Goal: Transaction & Acquisition: Subscribe to service/newsletter

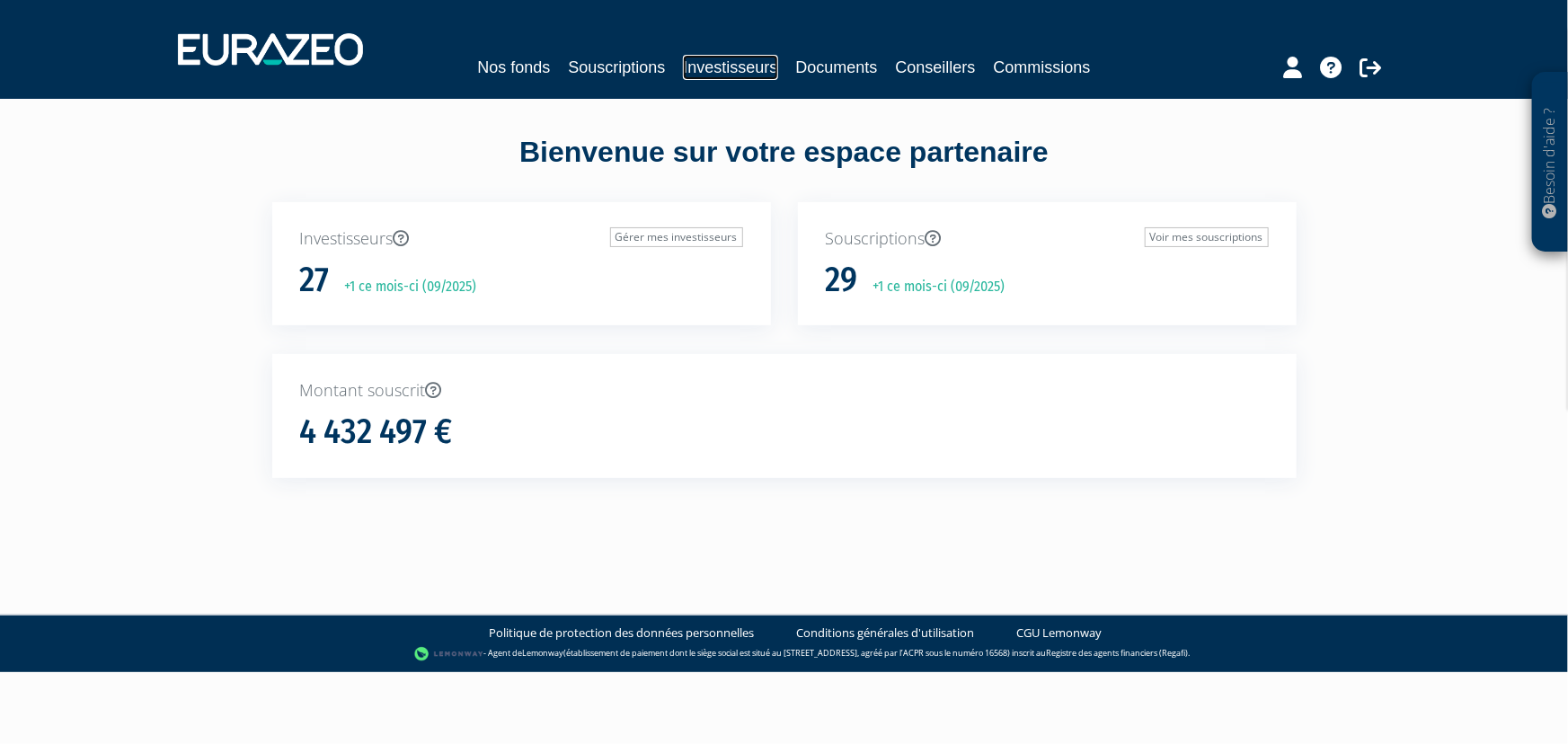
click at [733, 62] on link "Investisseurs" at bounding box center [730, 66] width 94 height 25
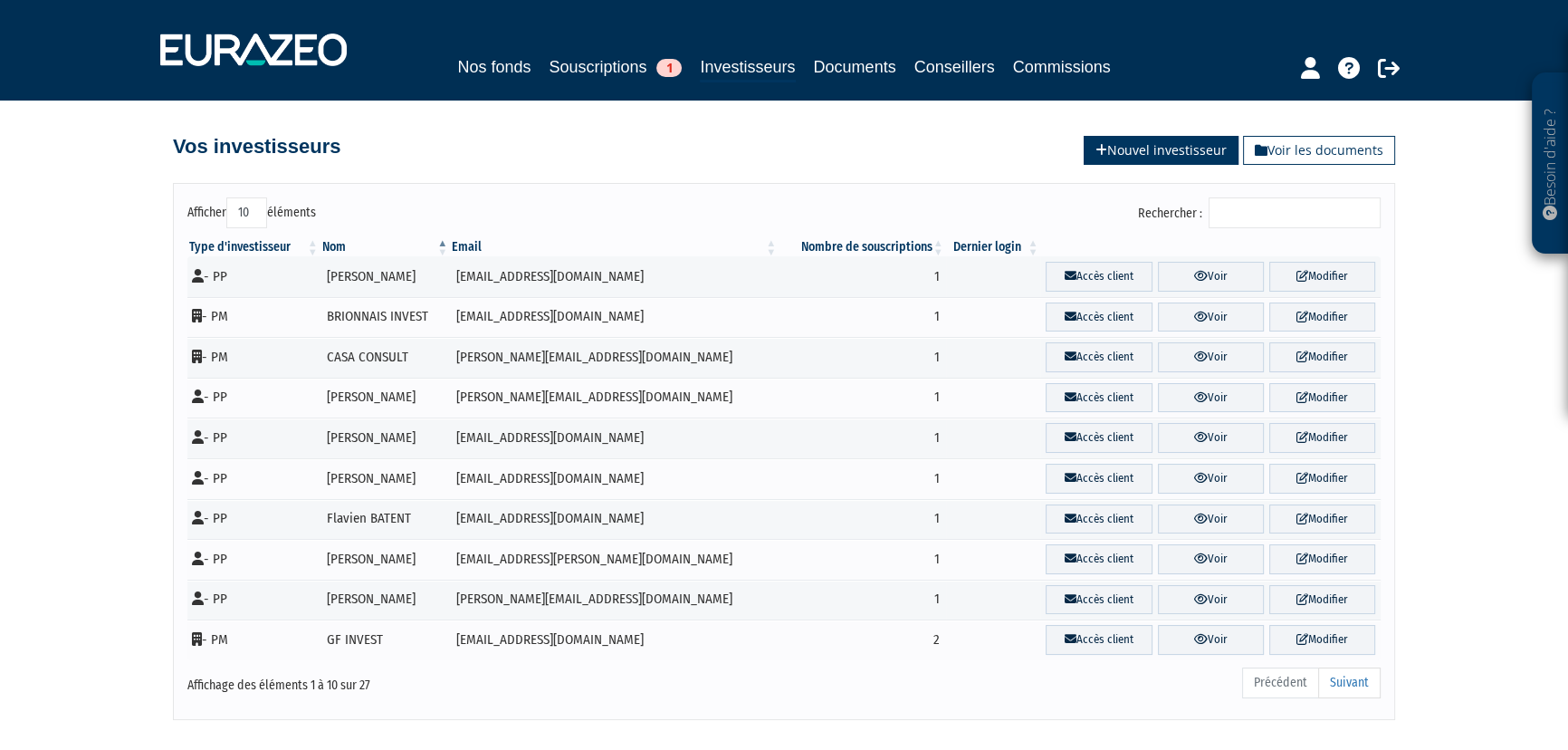
click at [1143, 151] on link "Nouvel investisseur" at bounding box center [1161, 150] width 155 height 29
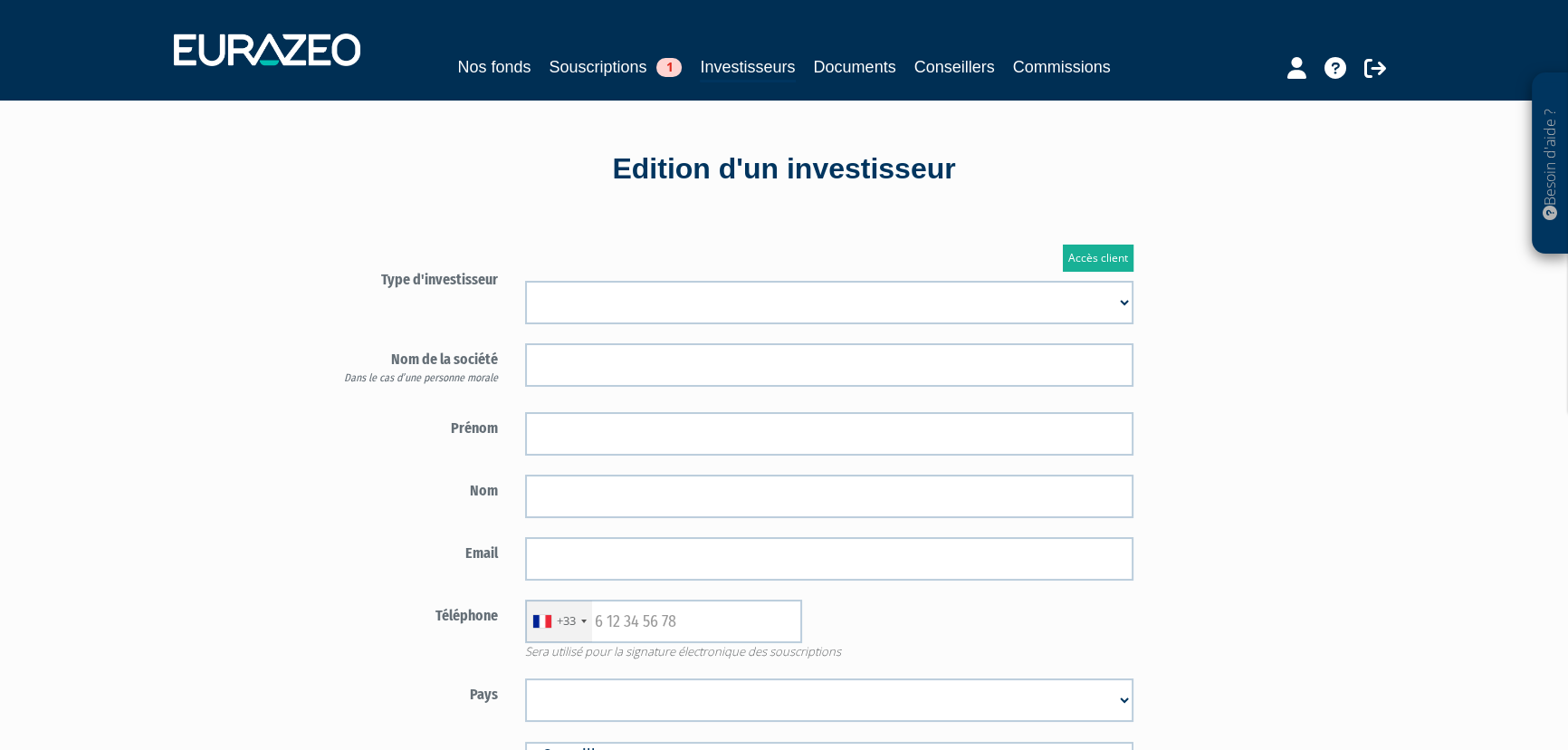
click at [553, 306] on select "Mr Mme Société" at bounding box center [829, 302] width 608 height 44
select select "3"
click at [525, 281] on select "Mr Mme Société" at bounding box center [829, 302] width 608 height 44
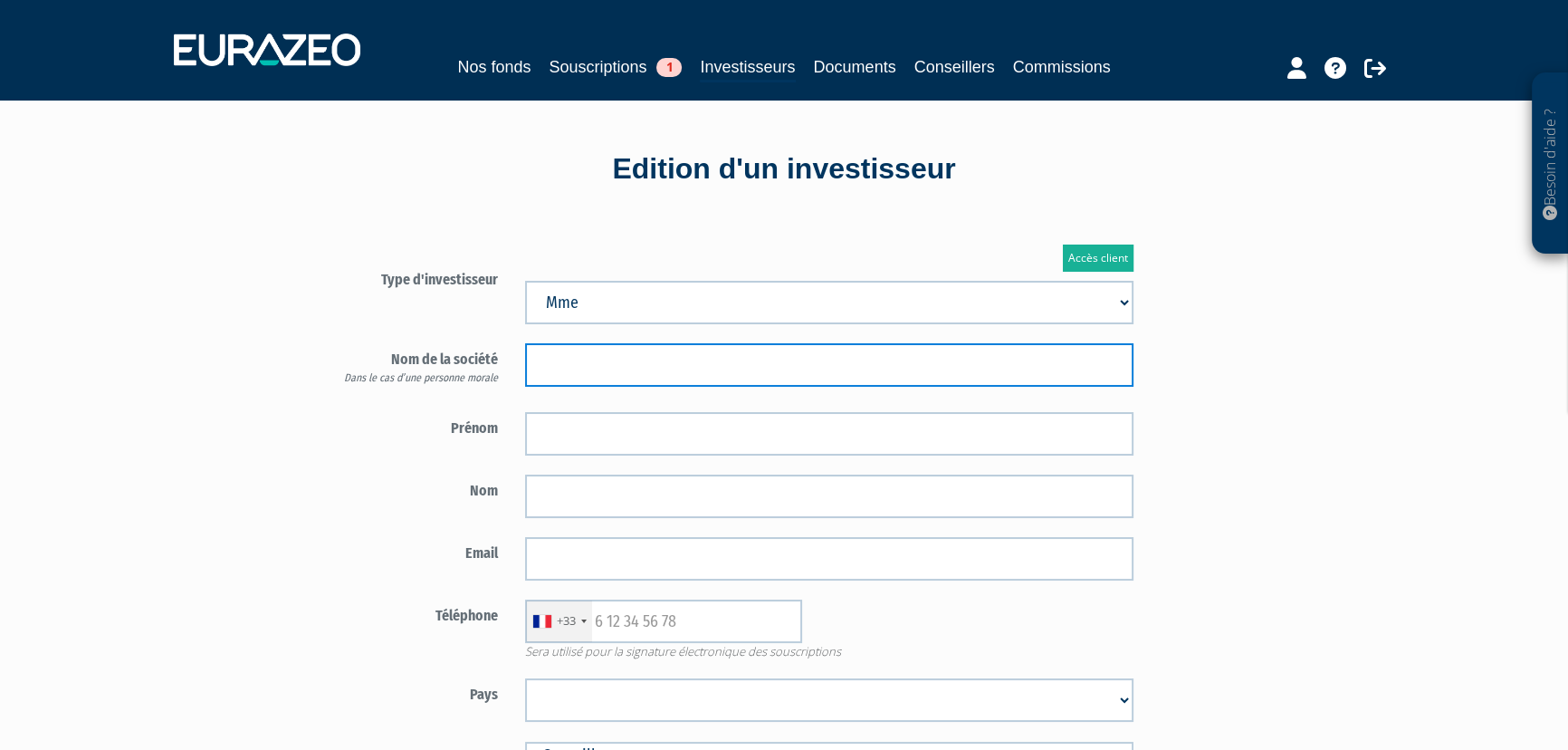
click at [551, 369] on input "text" at bounding box center [829, 364] width 608 height 44
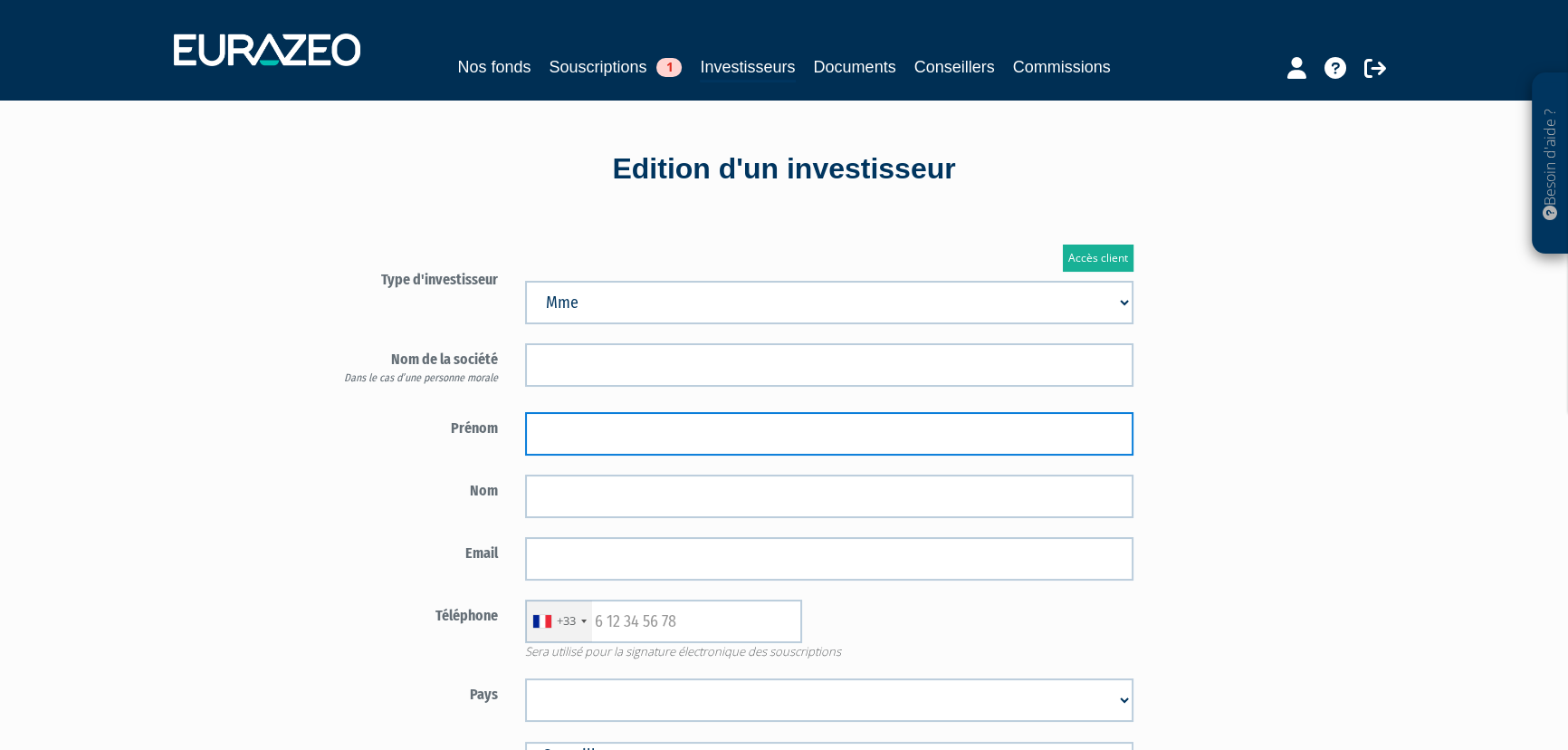
click at [541, 440] on input "text" at bounding box center [829, 434] width 608 height 44
type input "n"
type input "Nadine"
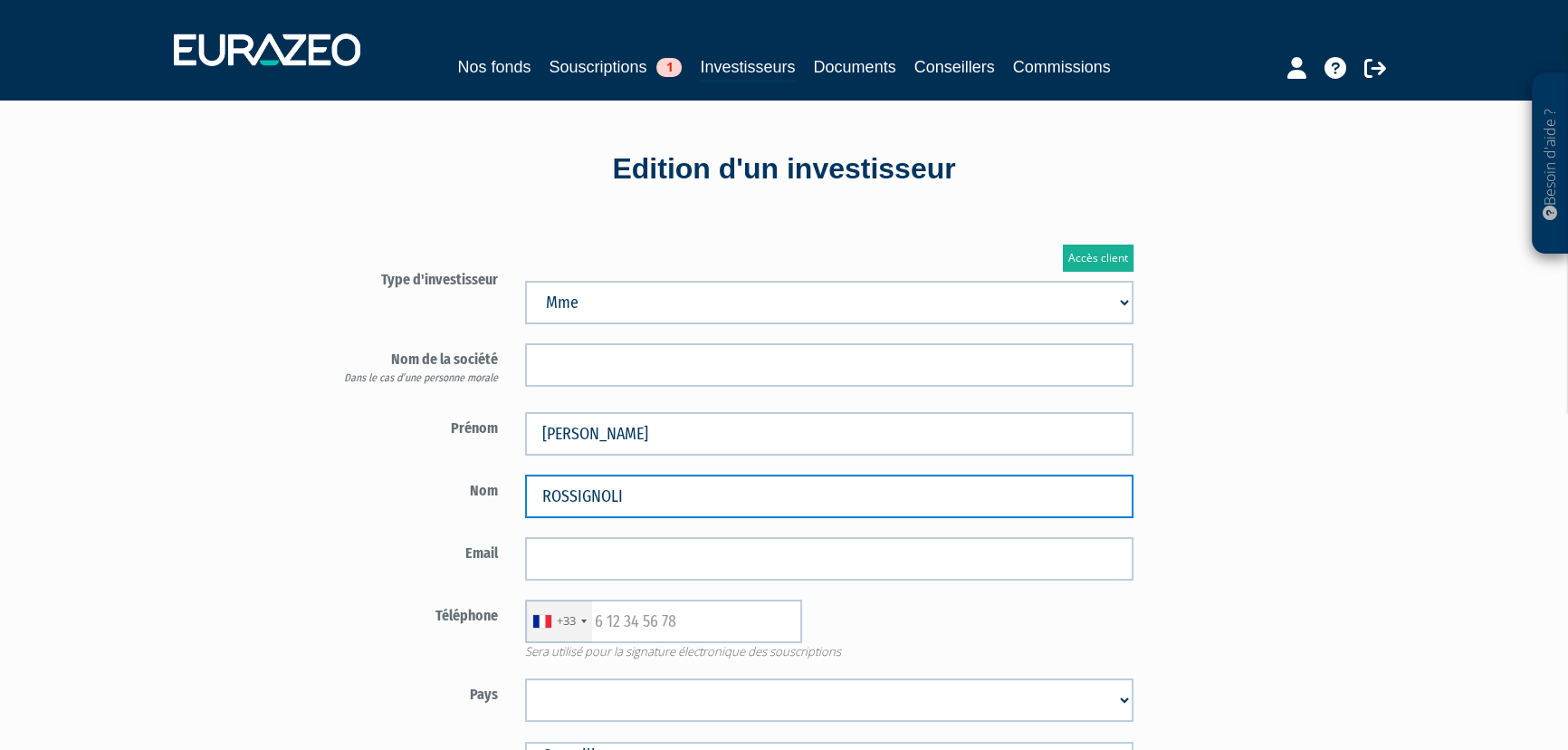
type input "ROSSIGNOLI"
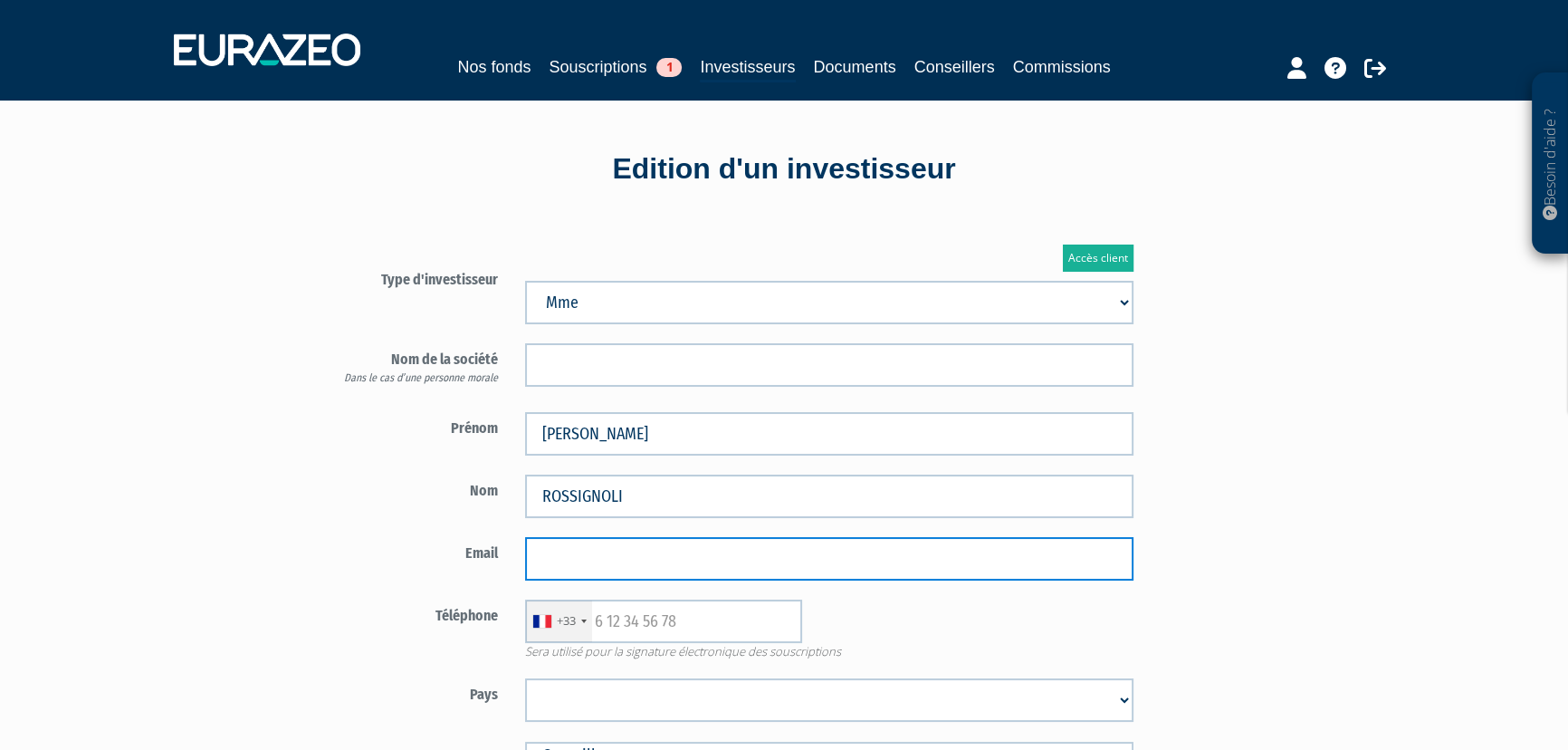
click at [1029, 555] on input "email" at bounding box center [829, 559] width 608 height 44
paste input "besough@gmail.com"
type input "besough@gmail.com"
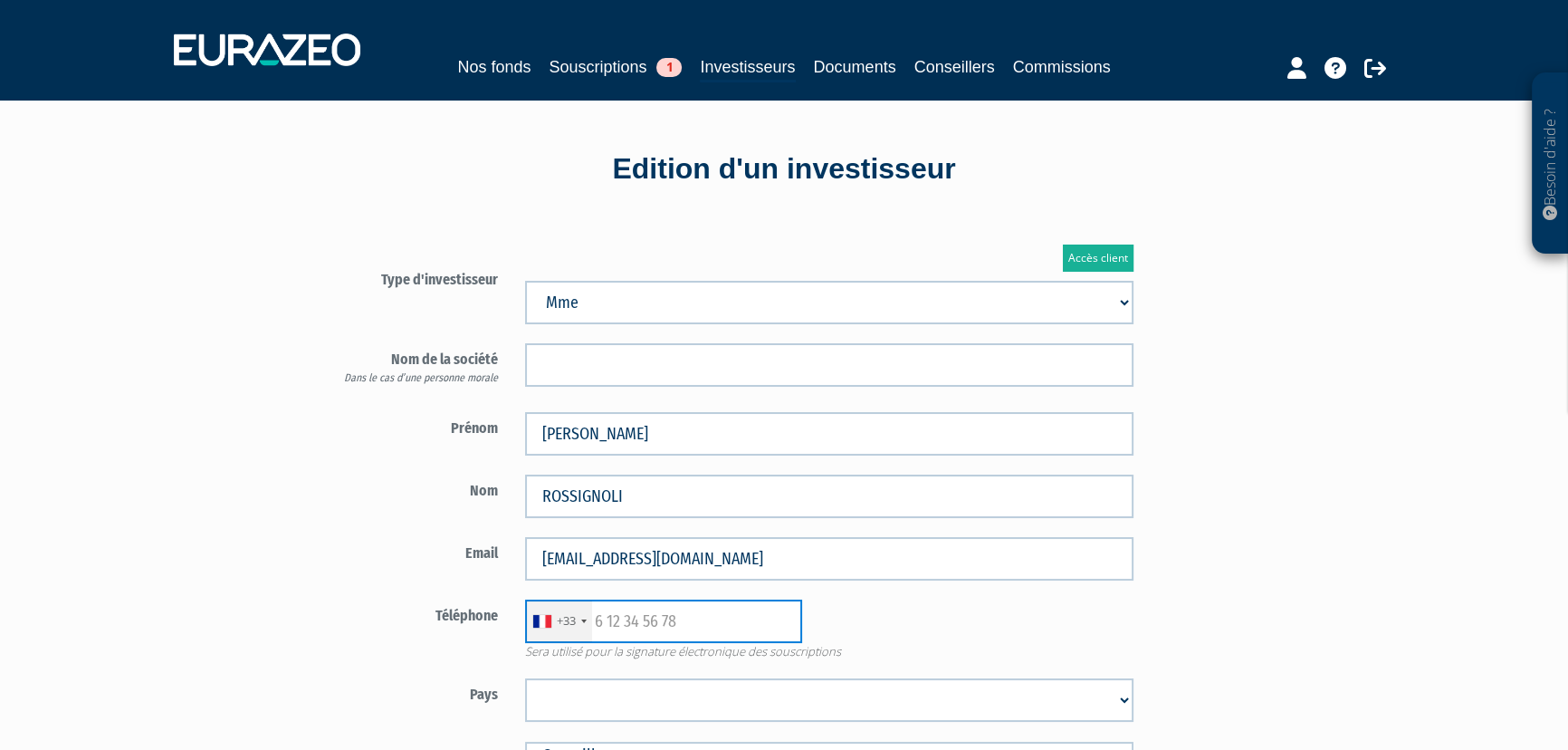
click at [705, 612] on input "text" at bounding box center [663, 621] width 277 height 44
paste input "0750609332"
type input "0750609332"
click at [617, 695] on select "Afghanistan Afrique du Sud Albanie Algérie Allemagne Andorre Angola Anguilla An…" at bounding box center [829, 700] width 608 height 44
select select "75"
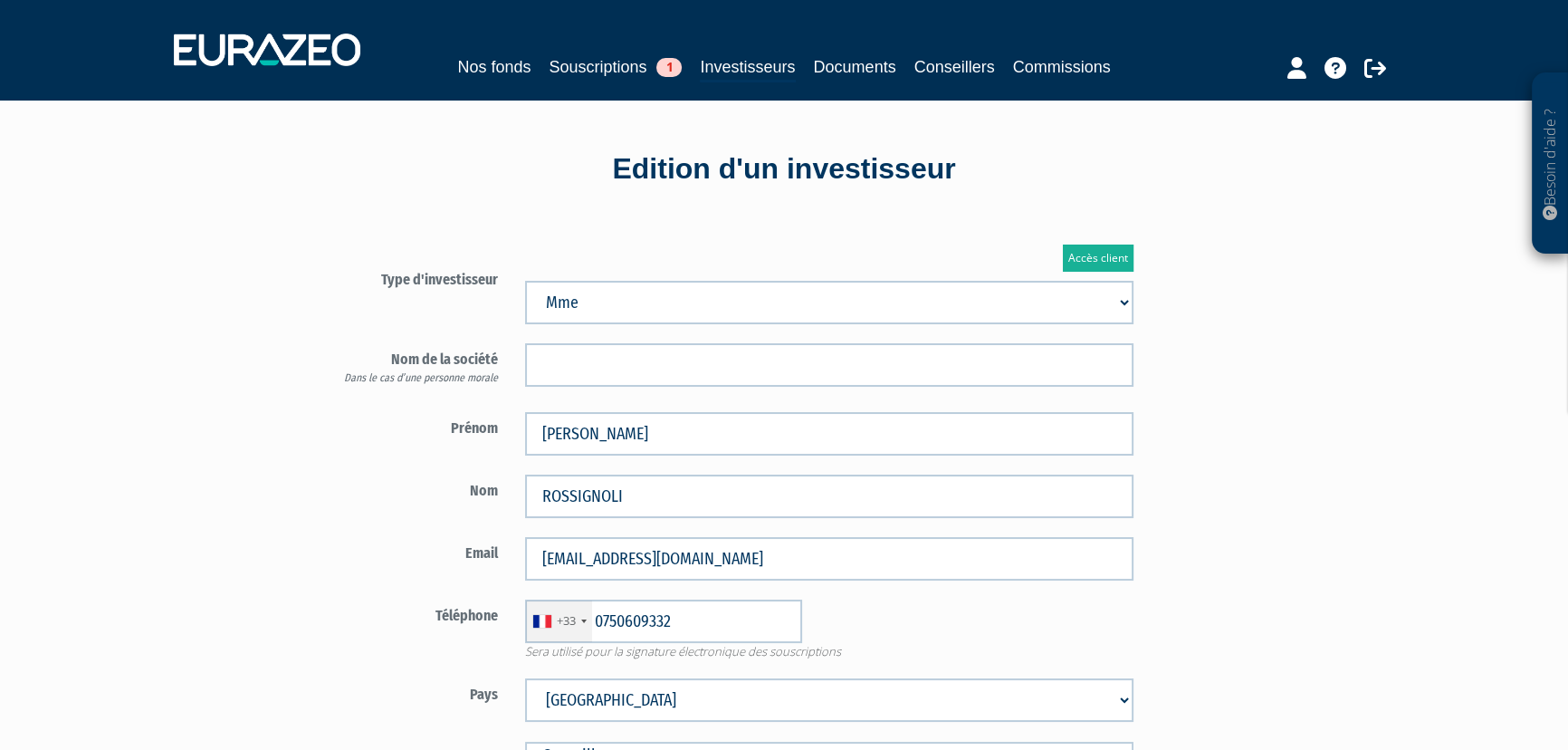
click at [525, 678] on select "Afghanistan Afrique du Sud Albanie Algérie Allemagne Andorre Angola Anguilla An…" at bounding box center [829, 700] width 608 height 44
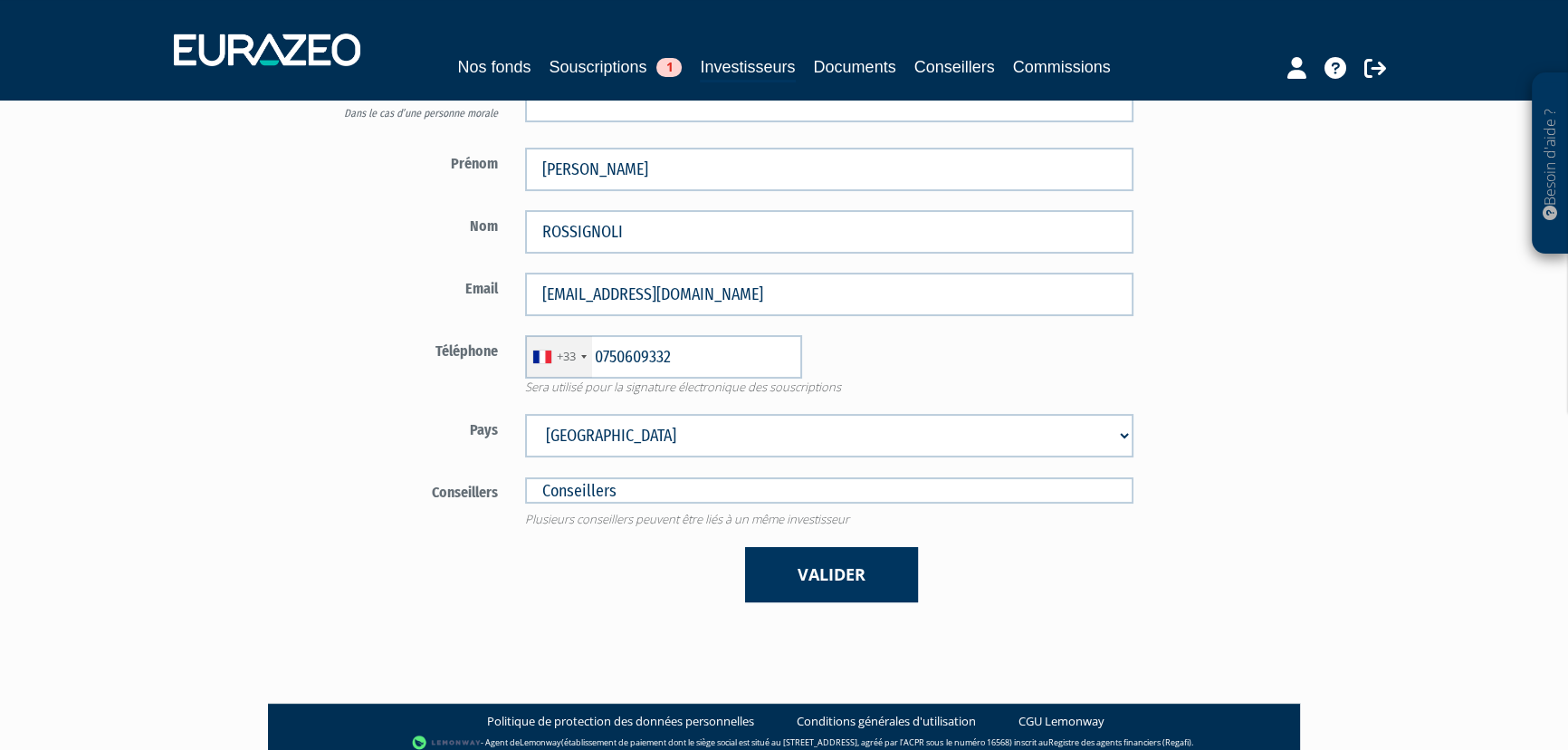
scroll to position [347, 0]
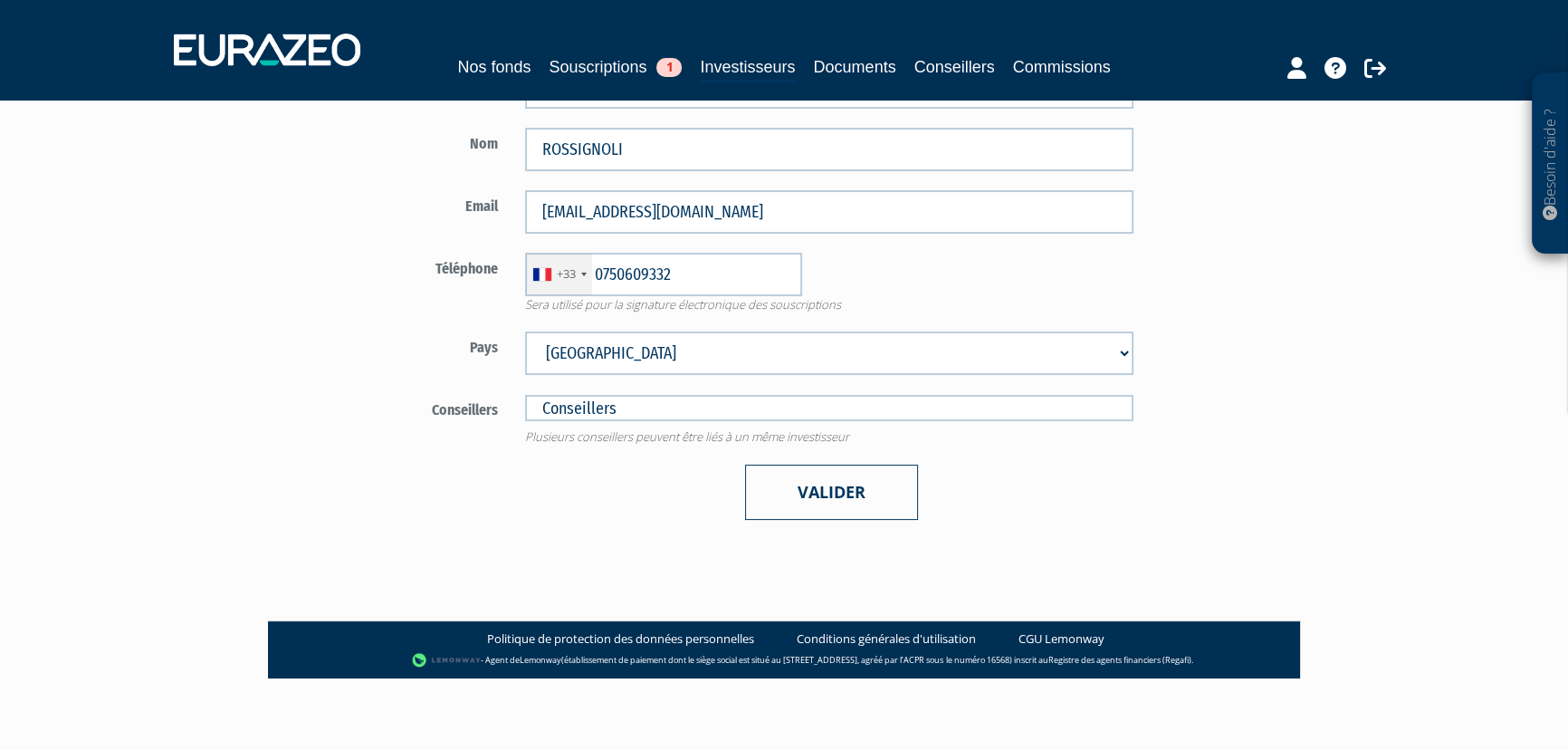
click at [842, 490] on button "Valider" at bounding box center [831, 492] width 173 height 55
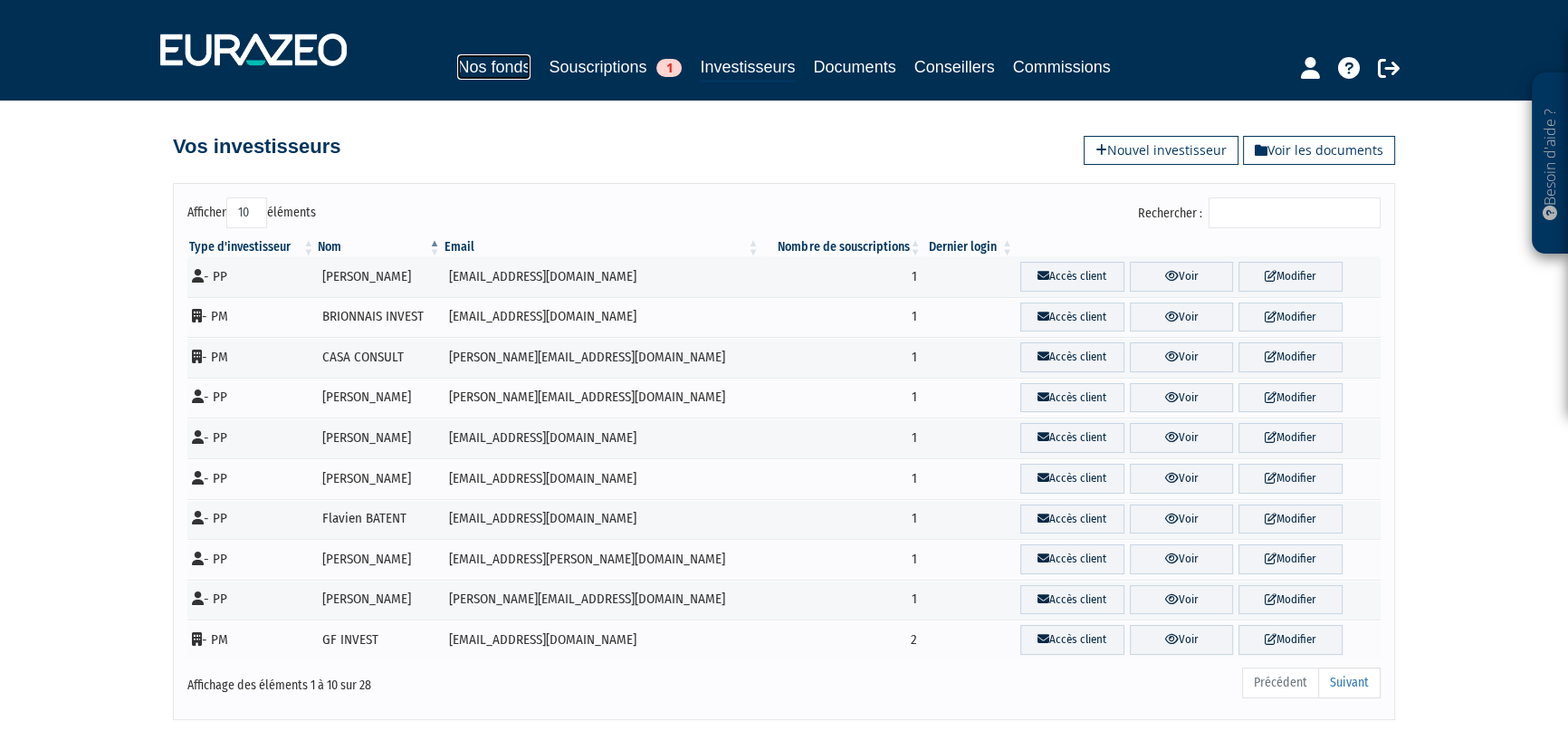
click at [477, 66] on link "Nos fonds" at bounding box center [493, 66] width 73 height 25
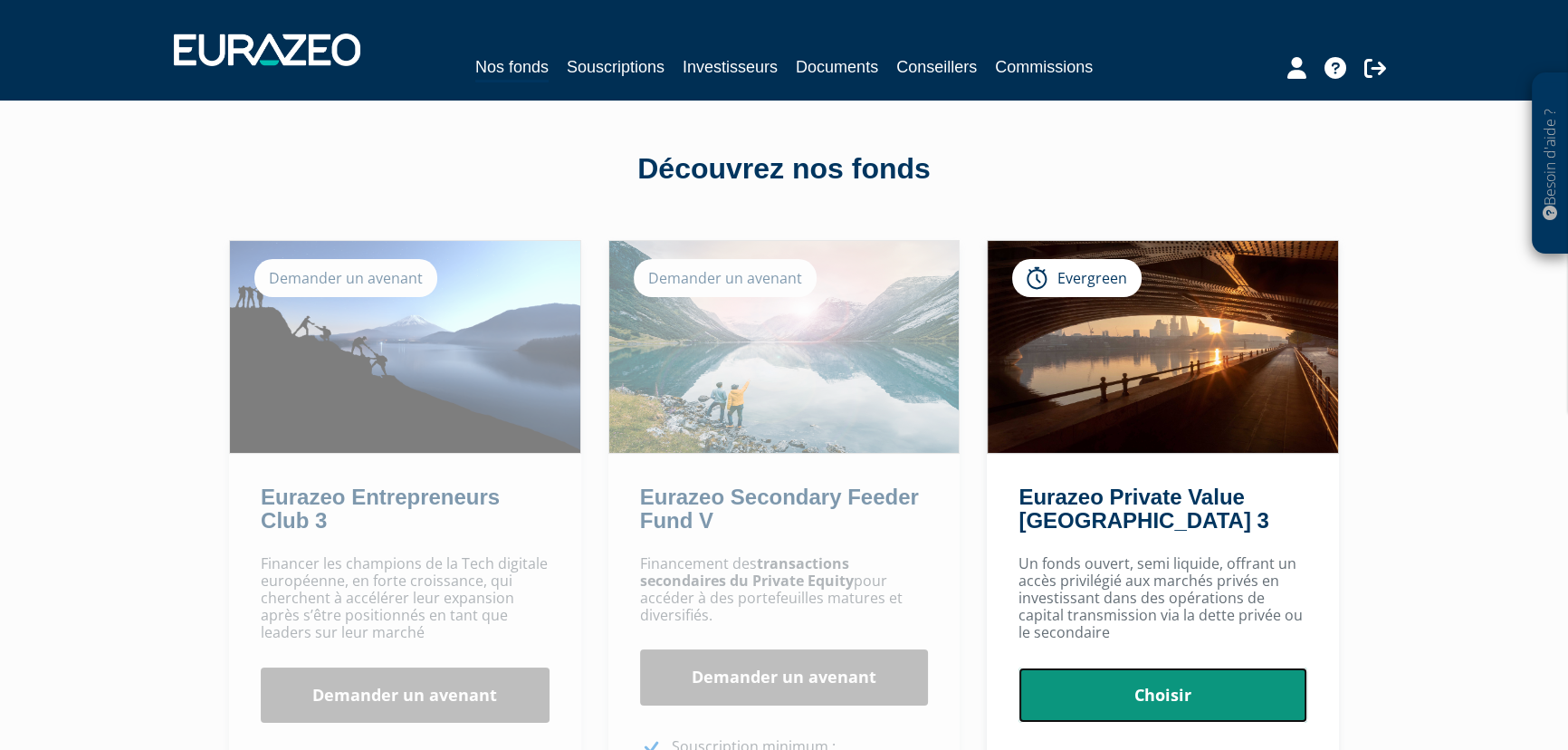
click at [1171, 702] on link "Choisir" at bounding box center [1163, 695] width 289 height 56
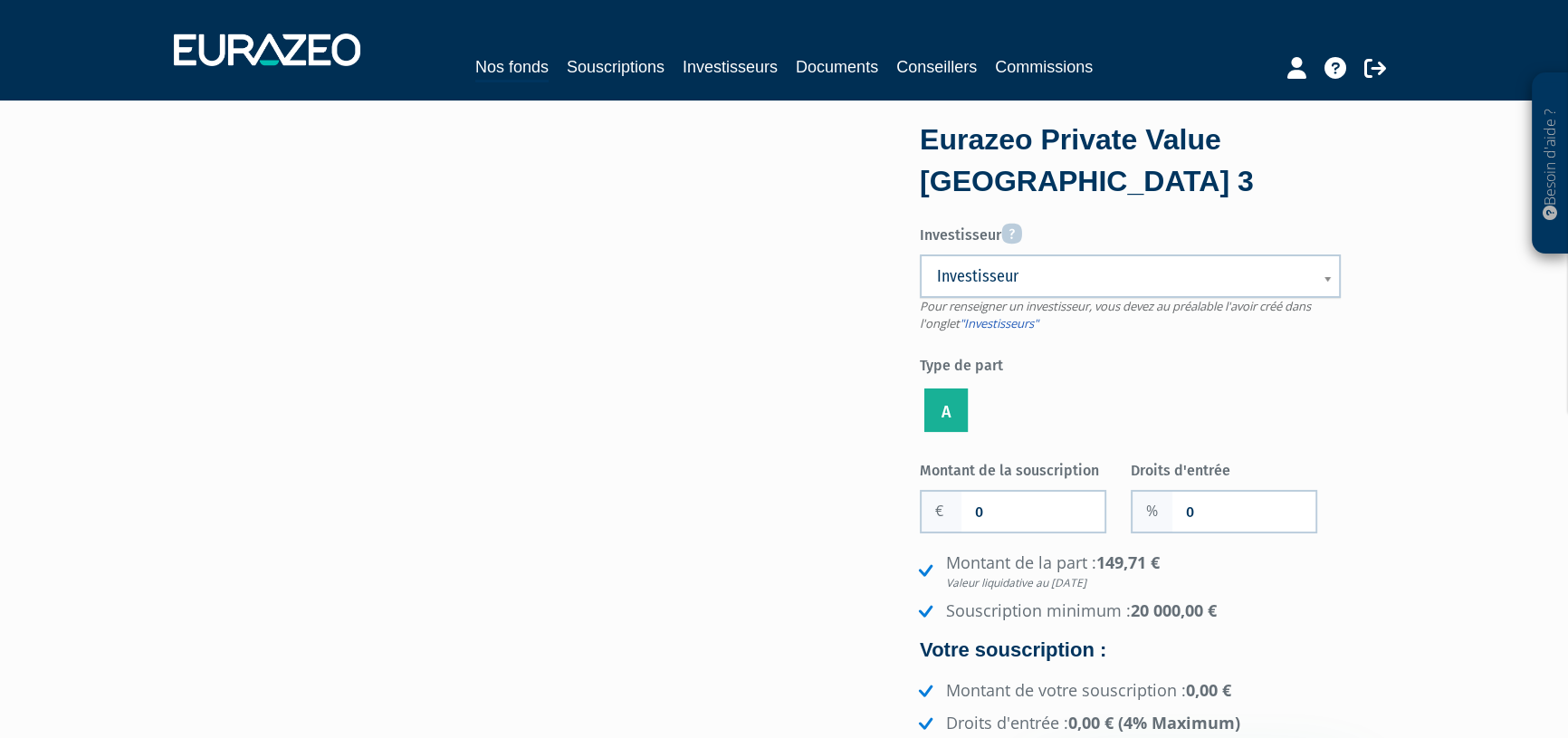
click at [1026, 275] on span "Investisseur" at bounding box center [1118, 276] width 363 height 21
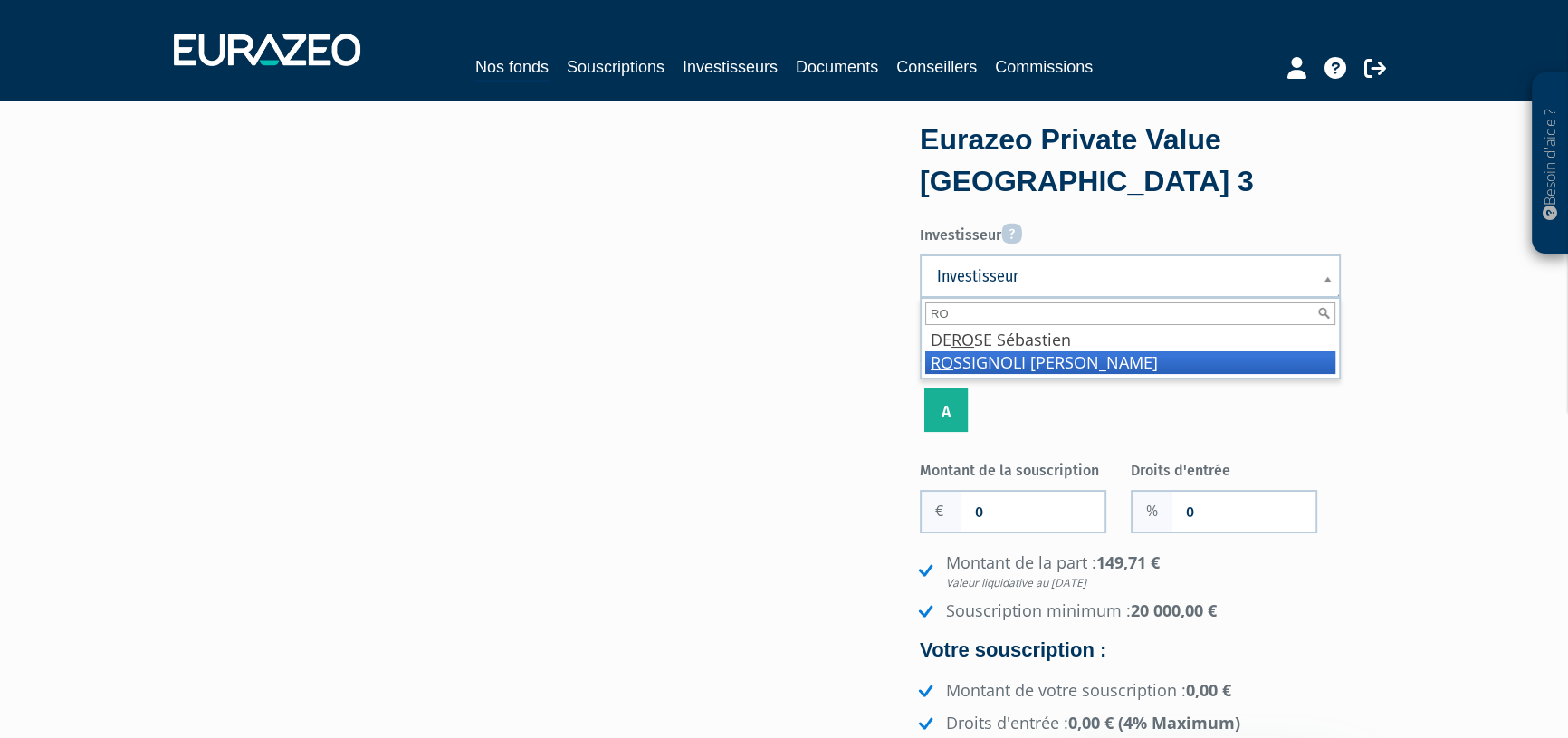
type input "RO"
click at [1017, 362] on li "RO SSIGNOLI Nadine" at bounding box center [1130, 362] width 411 height 22
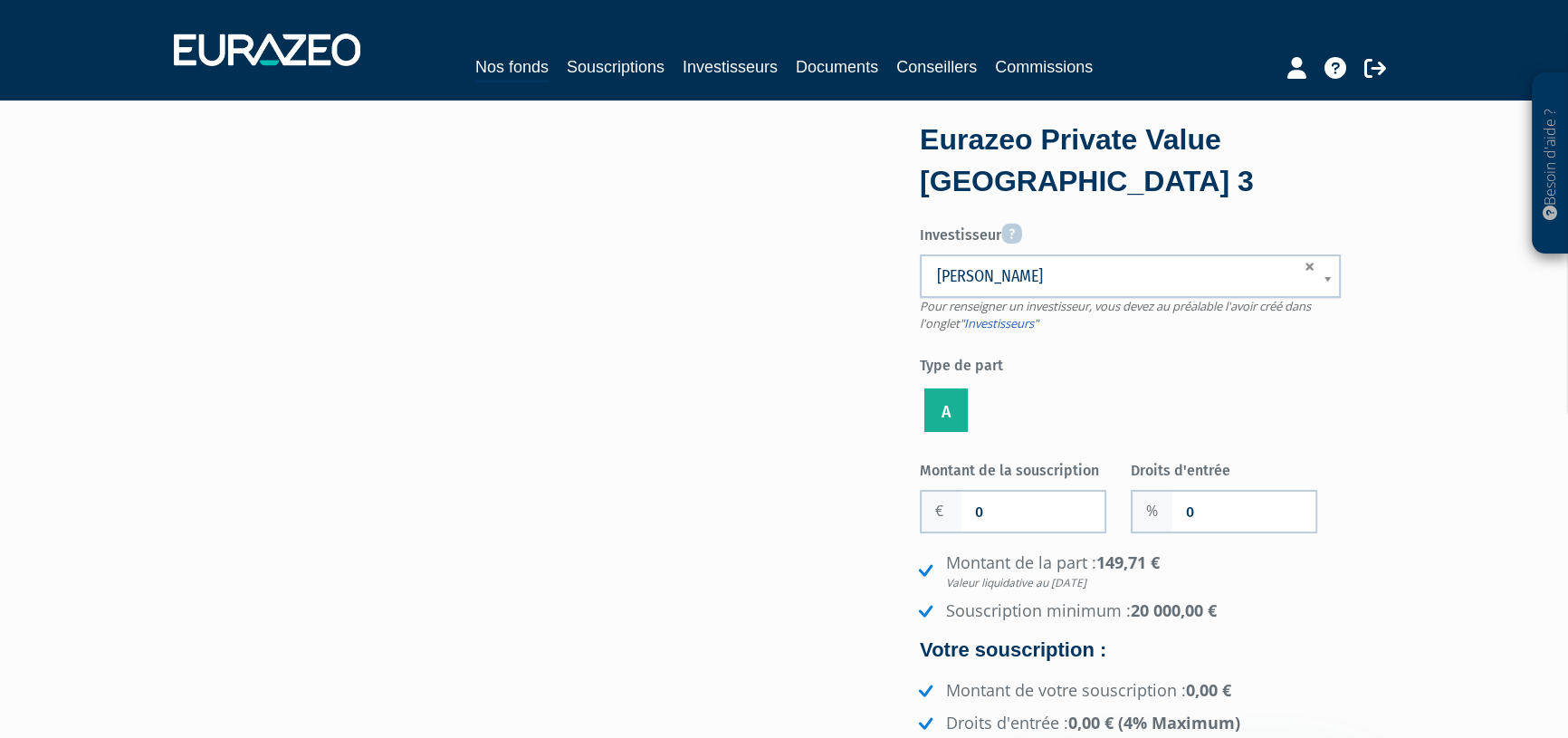
click at [955, 508] on div "0" at bounding box center [1013, 511] width 187 height 44
click at [992, 509] on input "0" at bounding box center [1033, 511] width 143 height 40
drag, startPoint x: 992, startPoint y: 509, endPoint x: 969, endPoint y: 512, distance: 23.2
click at [969, 512] on input "0" at bounding box center [1033, 511] width 143 height 40
type input "48 755"
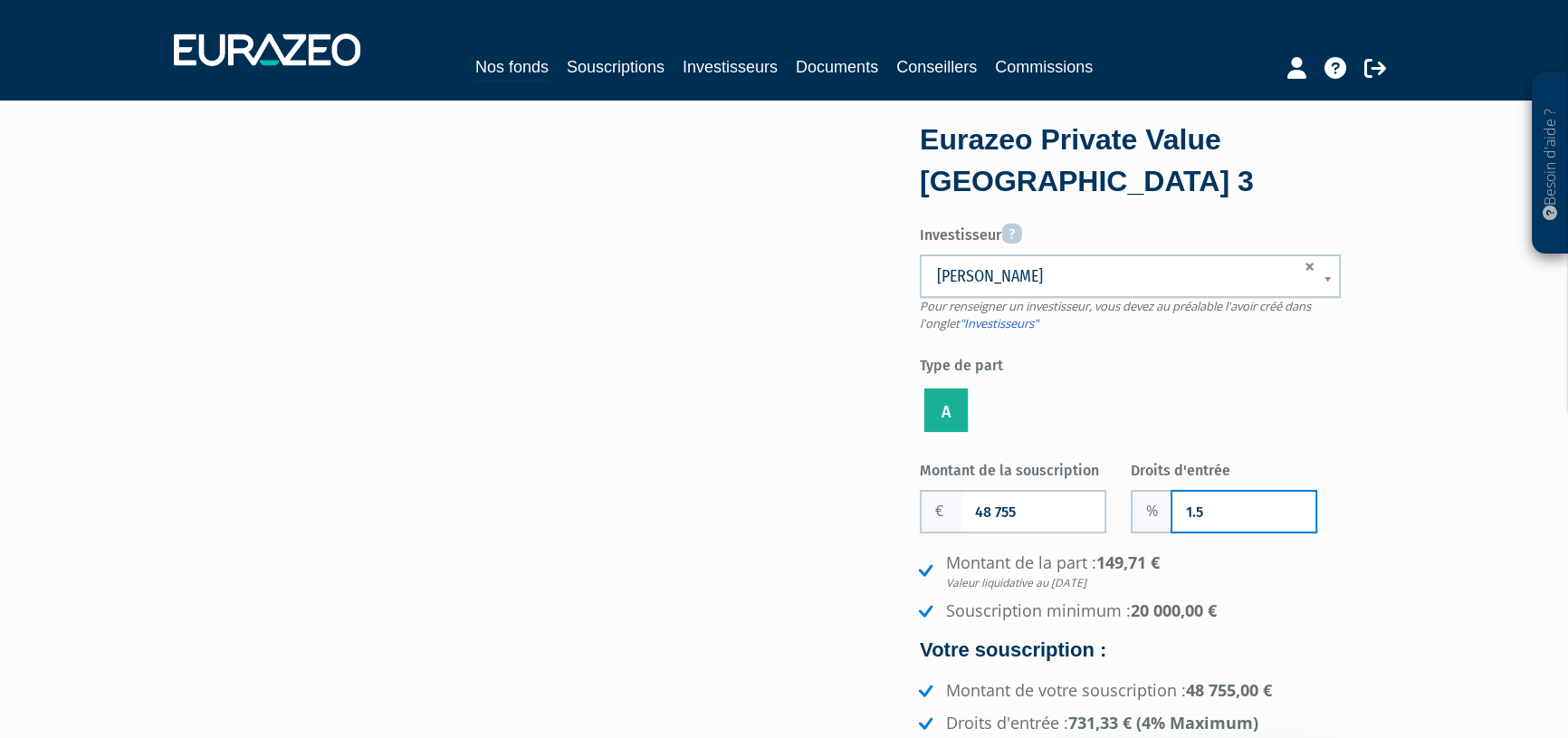
type input "1.5"
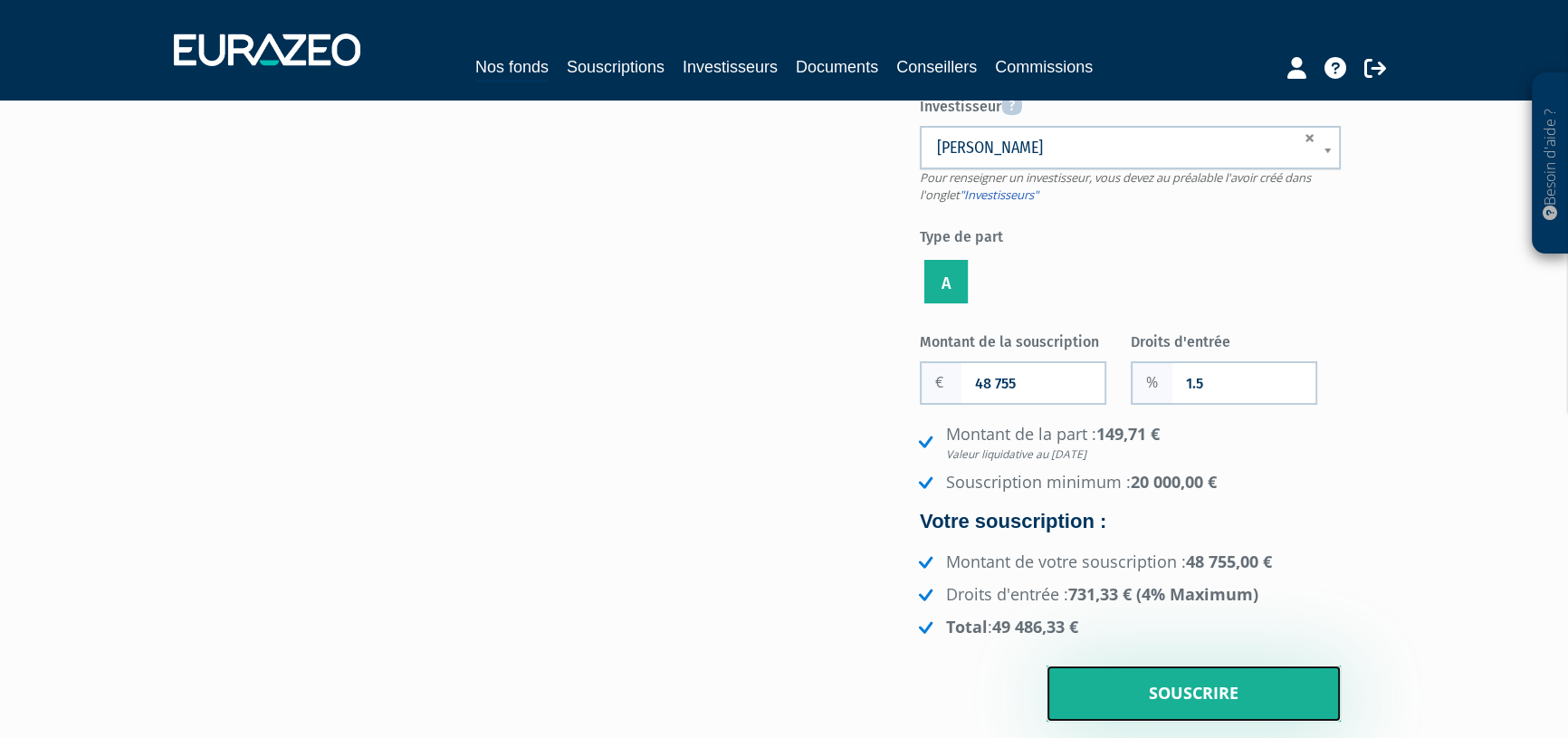
scroll to position [123, 0]
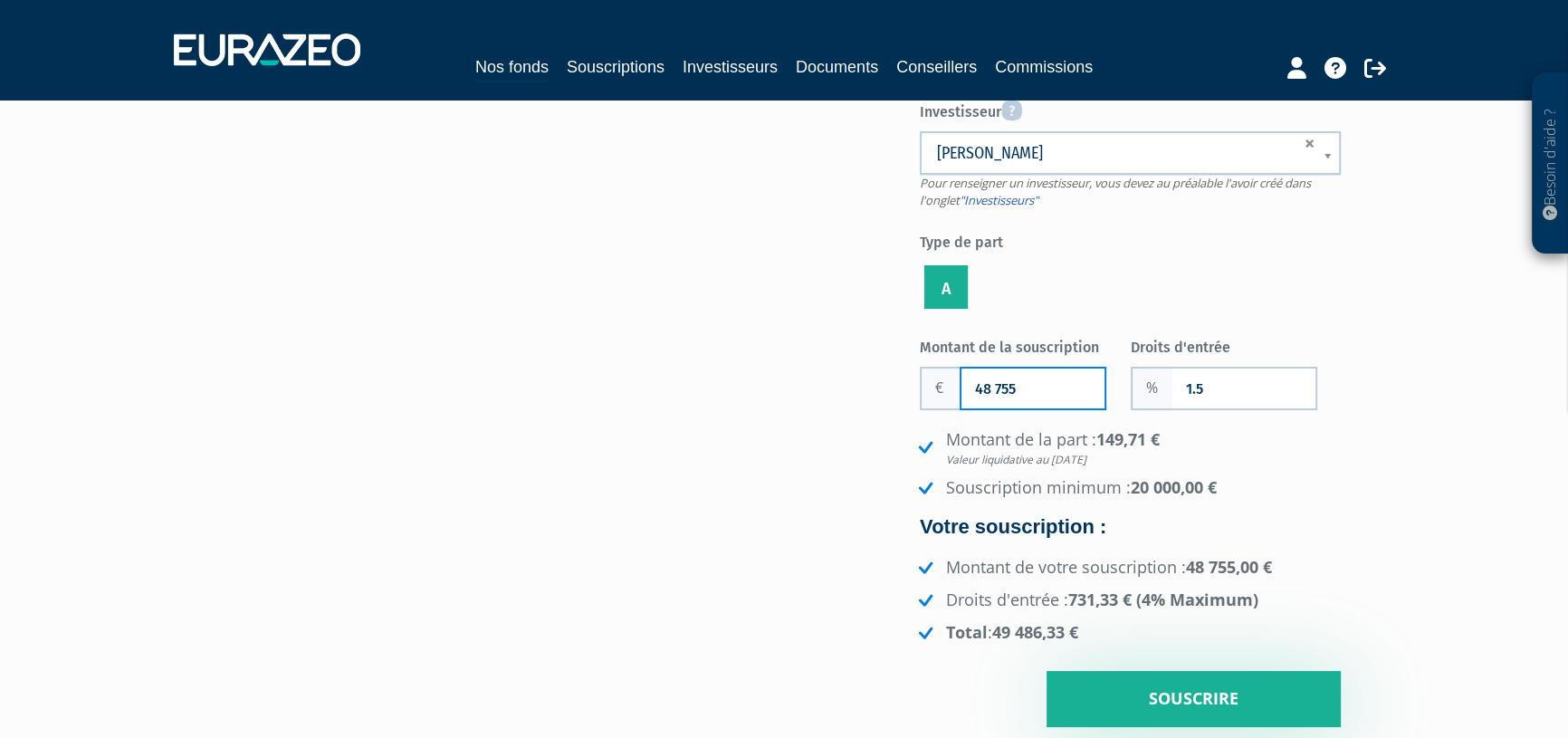
click at [1010, 383] on input "48 755" at bounding box center [1033, 388] width 143 height 40
click at [1038, 391] on input "48 265" at bounding box center [1033, 388] width 143 height 40
click at [1050, 384] on input "48 266" at bounding box center [1033, 388] width 143 height 40
drag, startPoint x: 1039, startPoint y: 390, endPoint x: 945, endPoint y: 395, distance: 94.1
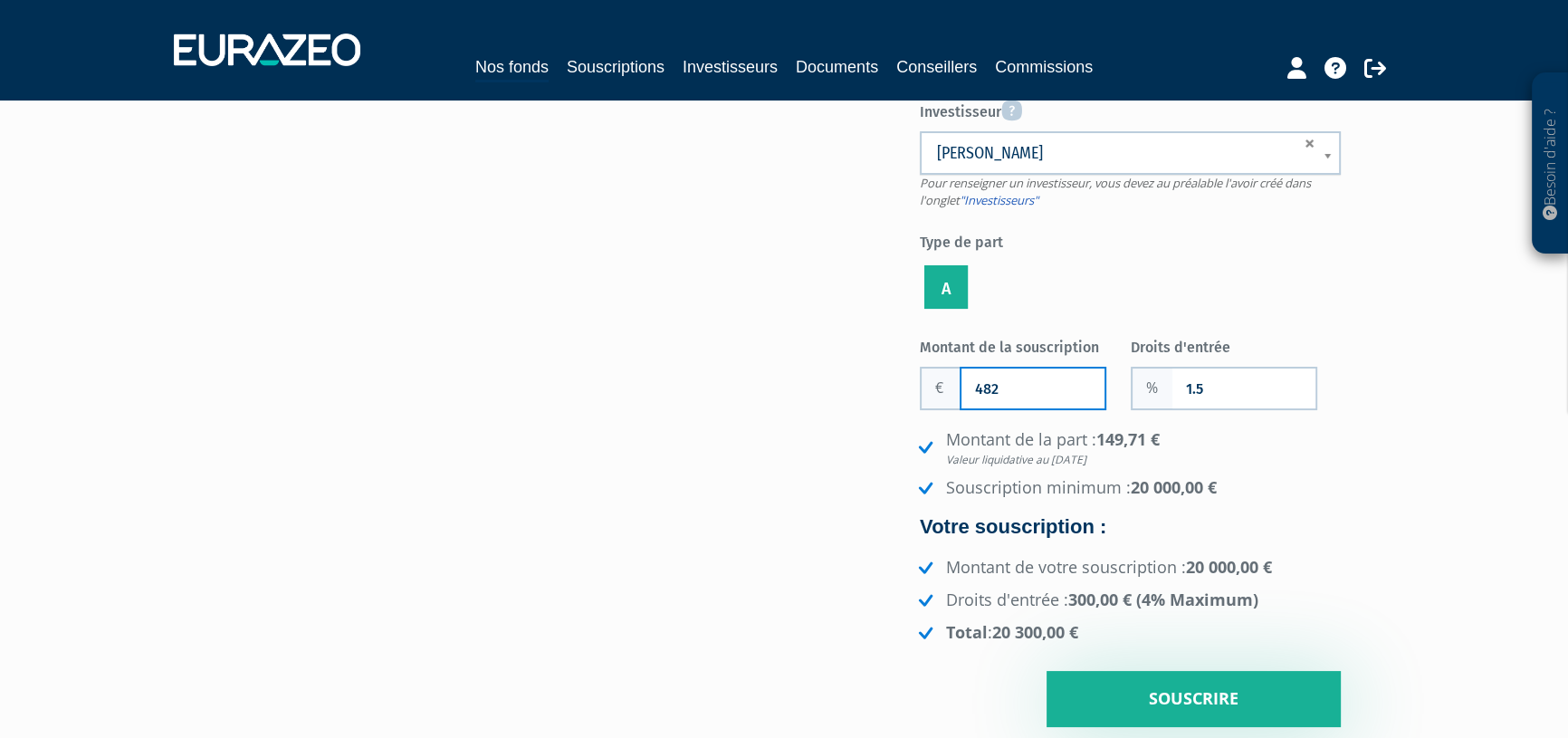
click at [945, 395] on div "482" at bounding box center [1013, 388] width 187 height 44
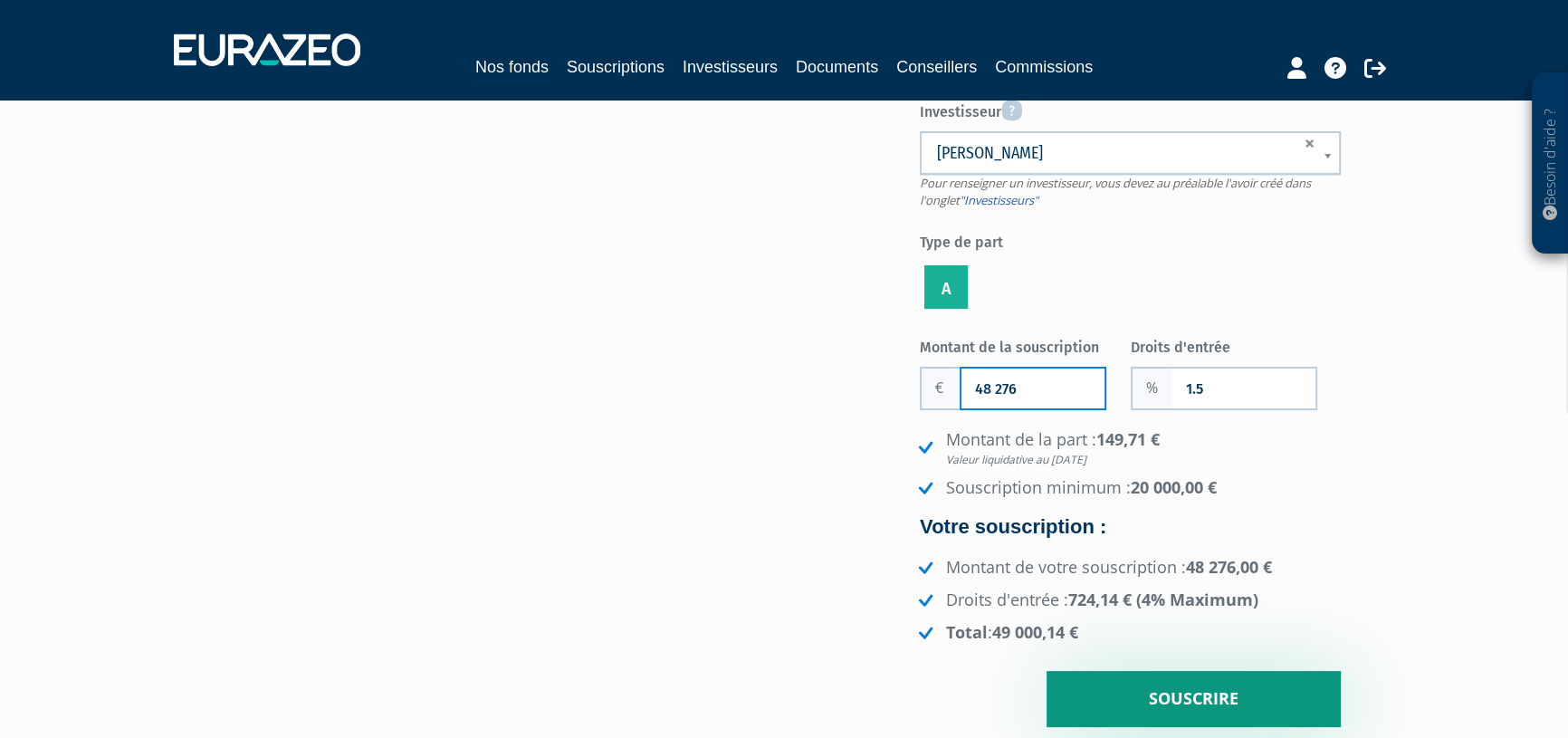
type input "48 276"
click at [1213, 691] on input "Souscrire" at bounding box center [1194, 698] width 294 height 56
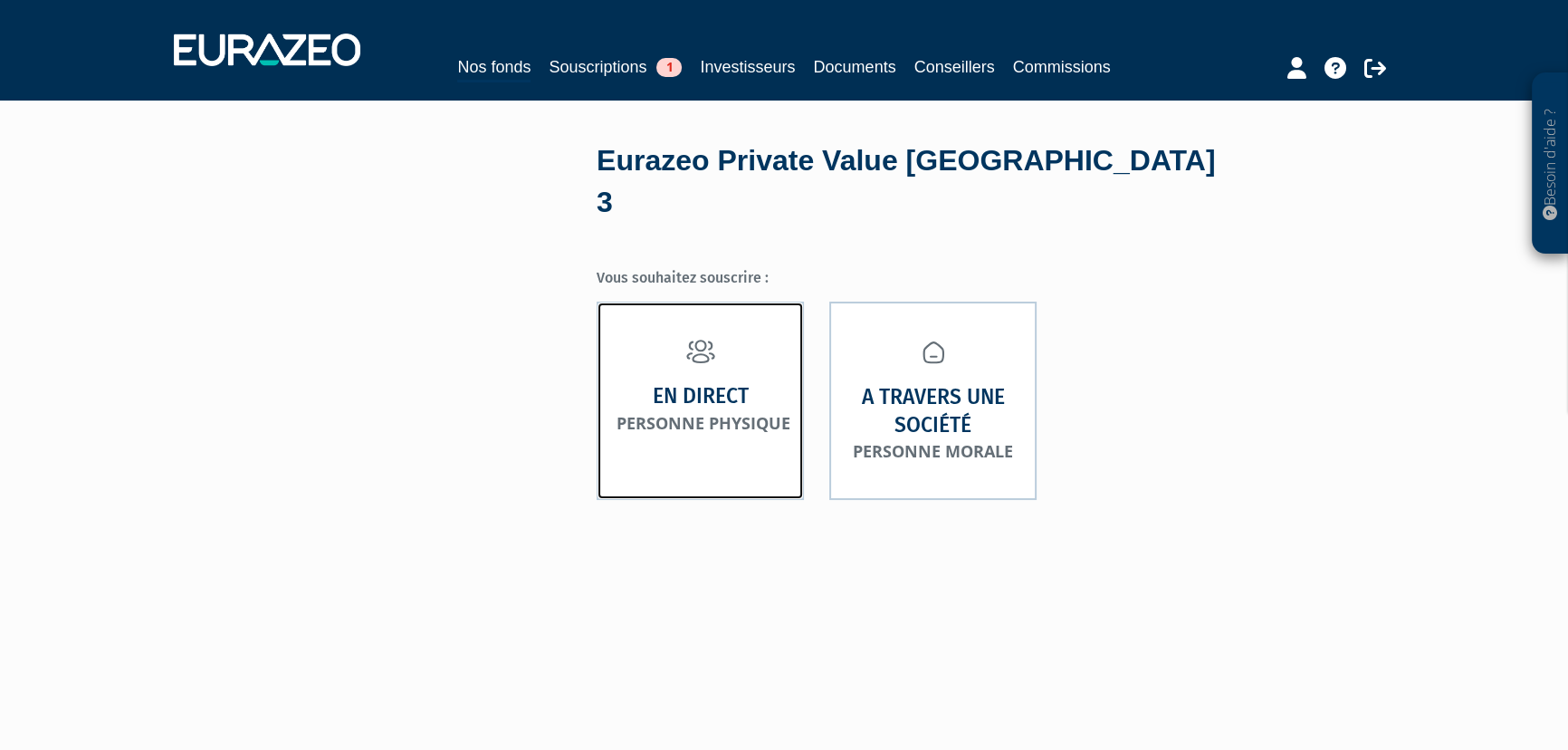
click at [699, 382] on strong "En direct" at bounding box center [700, 396] width 96 height 28
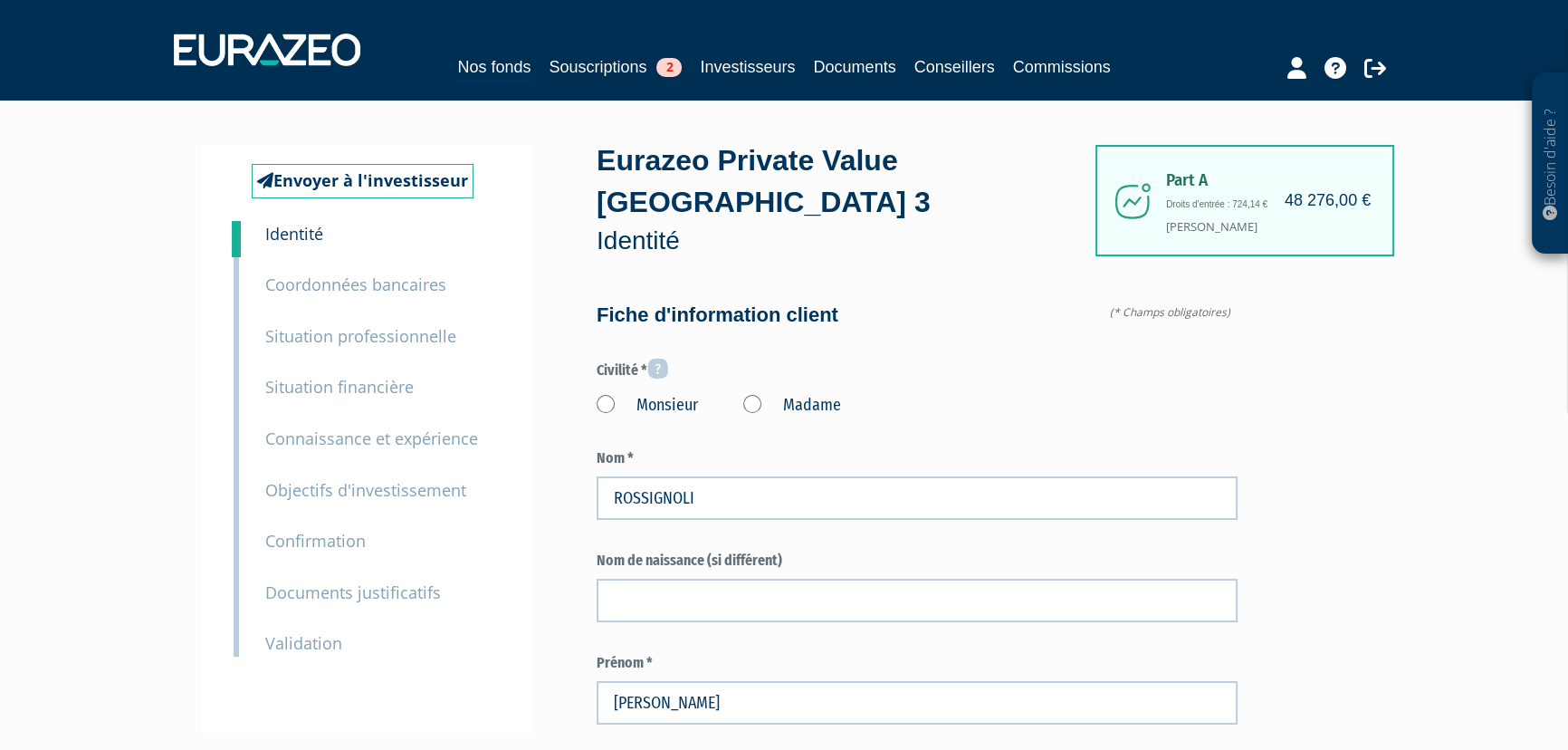
click at [767, 400] on label "Madame" at bounding box center [791, 405] width 98 height 23
click at [0, 0] on "Madame" at bounding box center [0, 0] width 0 height 0
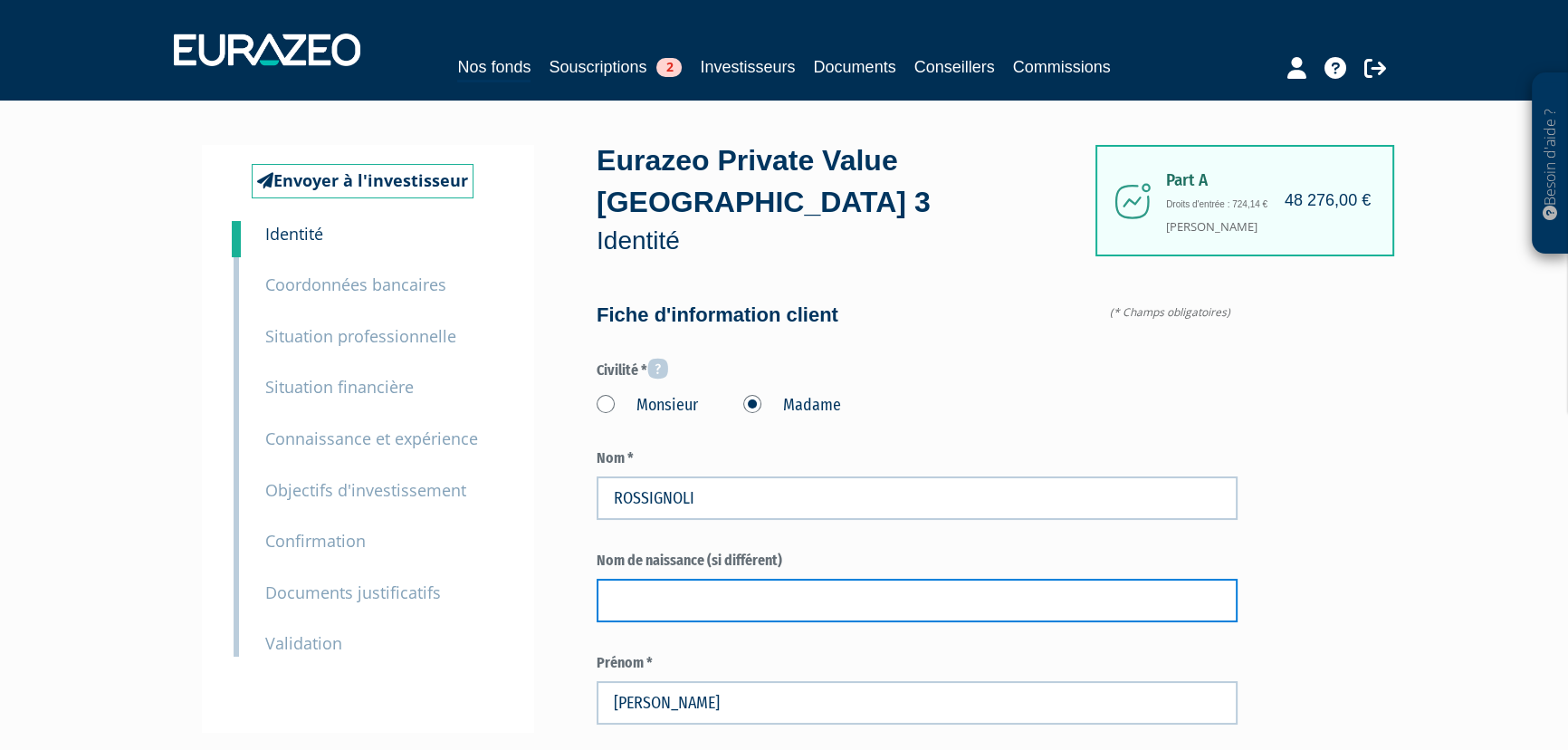
click at [666, 599] on input "text" at bounding box center [917, 600] width 641 height 44
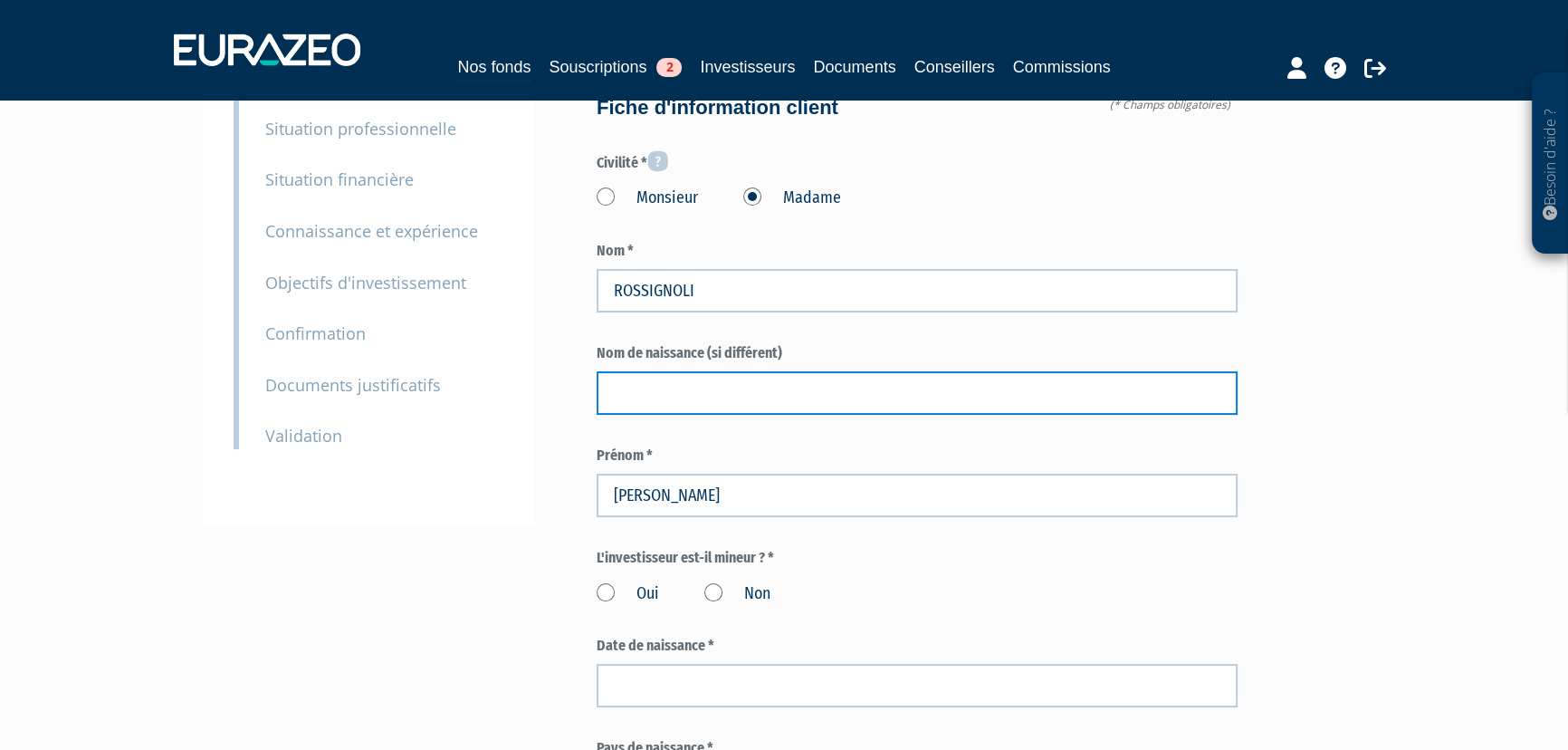
scroll to position [329, 0]
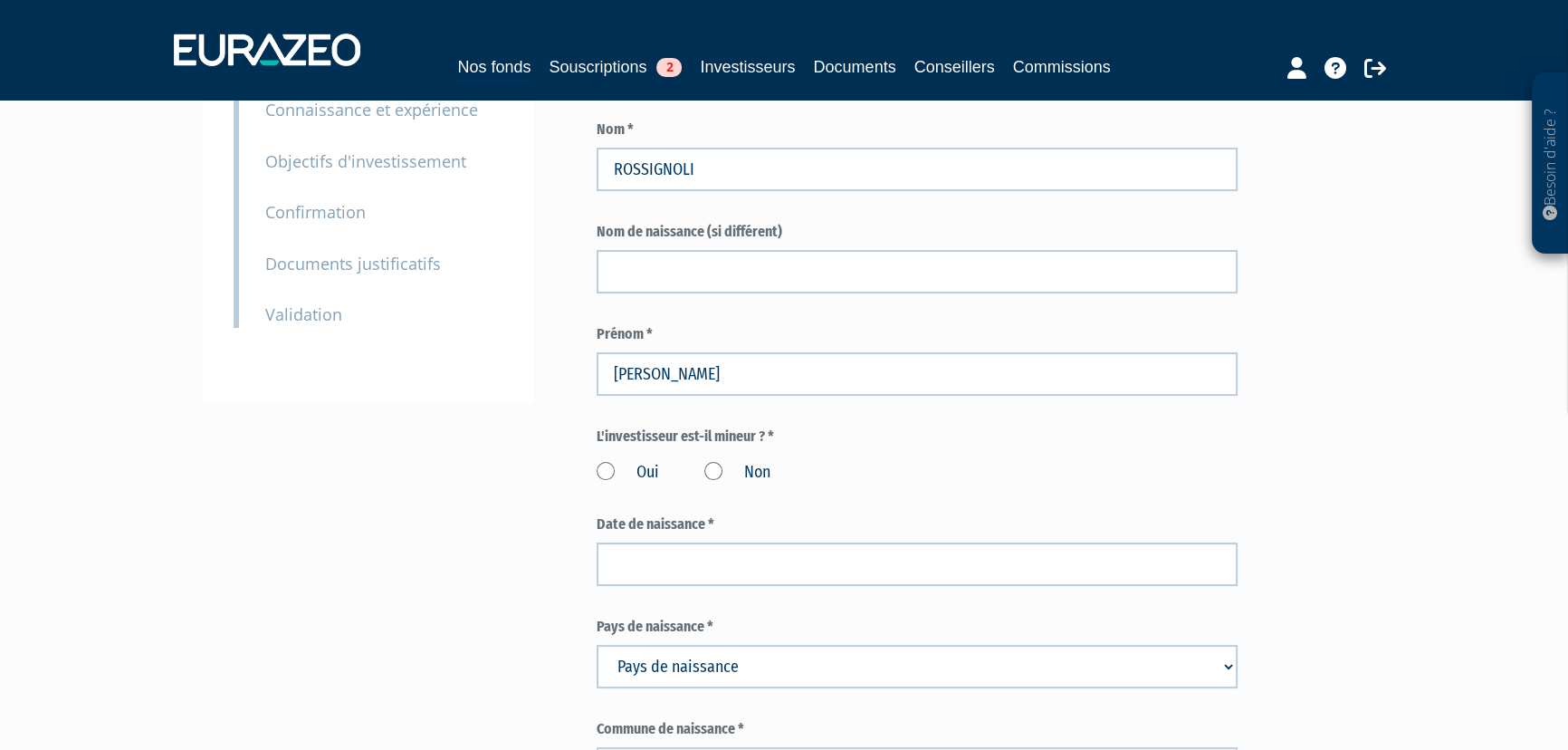
click at [715, 470] on label "Non" at bounding box center [737, 472] width 66 height 23
click at [0, 0] on input "Non" at bounding box center [0, 0] width 0 height 0
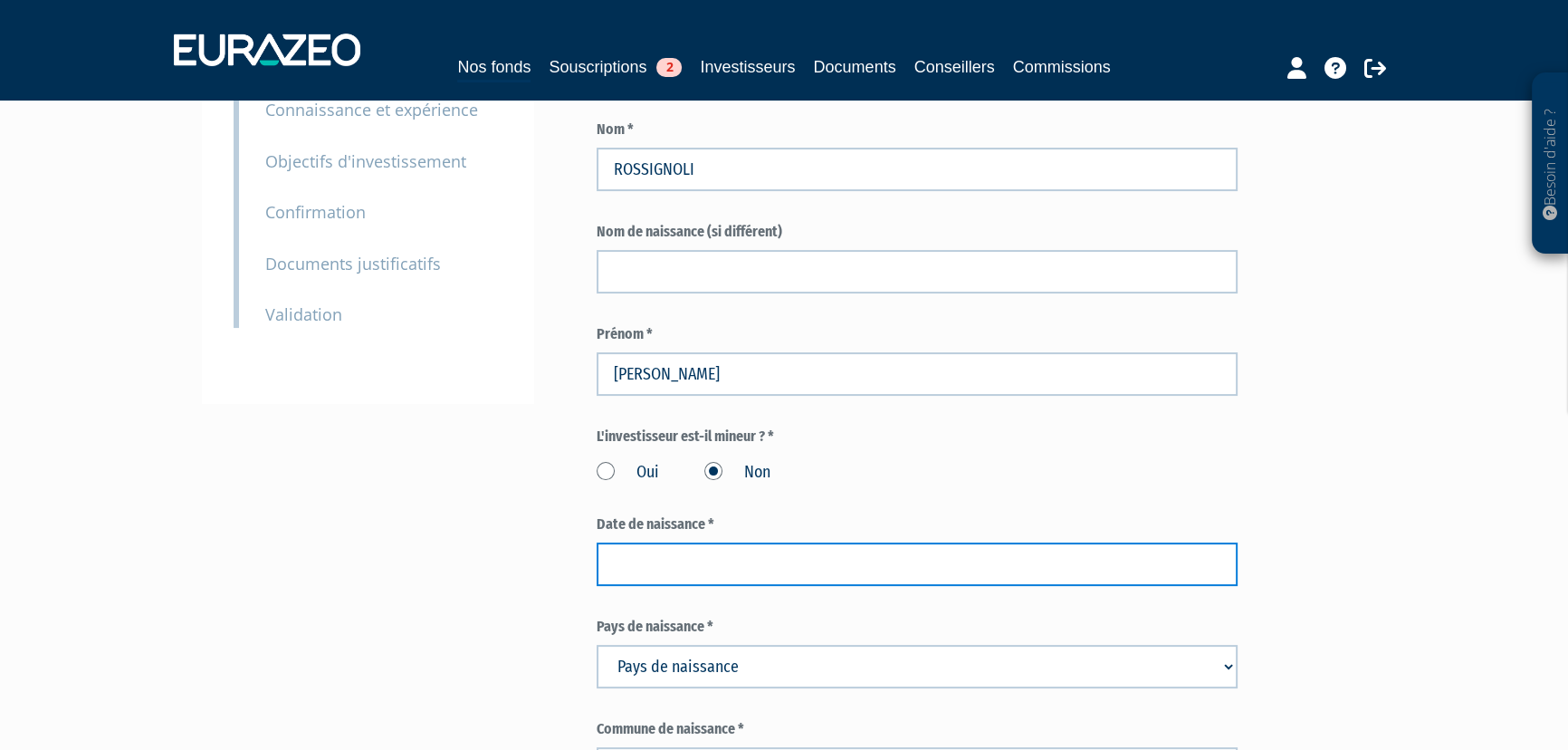
drag, startPoint x: 623, startPoint y: 558, endPoint x: 607, endPoint y: 573, distance: 21.9
click at [623, 558] on input at bounding box center [917, 564] width 641 height 44
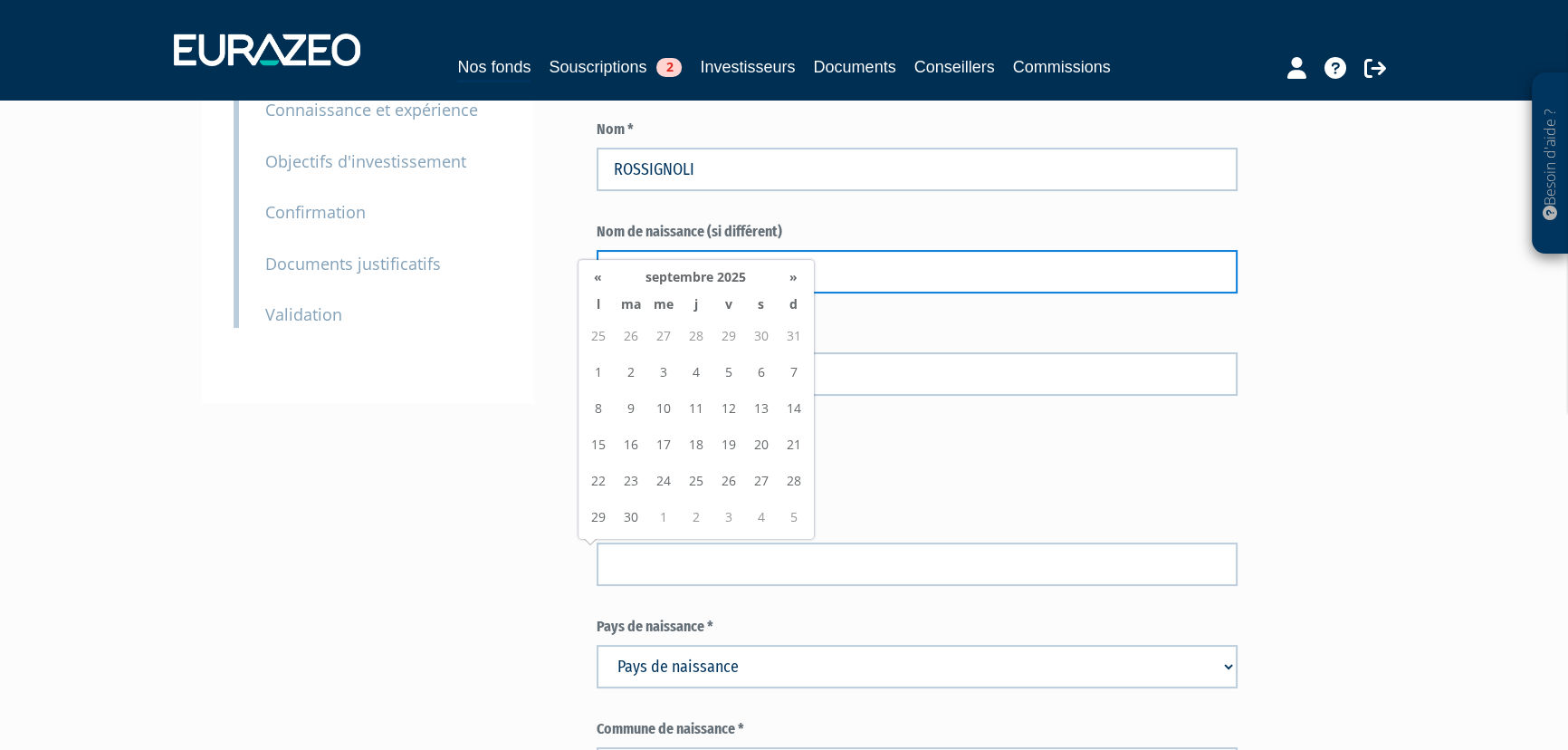
click at [876, 276] on input "text" at bounding box center [917, 271] width 641 height 44
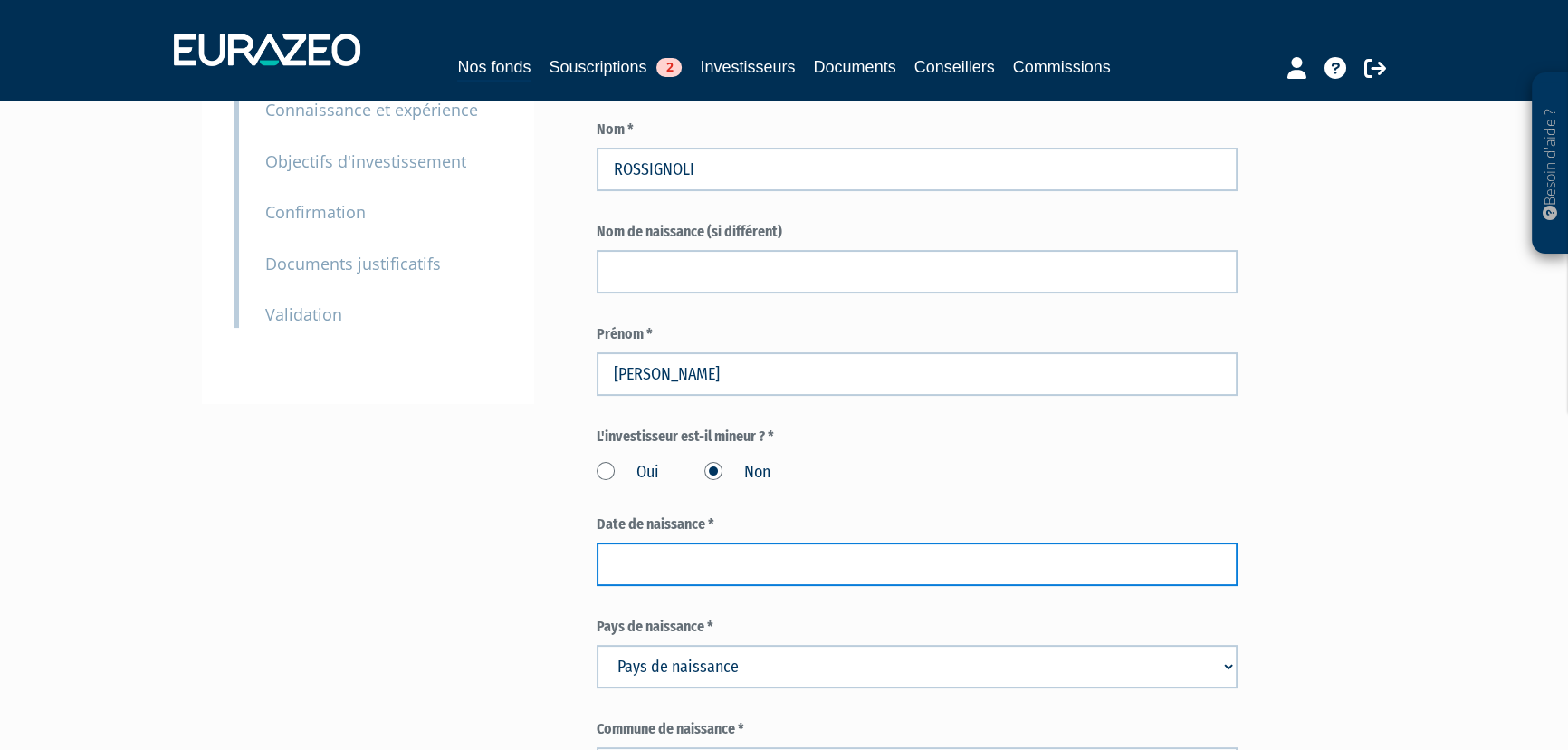
click at [801, 559] on input at bounding box center [917, 564] width 641 height 44
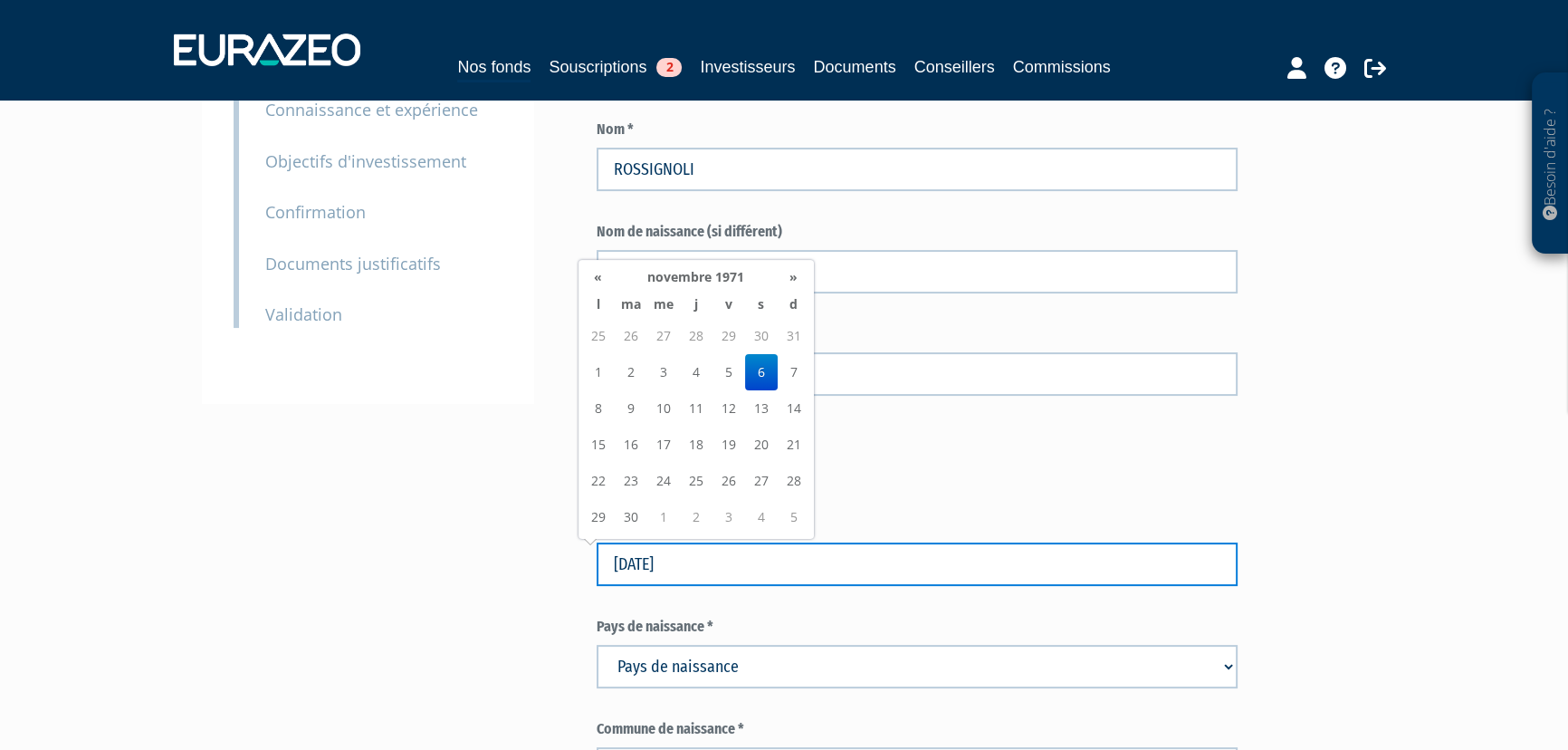
type input "06/11/1971"
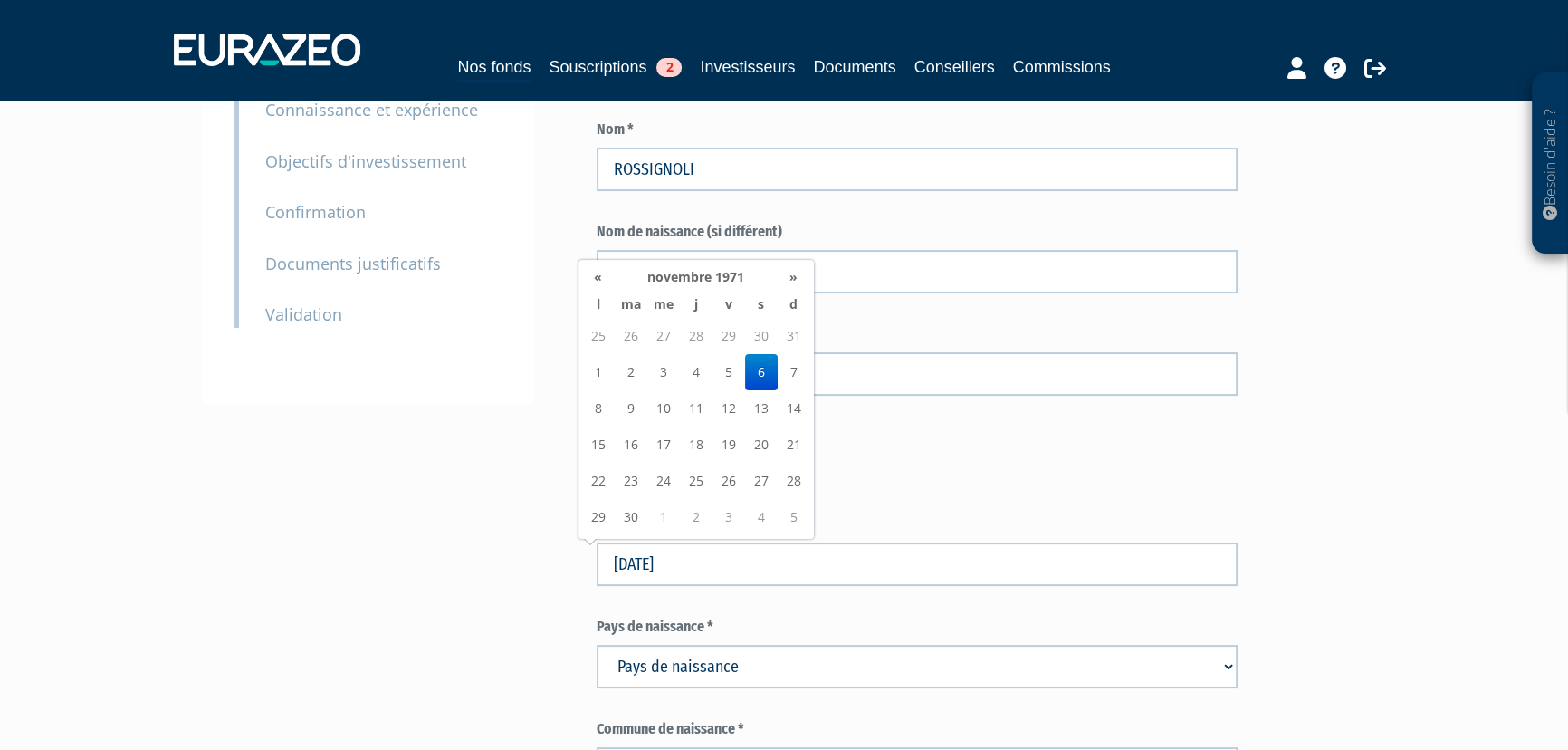
drag, startPoint x: 869, startPoint y: 662, endPoint x: 860, endPoint y: 669, distance: 11.4
click at [860, 669] on select "Pays de naissance Afghanistan Afrique du Sud Albanie Algérie Allemagne Andorre" at bounding box center [917, 666] width 641 height 44
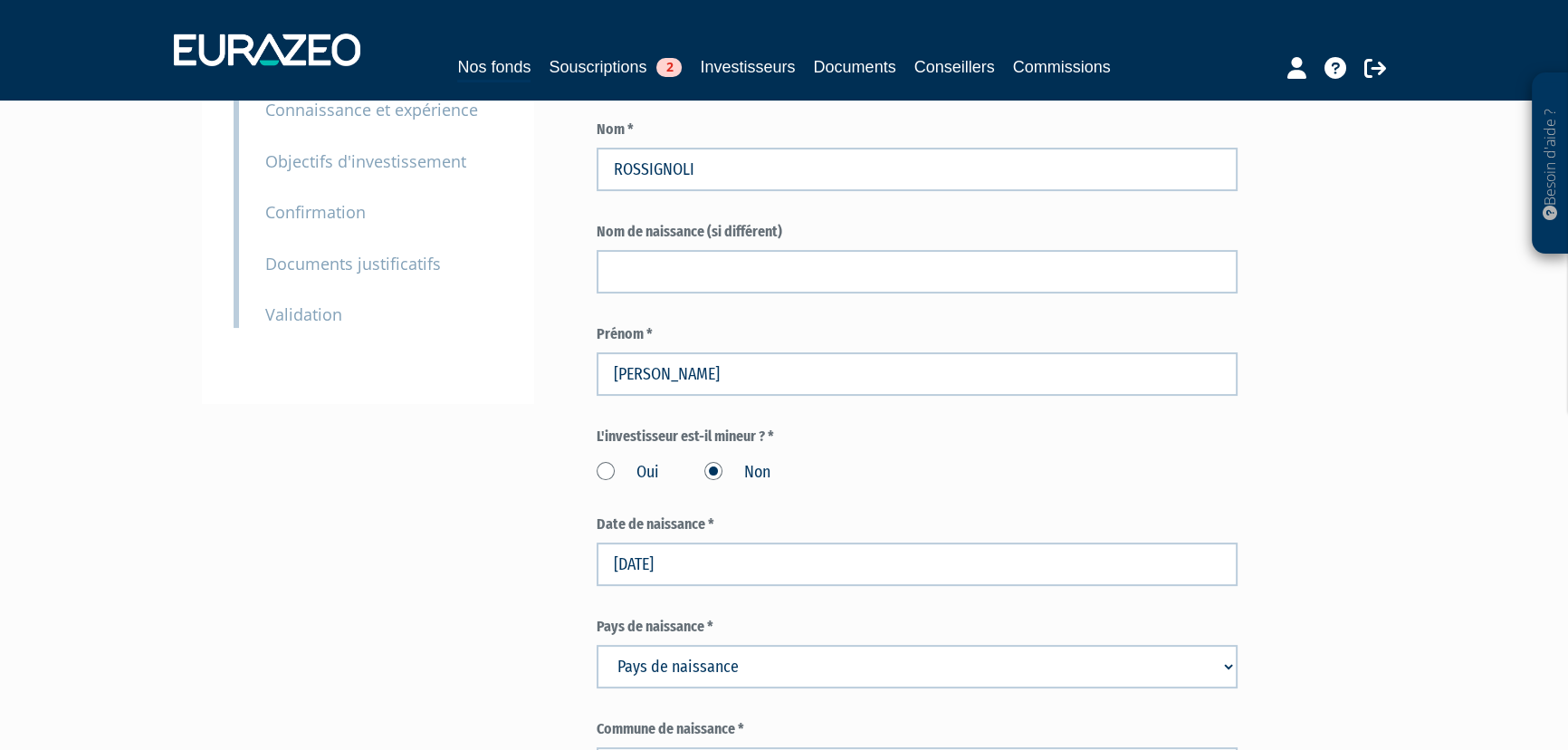
select select "75"
click at [596, 645] on select "Pays de naissance Afghanistan Afrique du Sud Albanie Algérie Allemagne Andorre" at bounding box center [917, 666] width 641 height 44
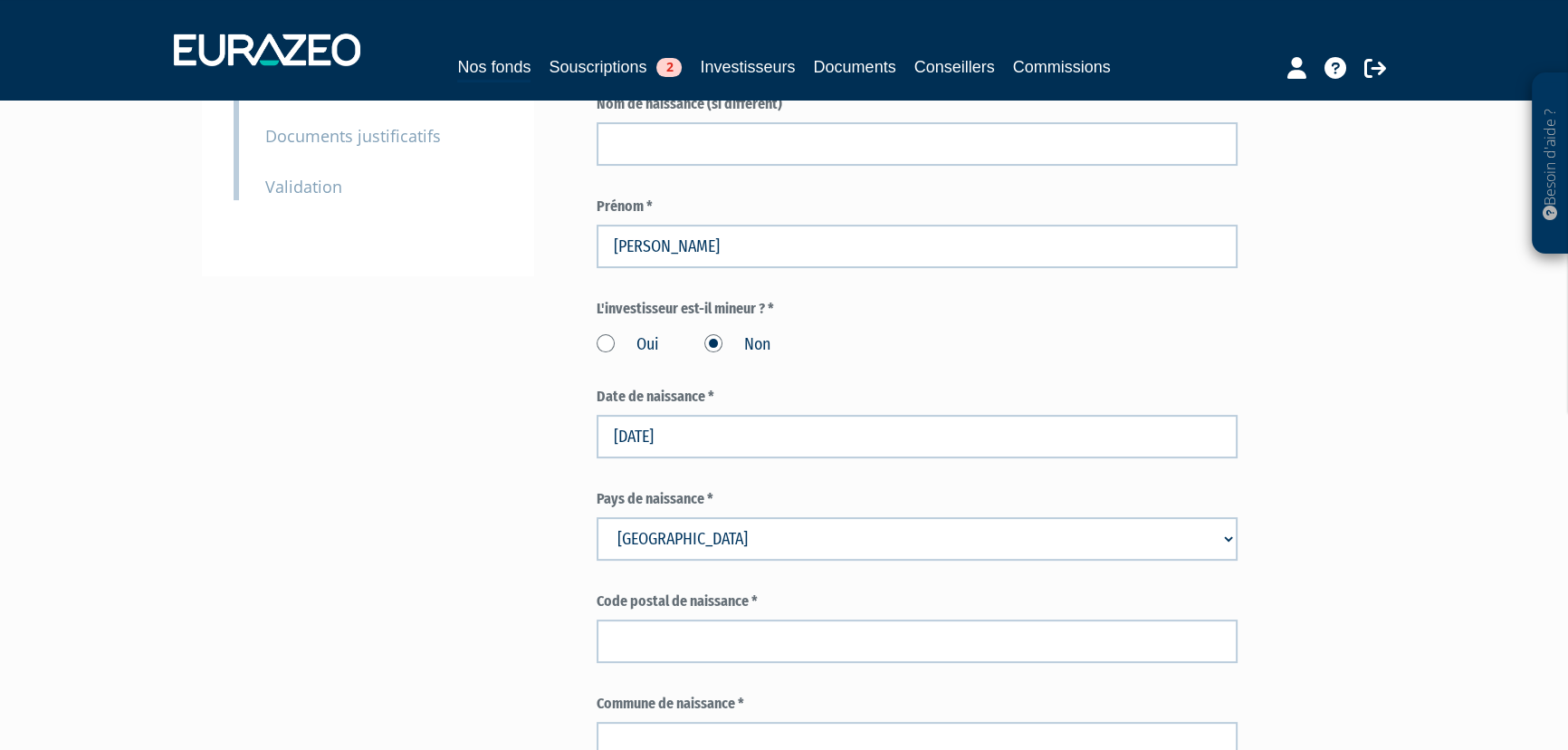
scroll to position [493, 0]
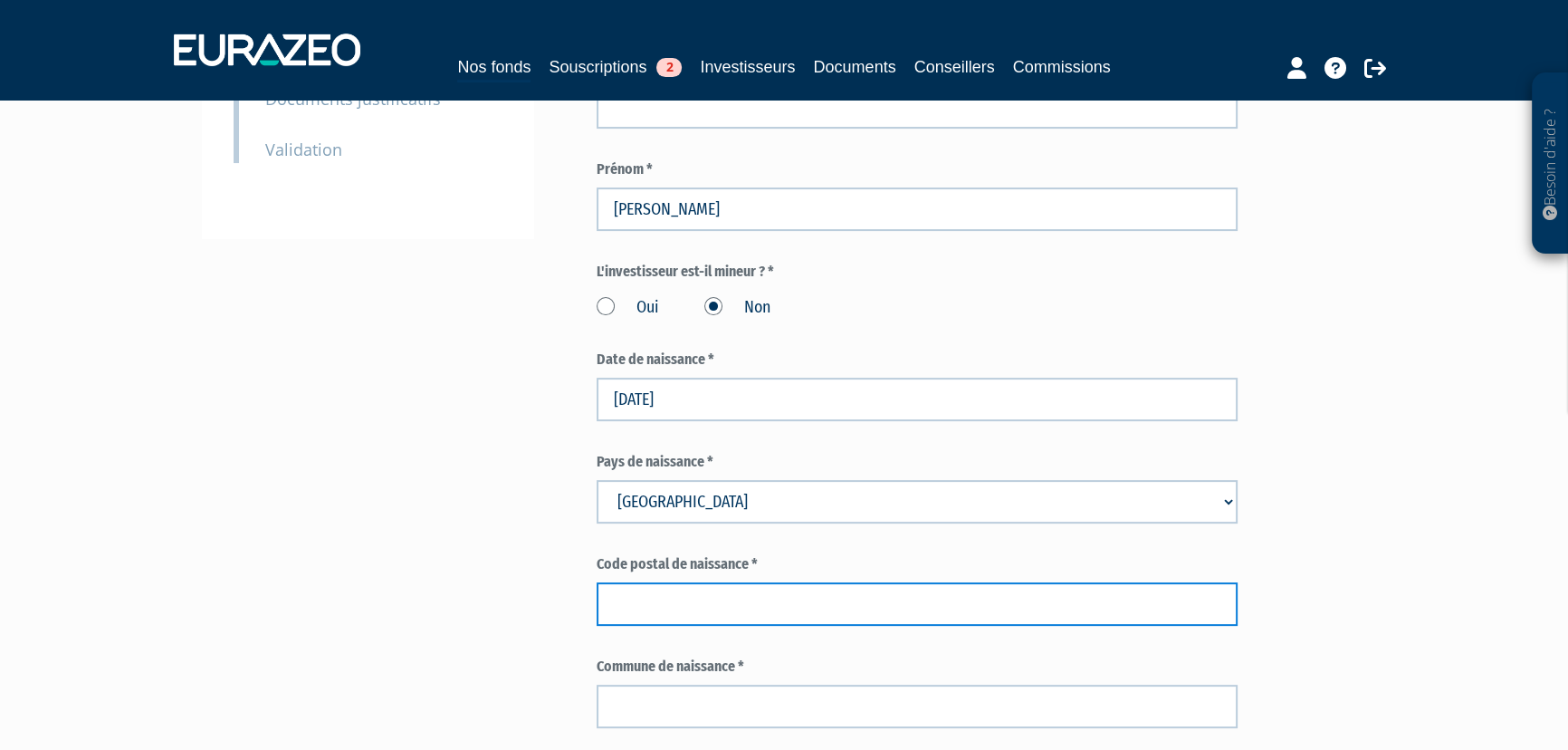
click at [766, 604] on input "text" at bounding box center [917, 604] width 641 height 44
type input "25000"
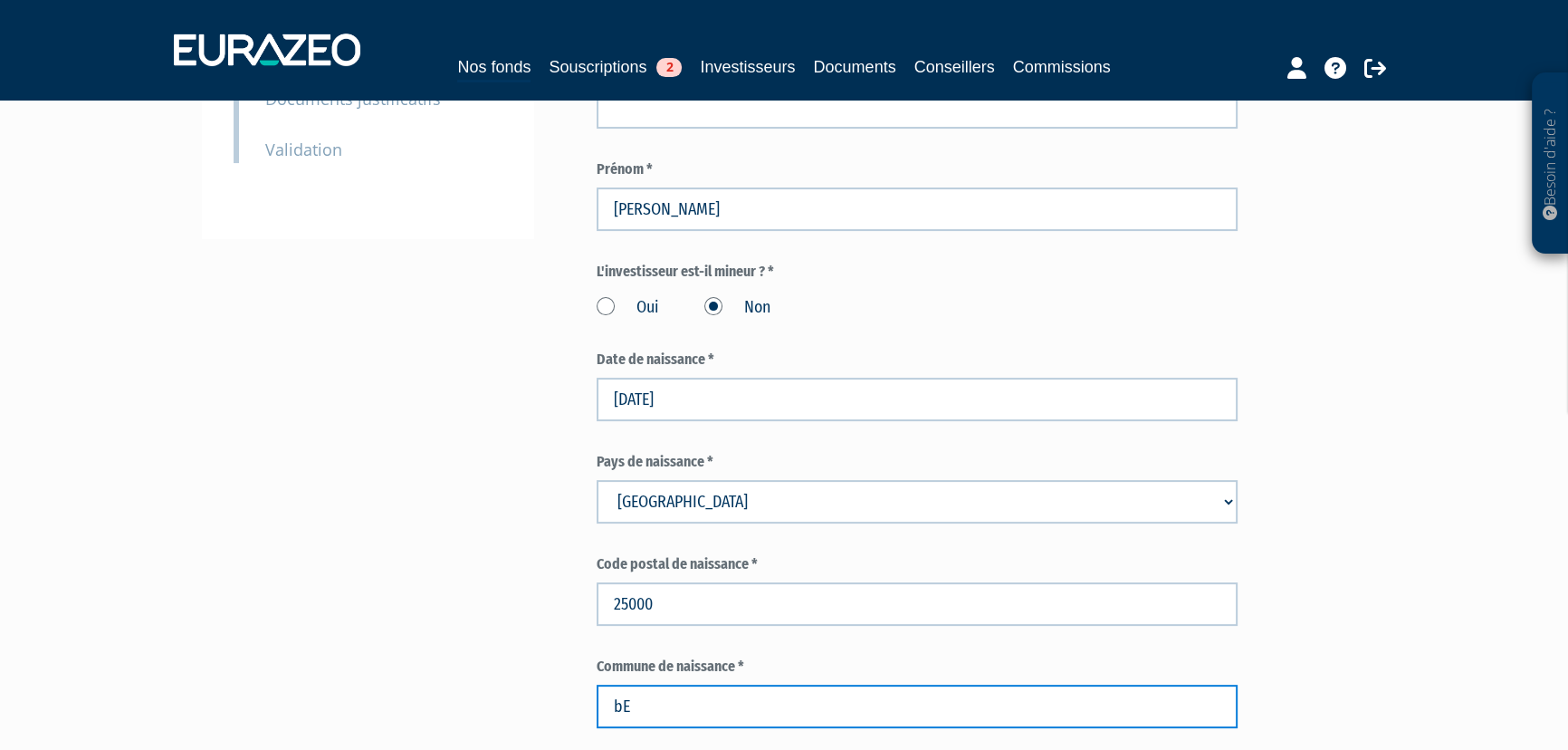
type input "b"
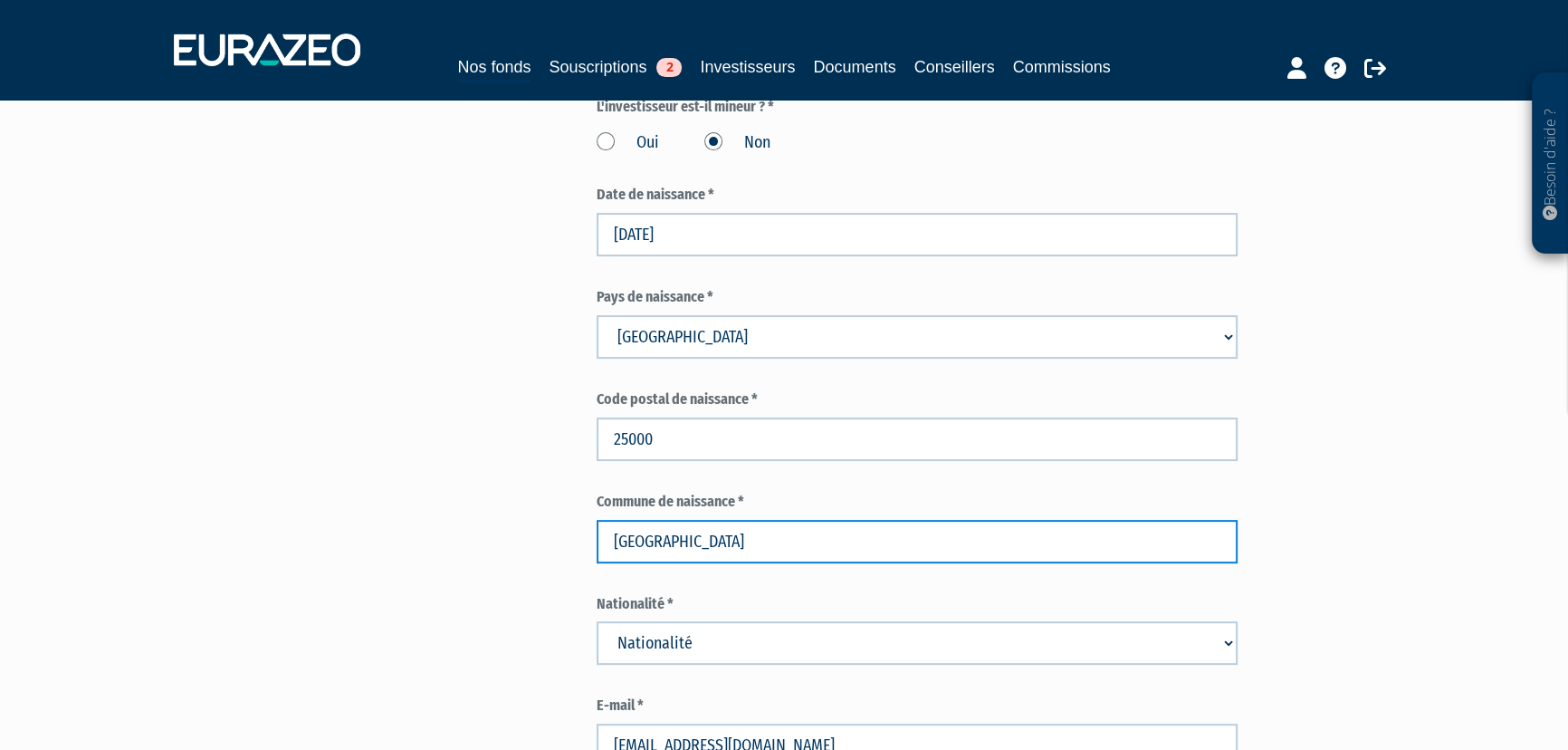
scroll to position [823, 0]
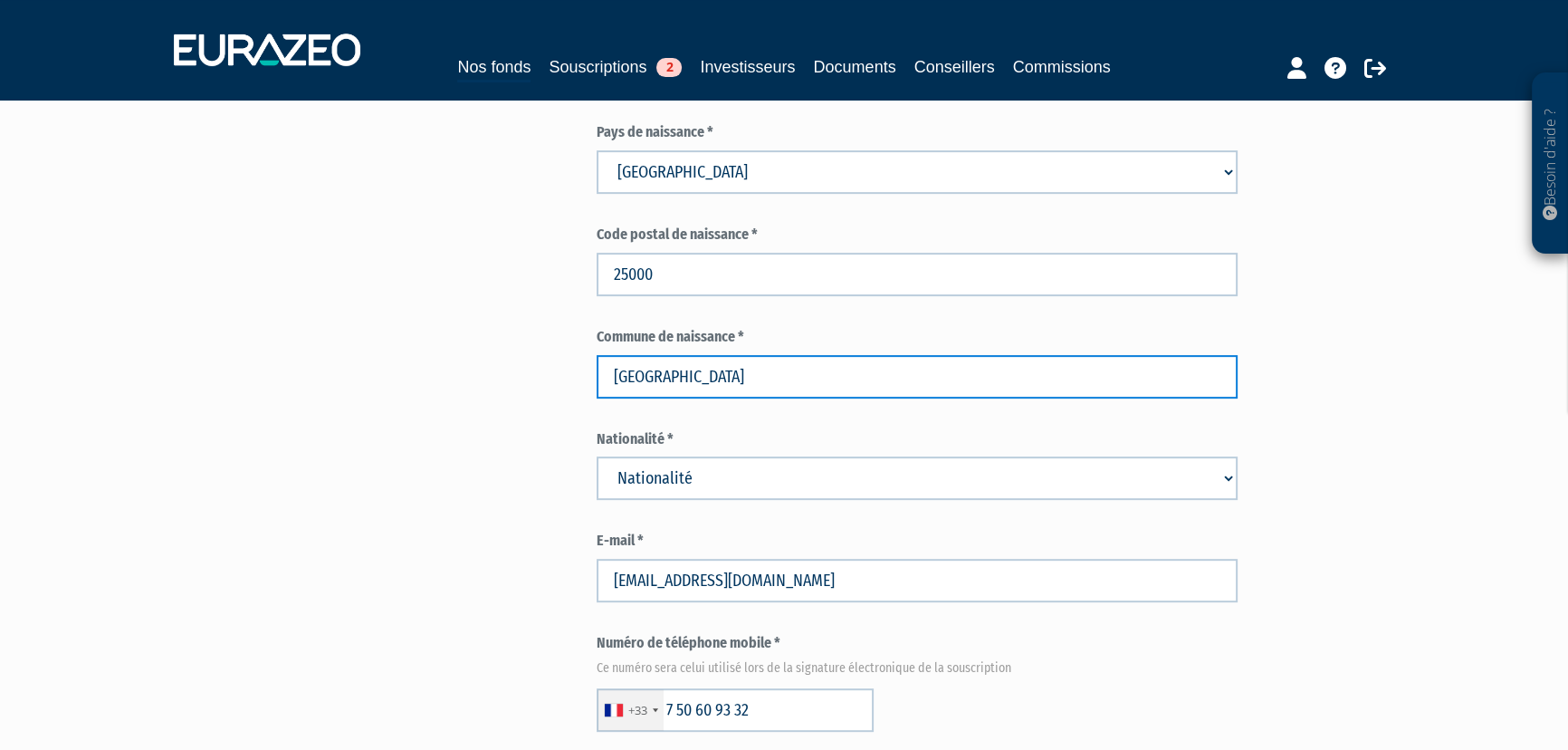
type input "Besançon"
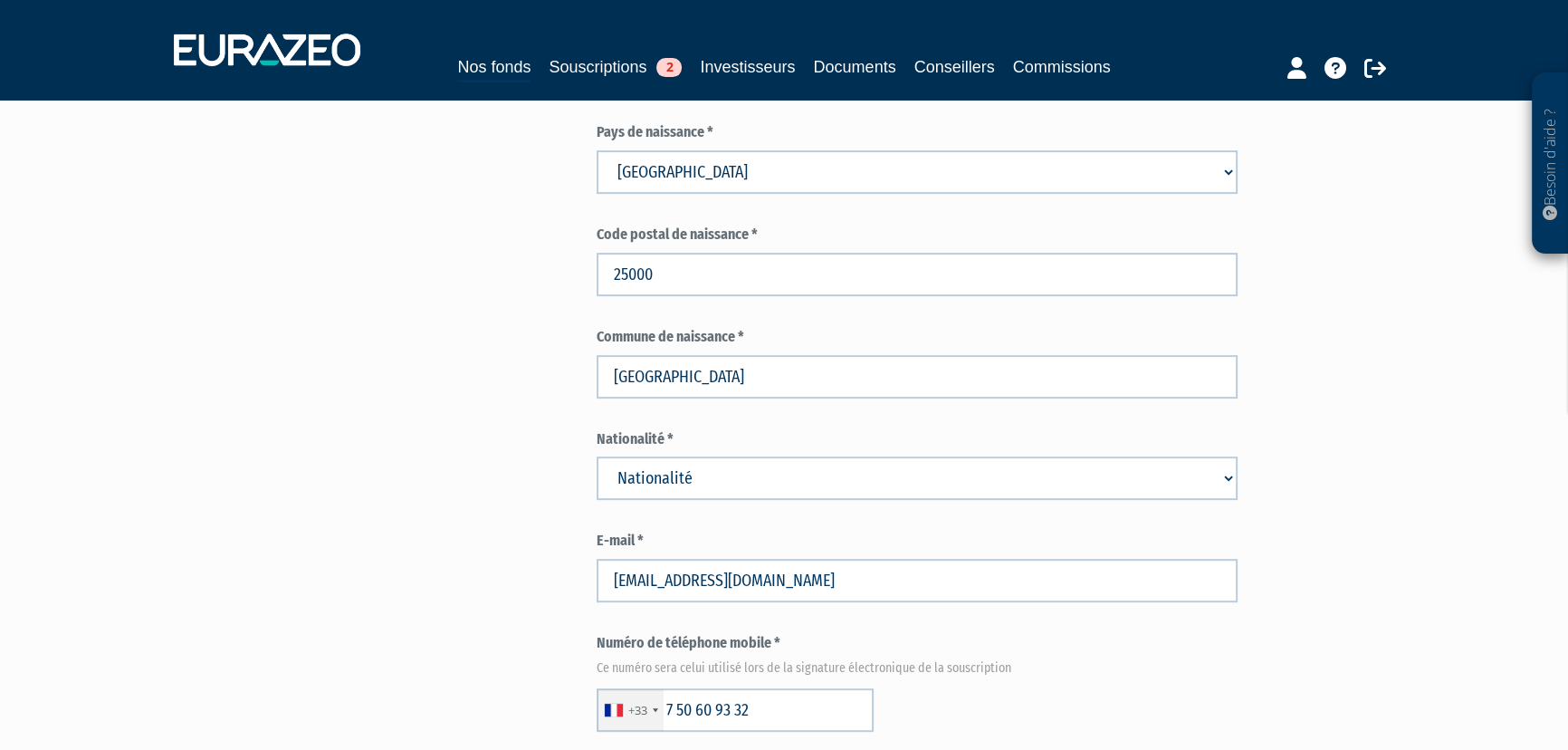
click at [654, 477] on select "Nationalité Afghanistan Afrique du Sud Albanie Algérie Allemagne Andorre" at bounding box center [917, 478] width 641 height 44
select select "75"
click at [596, 456] on select "Nationalité Afghanistan Afrique du Sud Albanie Algérie Allemagne Andorre" at bounding box center [917, 478] width 641 height 44
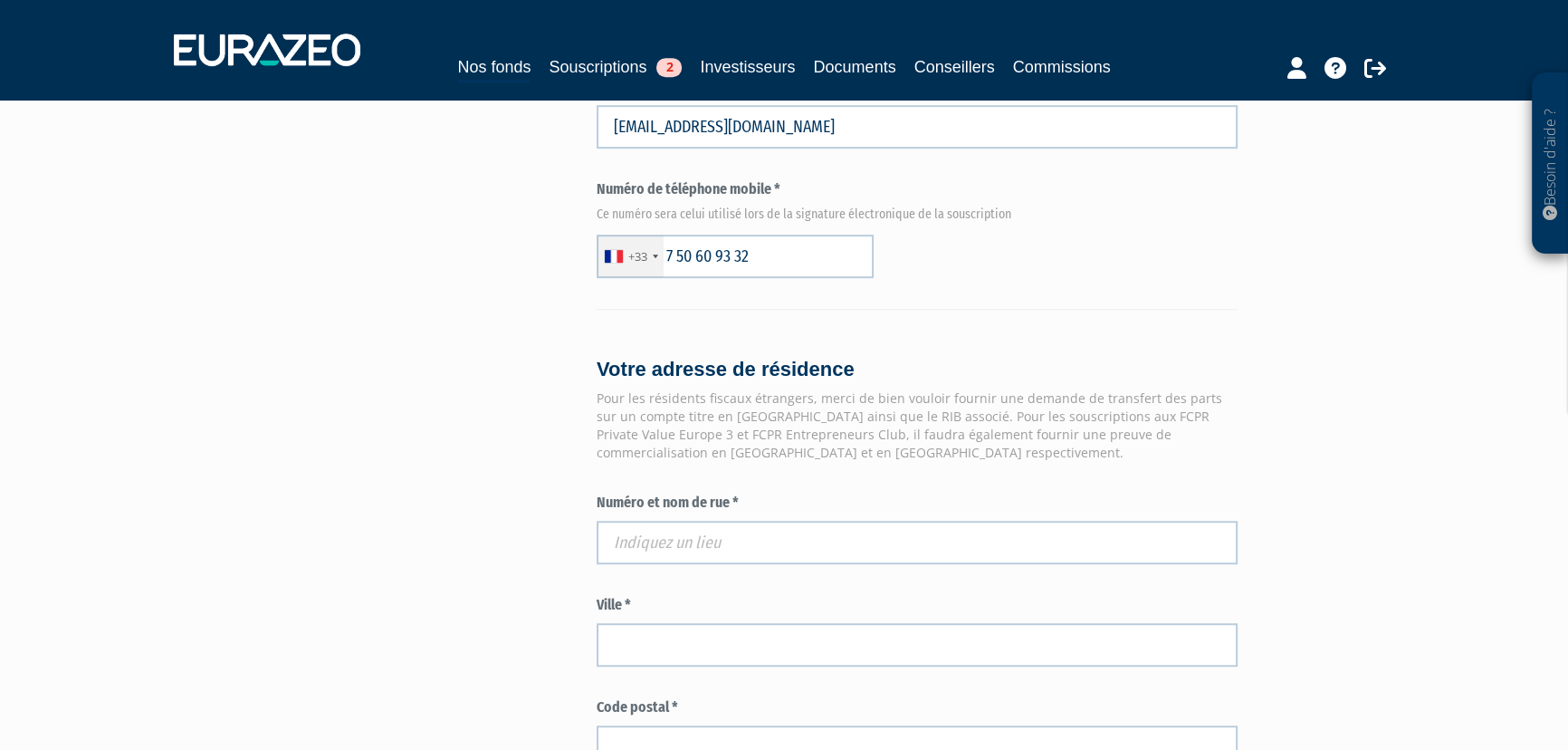
scroll to position [1317, 0]
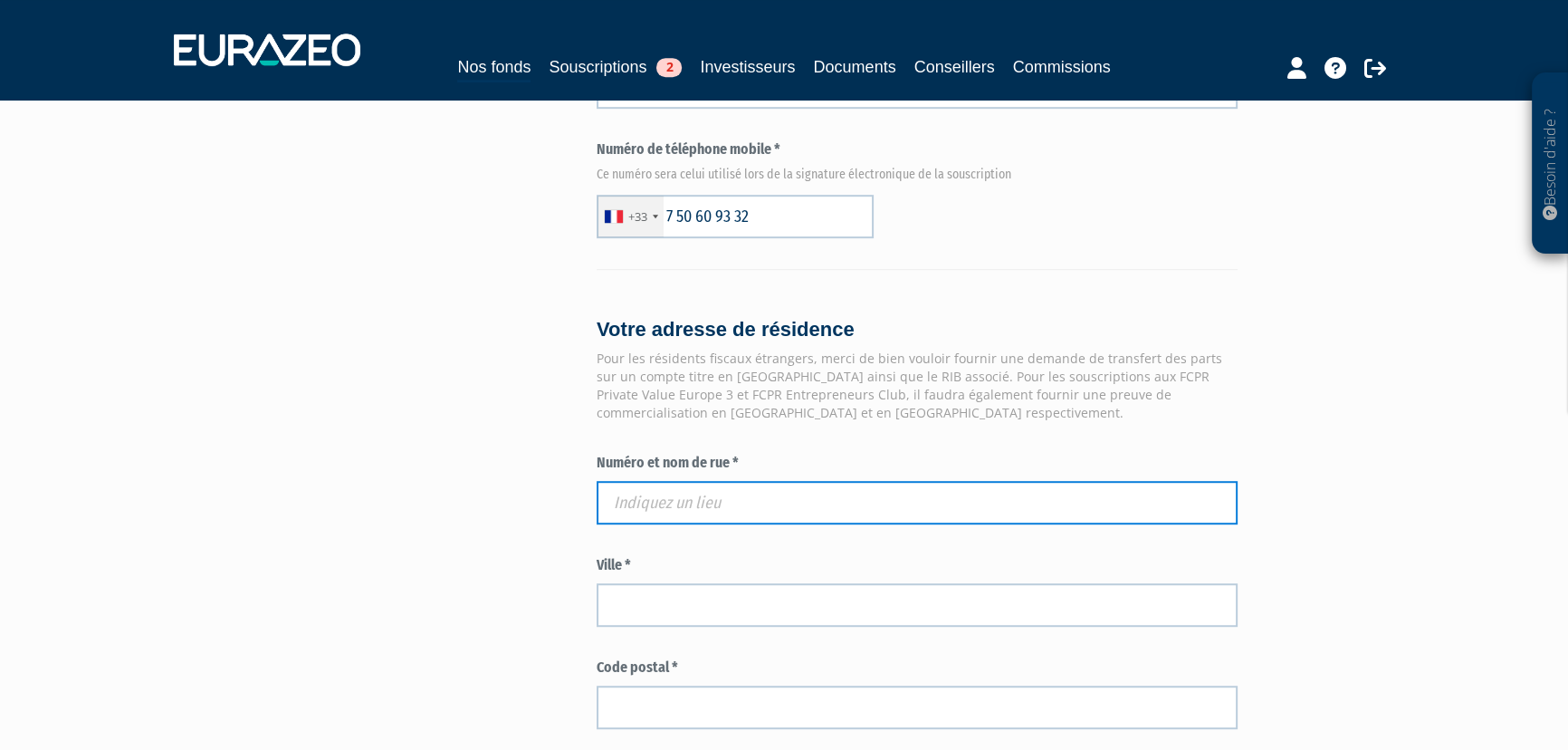
click at [709, 511] on input "text" at bounding box center [917, 503] width 641 height 44
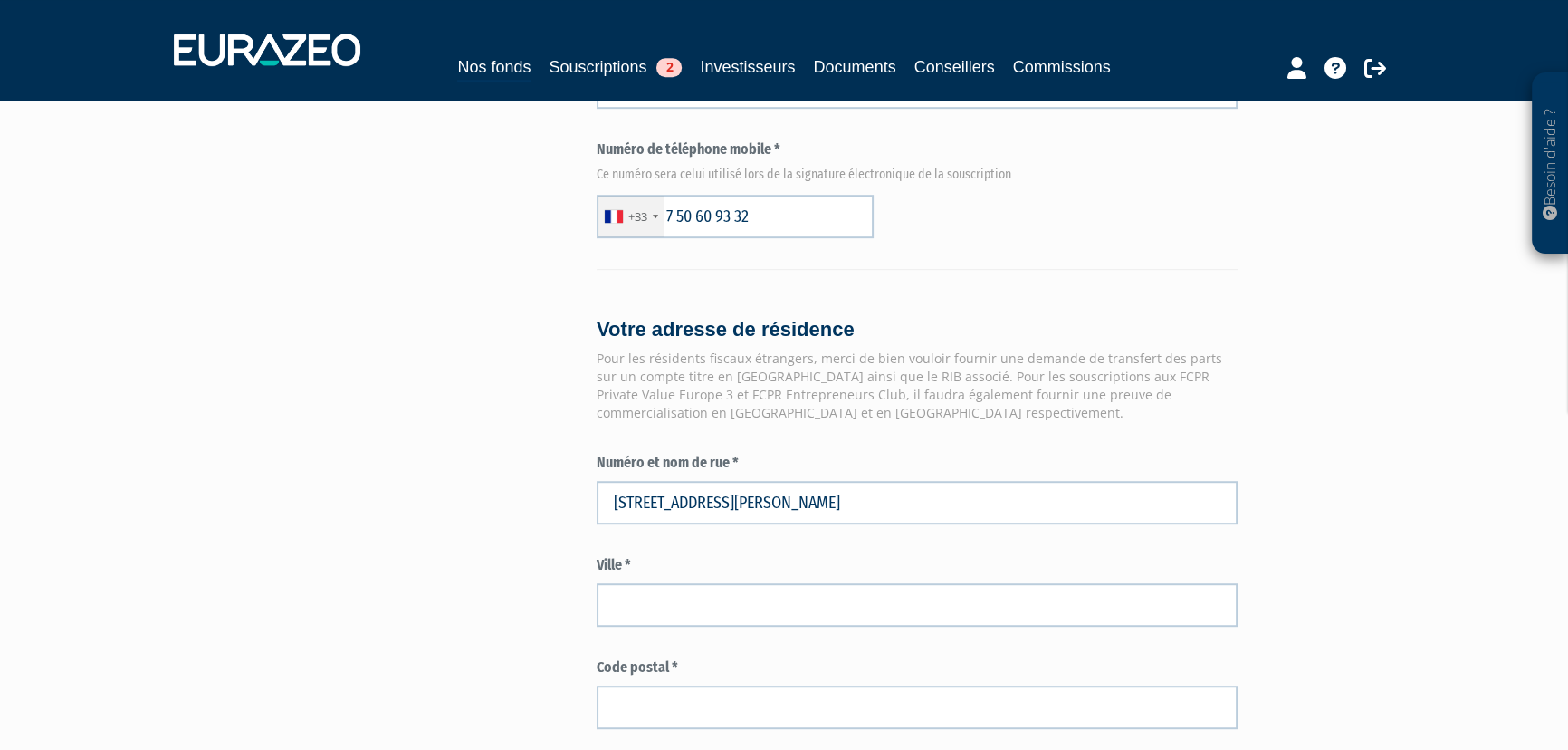
type input "7 Rue des Lilas, Mâcon, France"
type input "Mâcon"
type input "71000"
type input "7 Rue des Lilas"
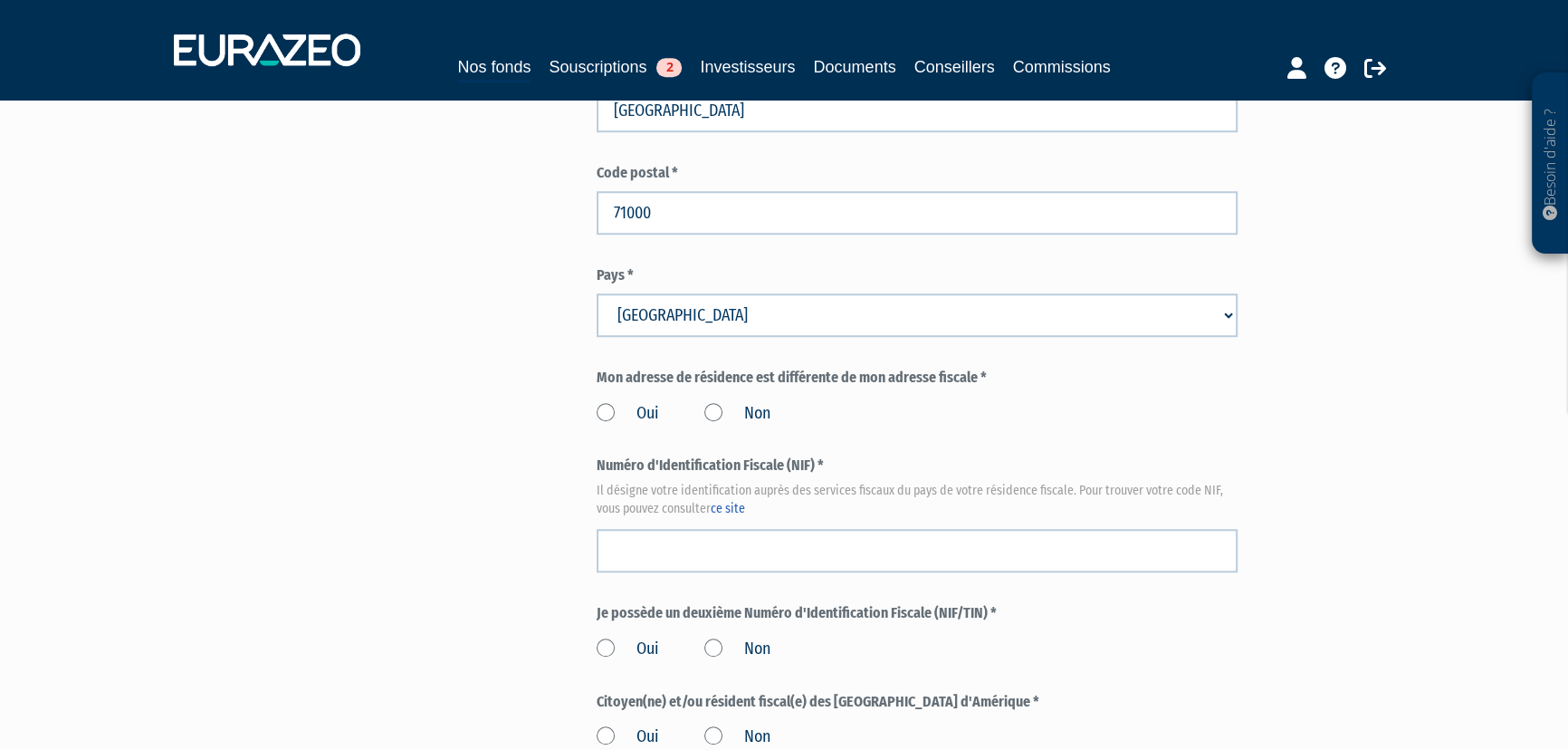
click at [711, 409] on label "Non" at bounding box center [737, 414] width 66 height 23
click at [0, 0] on input "Non" at bounding box center [0, 0] width 0 height 0
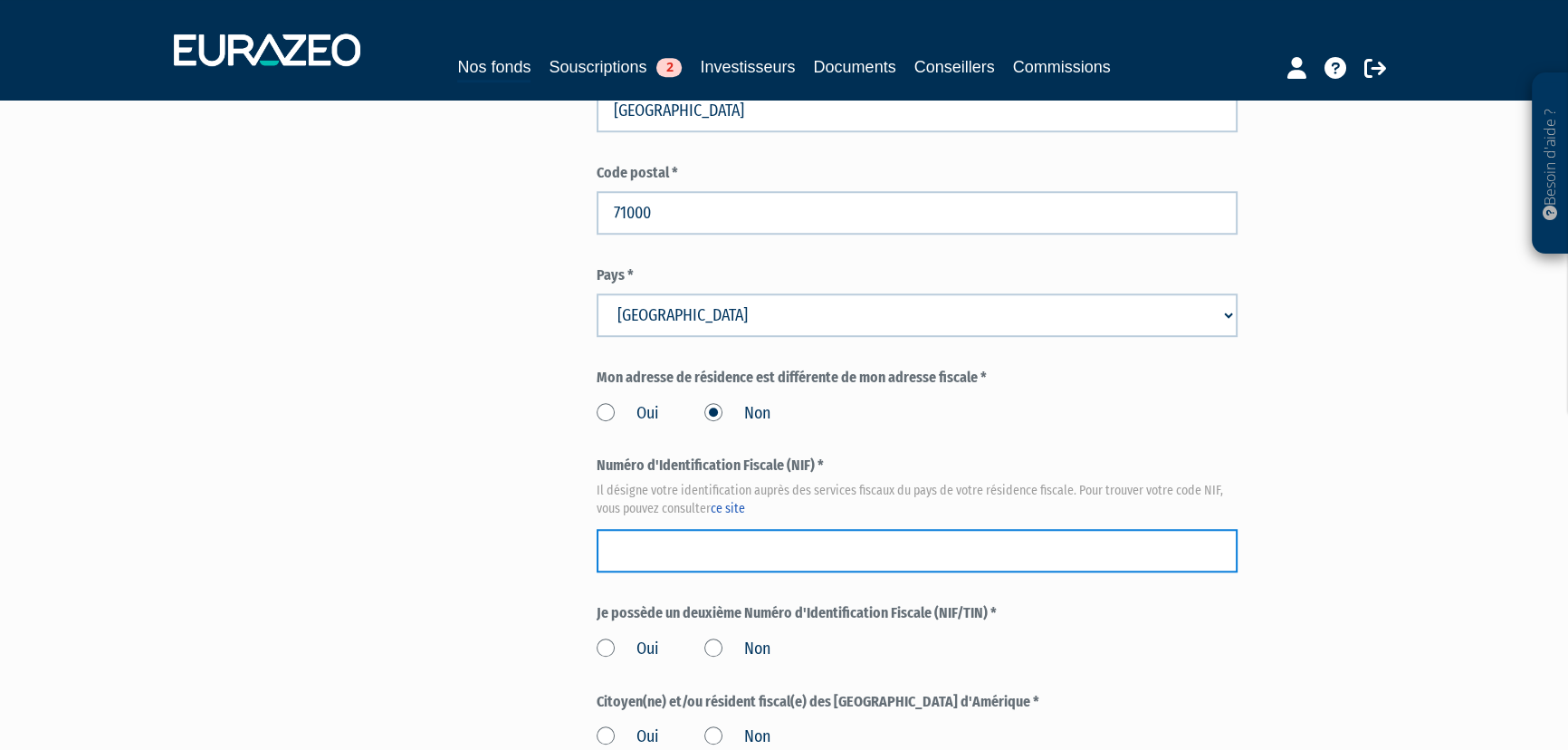
click at [718, 548] on input "text" at bounding box center [917, 550] width 641 height 44
paste input "1626309659037"
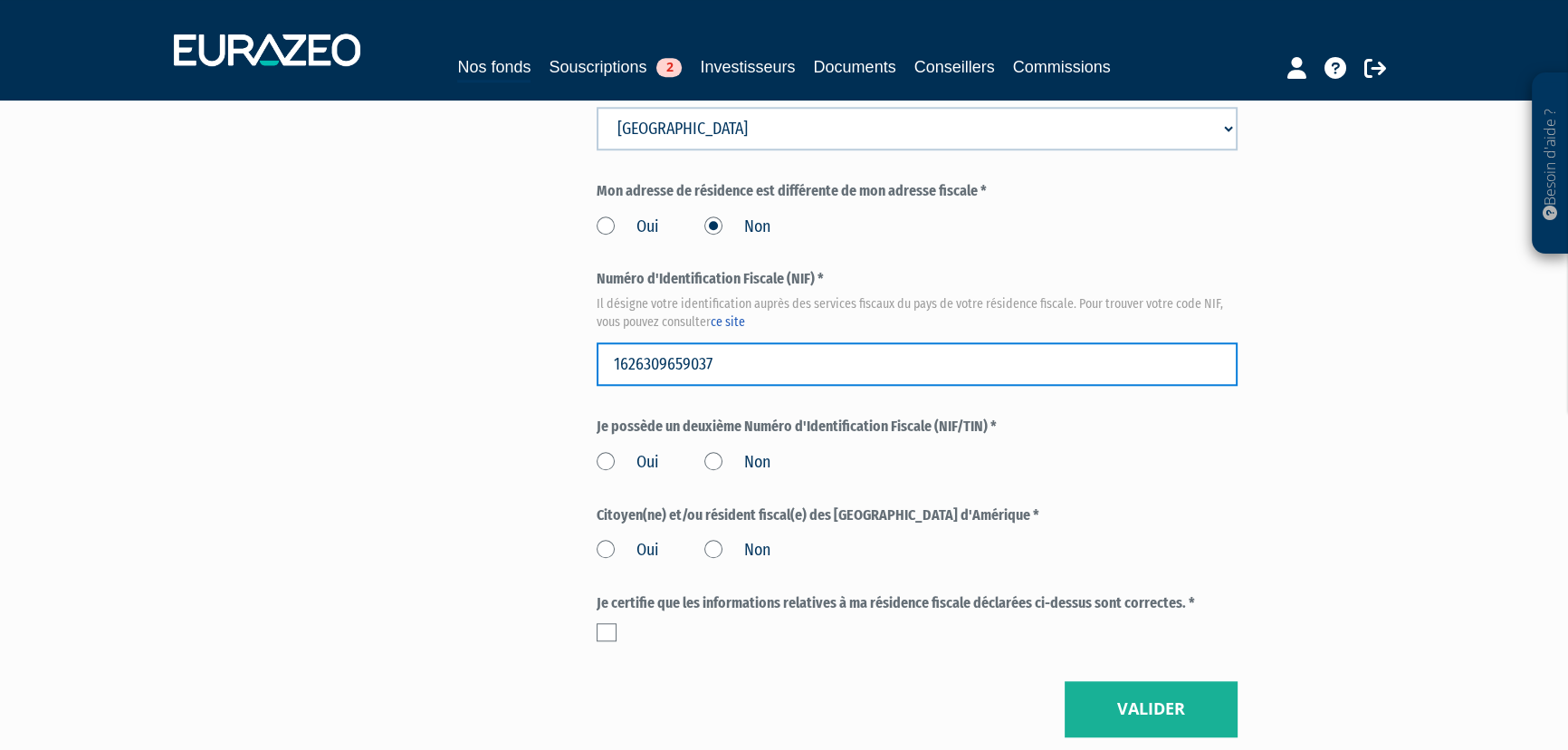
scroll to position [2161, 0]
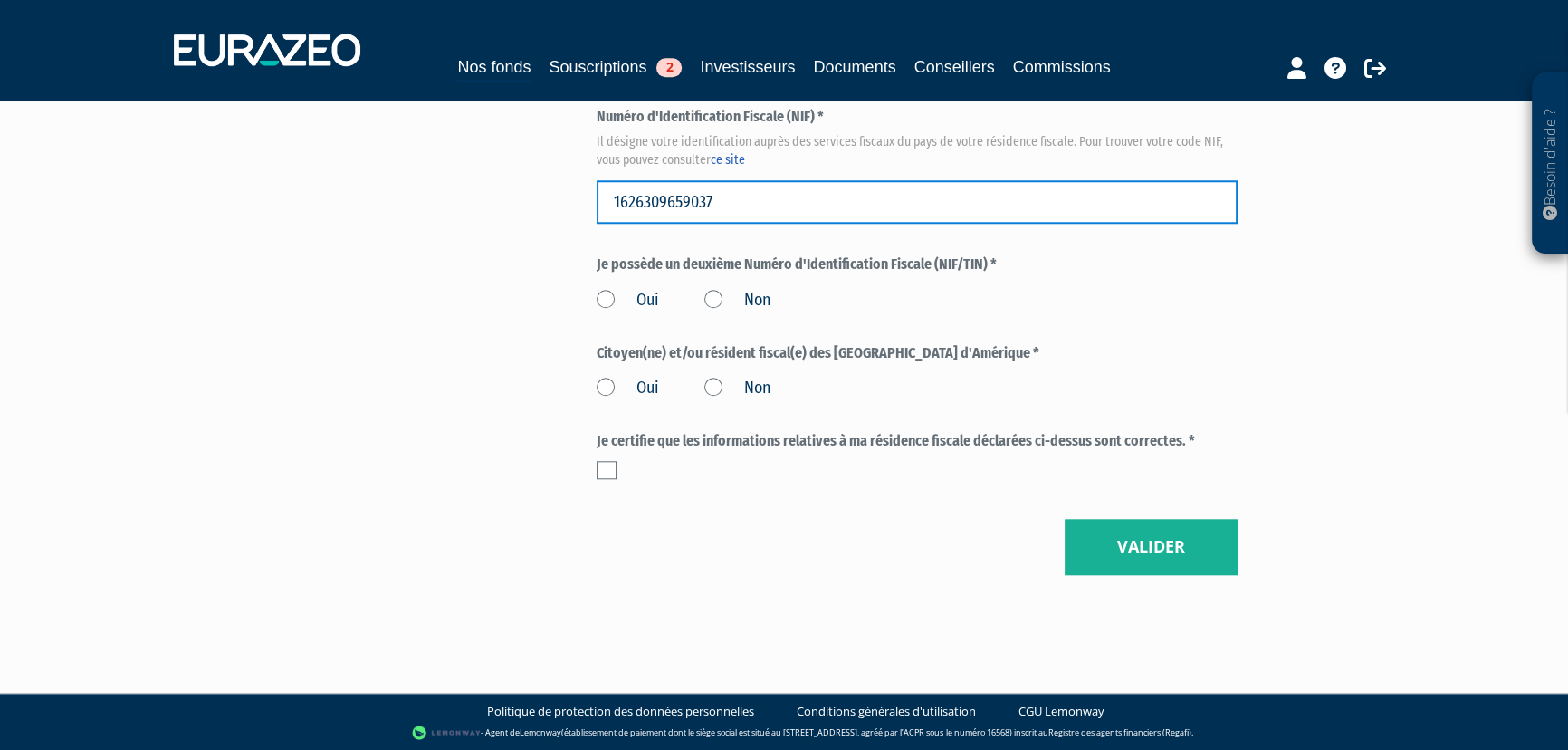
type input "1626309659037"
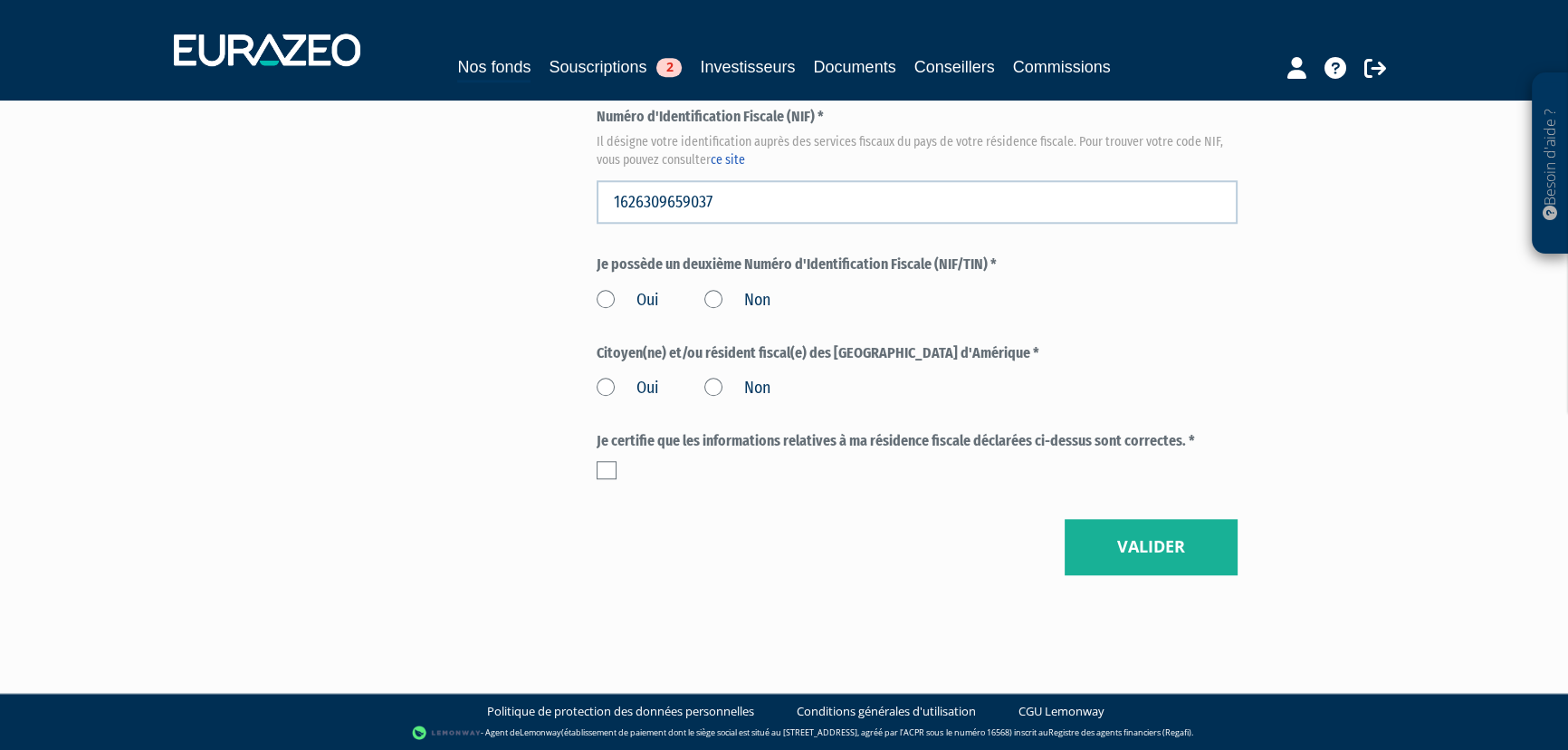
click at [709, 294] on label "Non" at bounding box center [737, 300] width 66 height 23
click at [0, 0] on input "Non" at bounding box center [0, 0] width 0 height 0
click at [717, 390] on label "Non" at bounding box center [737, 388] width 66 height 23
click at [0, 0] on input "Non" at bounding box center [0, 0] width 0 height 0
click at [607, 470] on label at bounding box center [606, 469] width 20 height 18
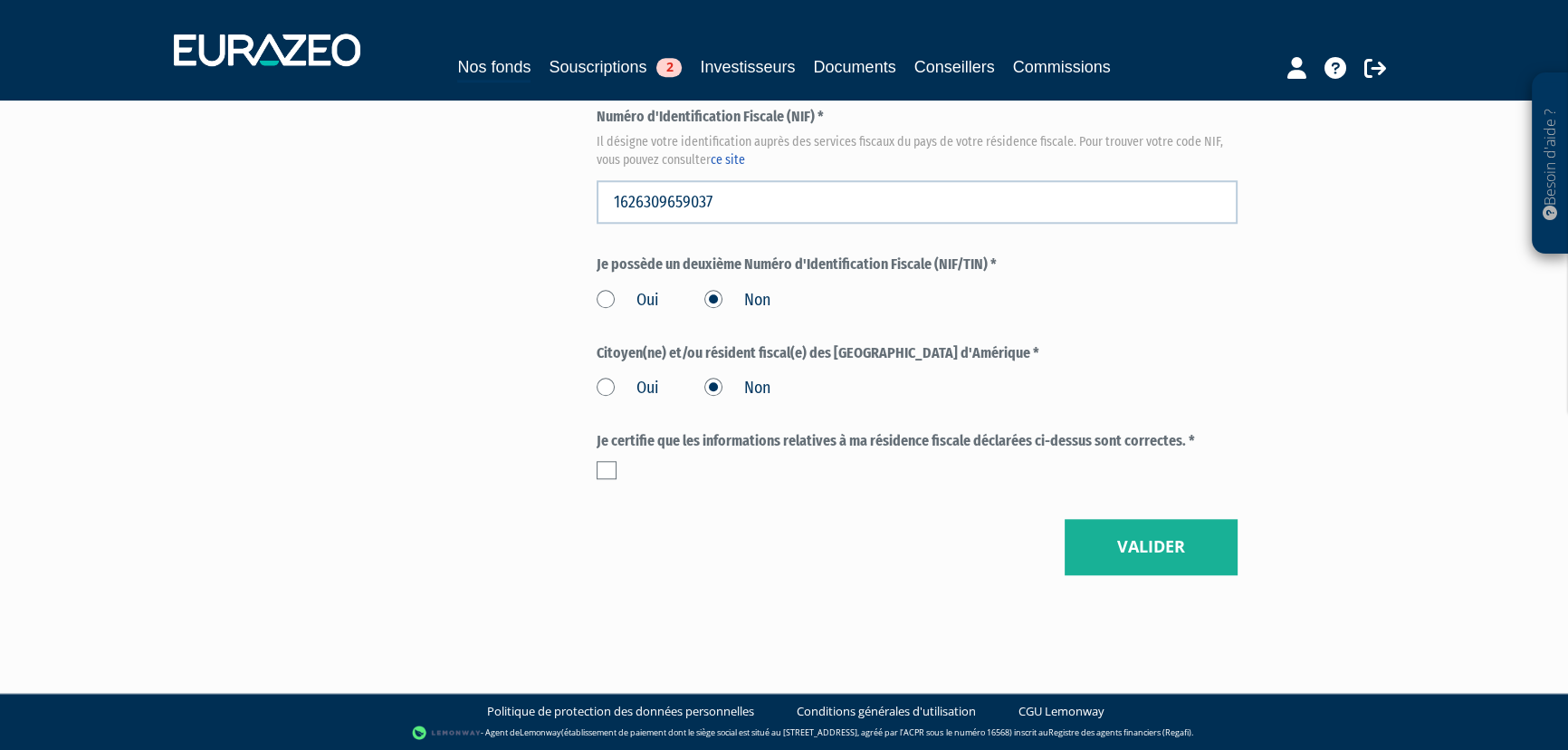
click at [0, 0] on input "checkbox" at bounding box center [0, 0] width 0 height 0
click at [1156, 546] on button "Valider" at bounding box center [1151, 547] width 173 height 56
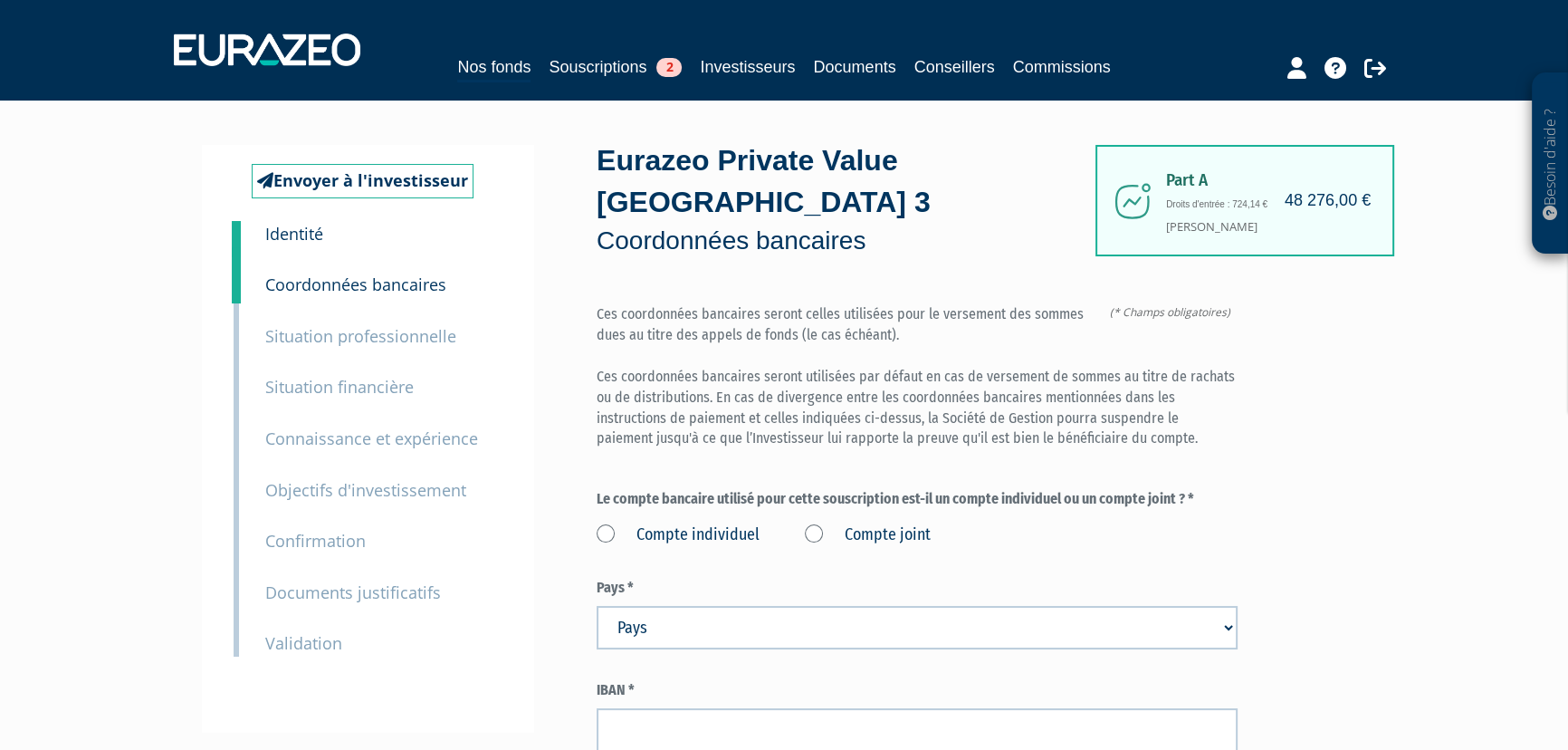
click at [491, 369] on div "4 Situation financière" at bounding box center [384, 375] width 265 height 52
click at [606, 534] on label "Compte individuel" at bounding box center [677, 534] width 163 height 23
click at [0, 0] on individuel "Compte individuel" at bounding box center [0, 0] width 0 height 0
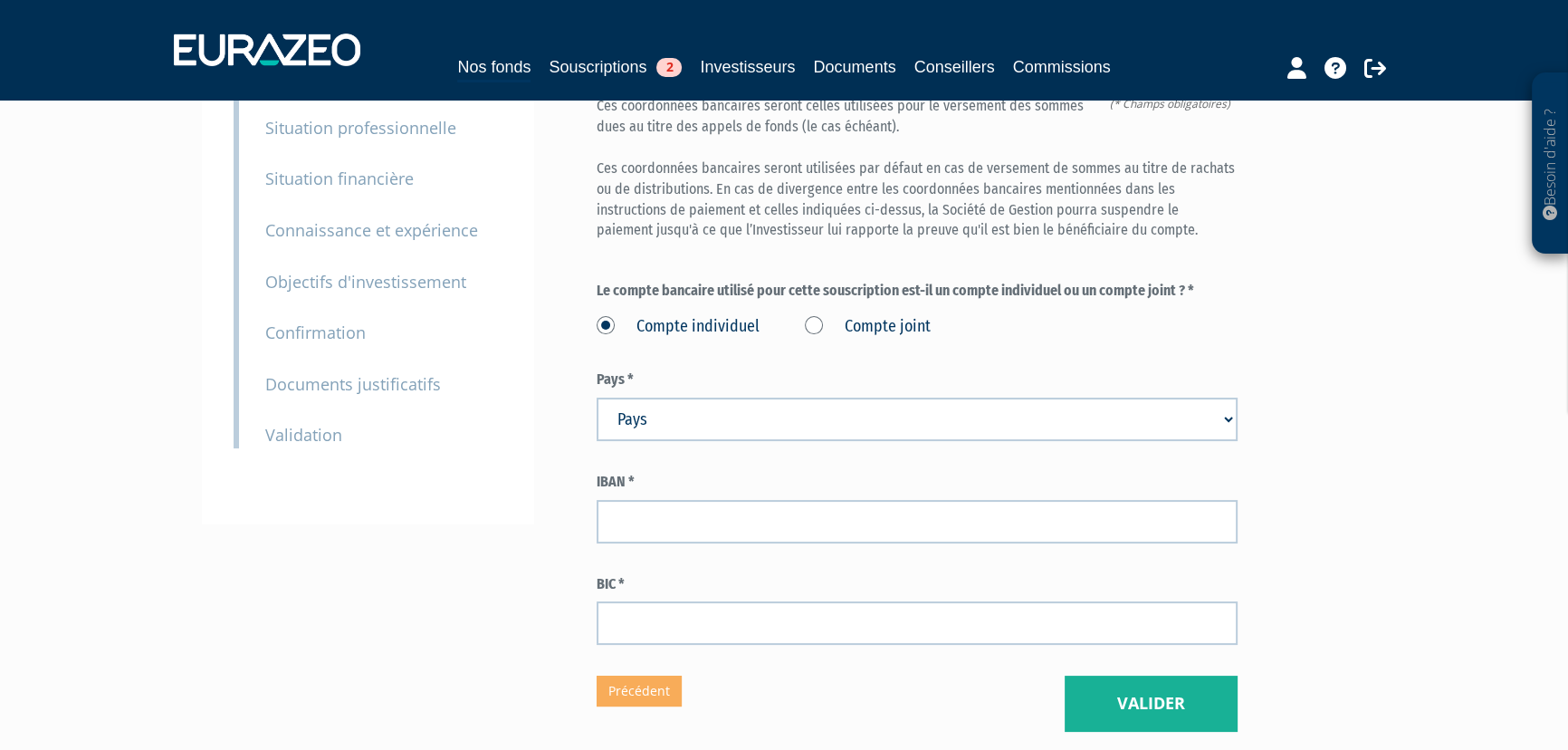
scroll to position [329, 0]
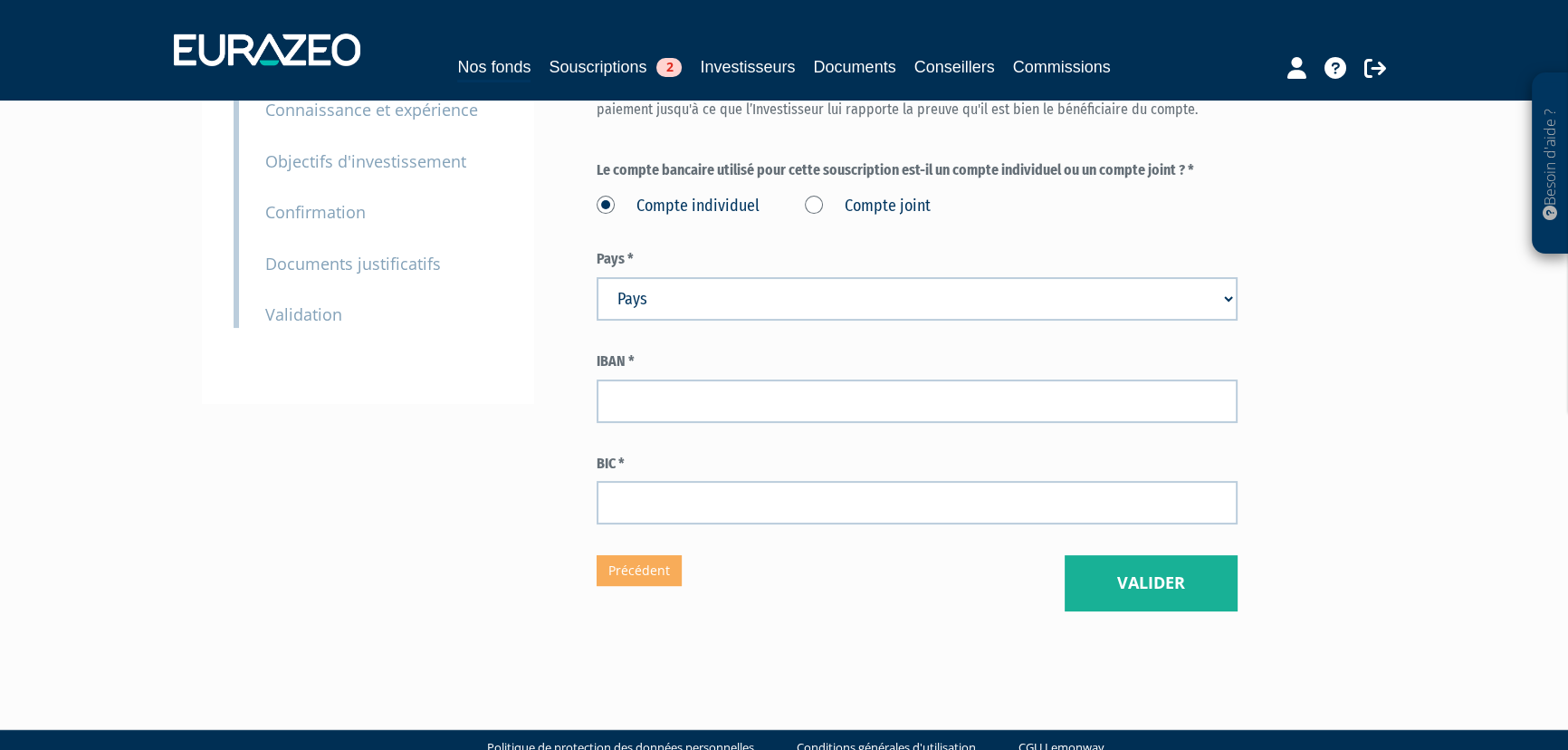
click at [657, 309] on select "Pays [GEOGRAPHIC_DATA] [GEOGRAPHIC_DATA] [GEOGRAPHIC_DATA] [GEOGRAPHIC_DATA] [G…" at bounding box center [917, 298] width 641 height 44
select select "75"
click at [676, 295] on select "Pays [GEOGRAPHIC_DATA] [GEOGRAPHIC_DATA] [GEOGRAPHIC_DATA] [GEOGRAPHIC_DATA] [G…" at bounding box center [917, 298] width 641 height 44
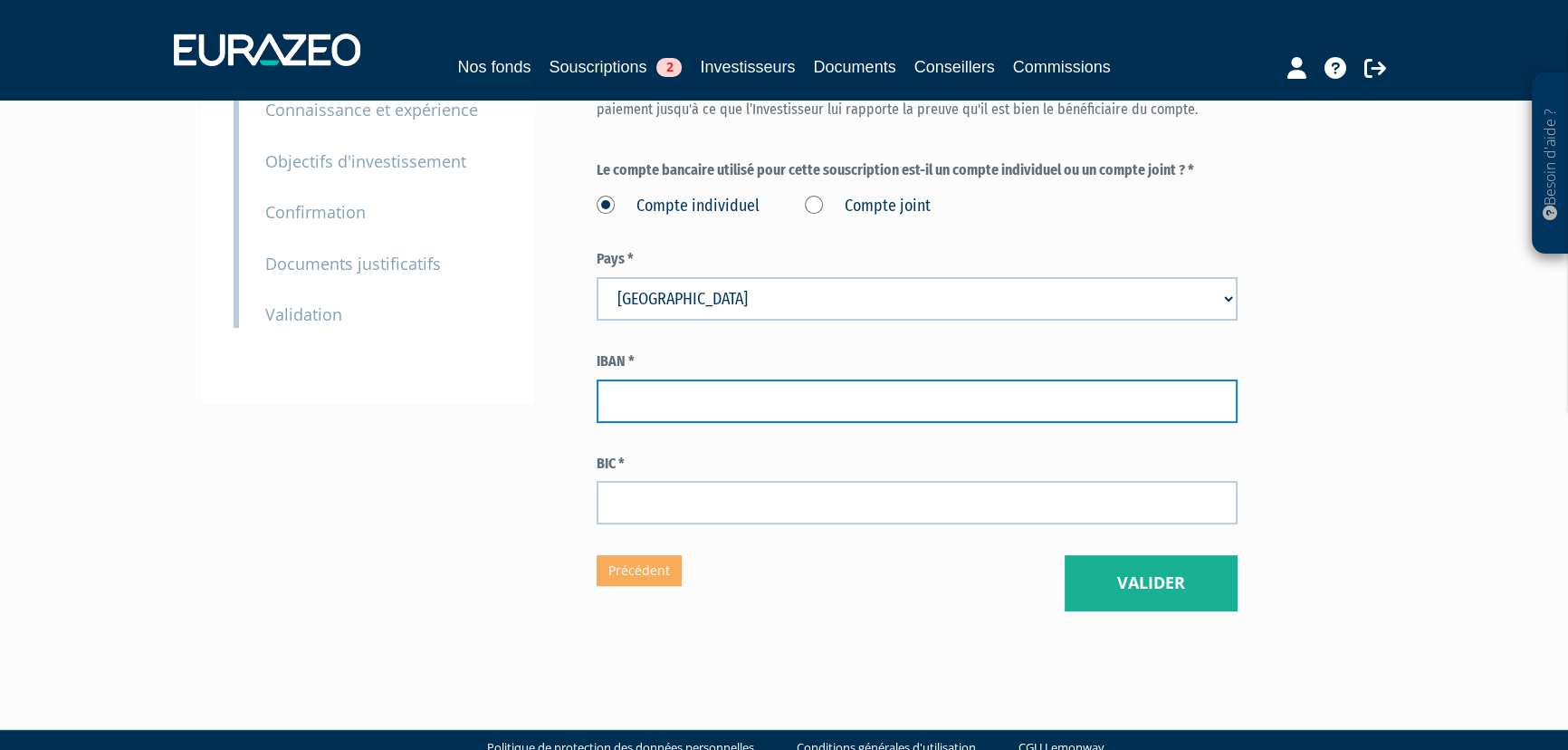
click at [675, 394] on input "text" at bounding box center [917, 401] width 641 height 44
type input "FR3530002027000000036363W38"
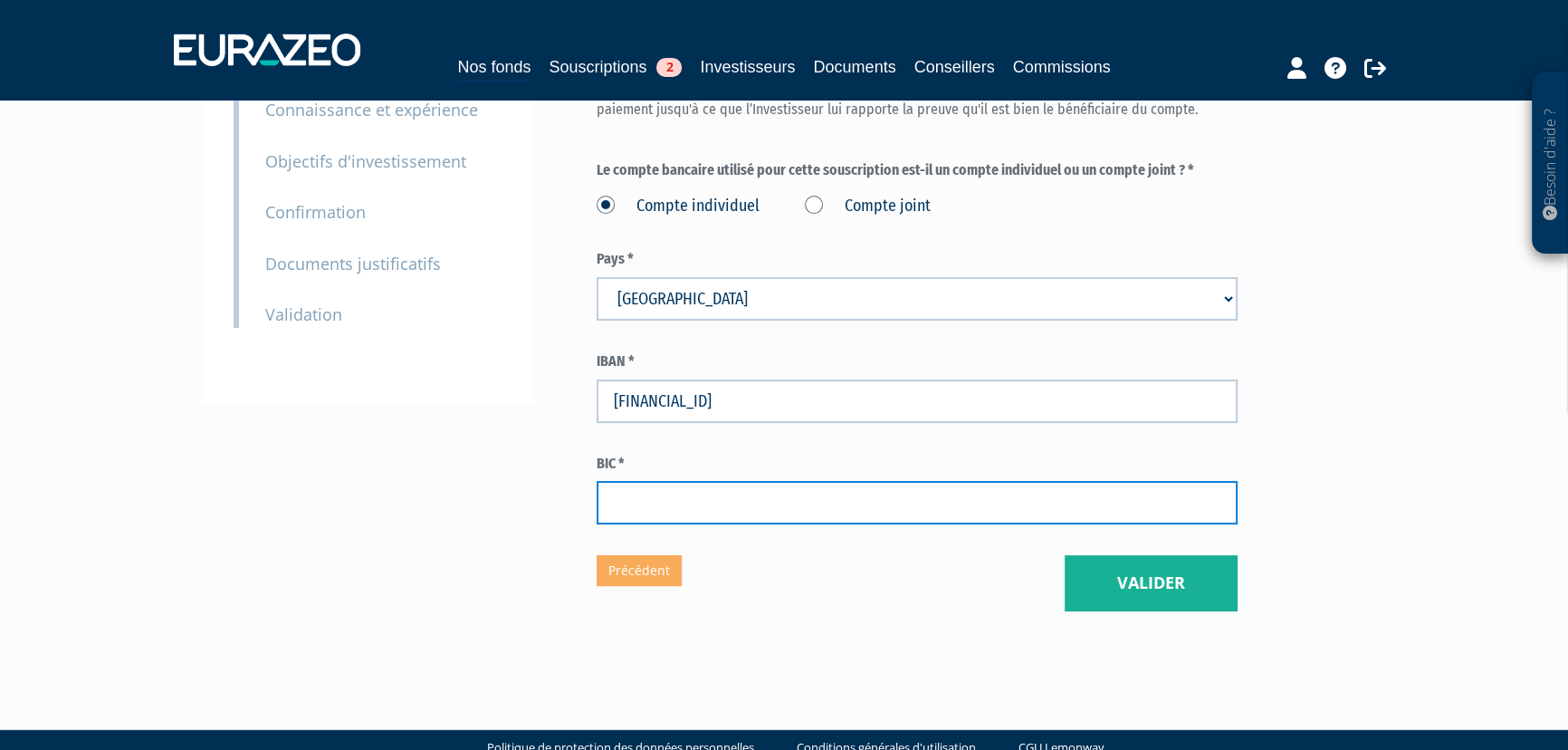
click at [629, 505] on input "text" at bounding box center [917, 503] width 641 height 44
type input "CRLYFRPP"
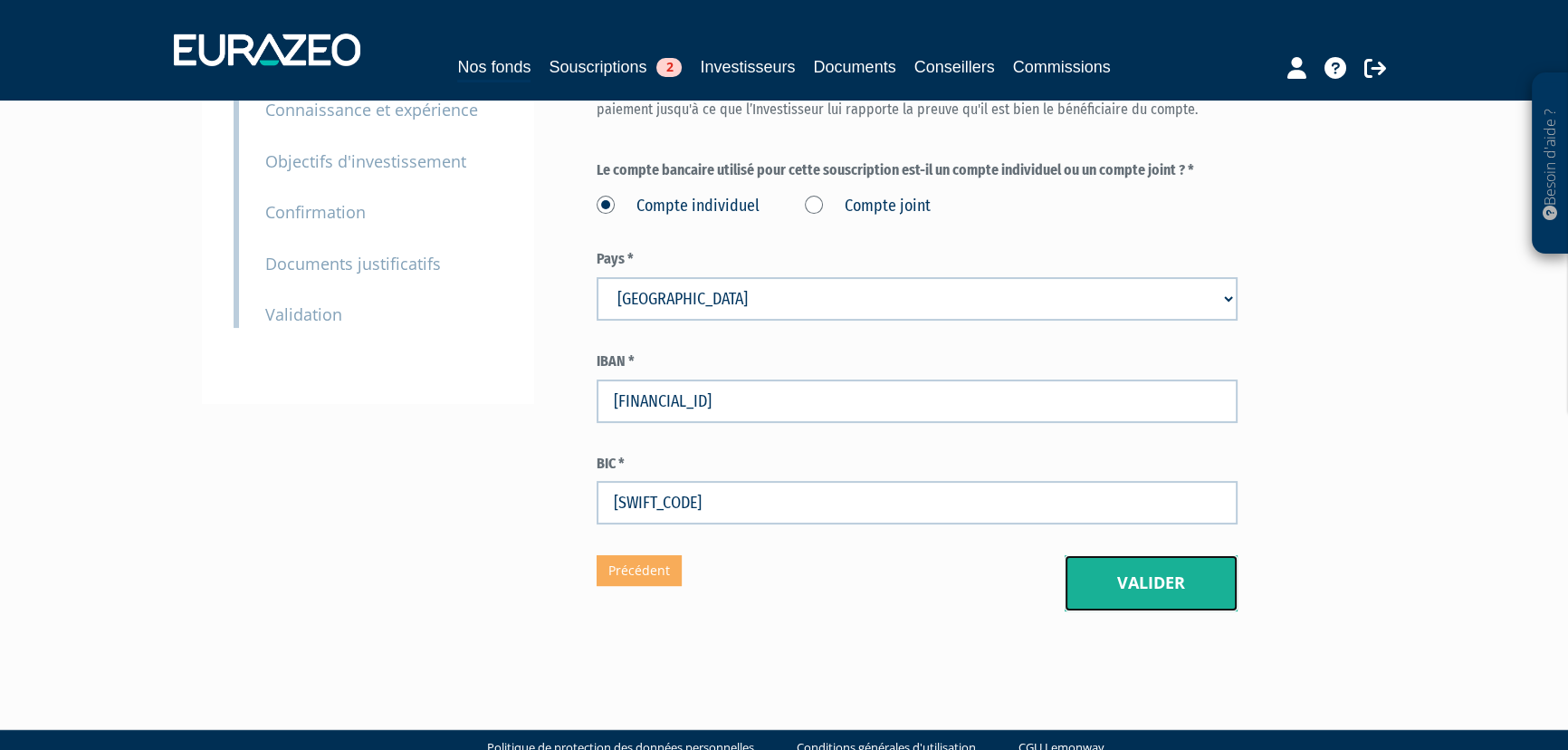
click at [1157, 572] on button "Valider" at bounding box center [1151, 584] width 173 height 56
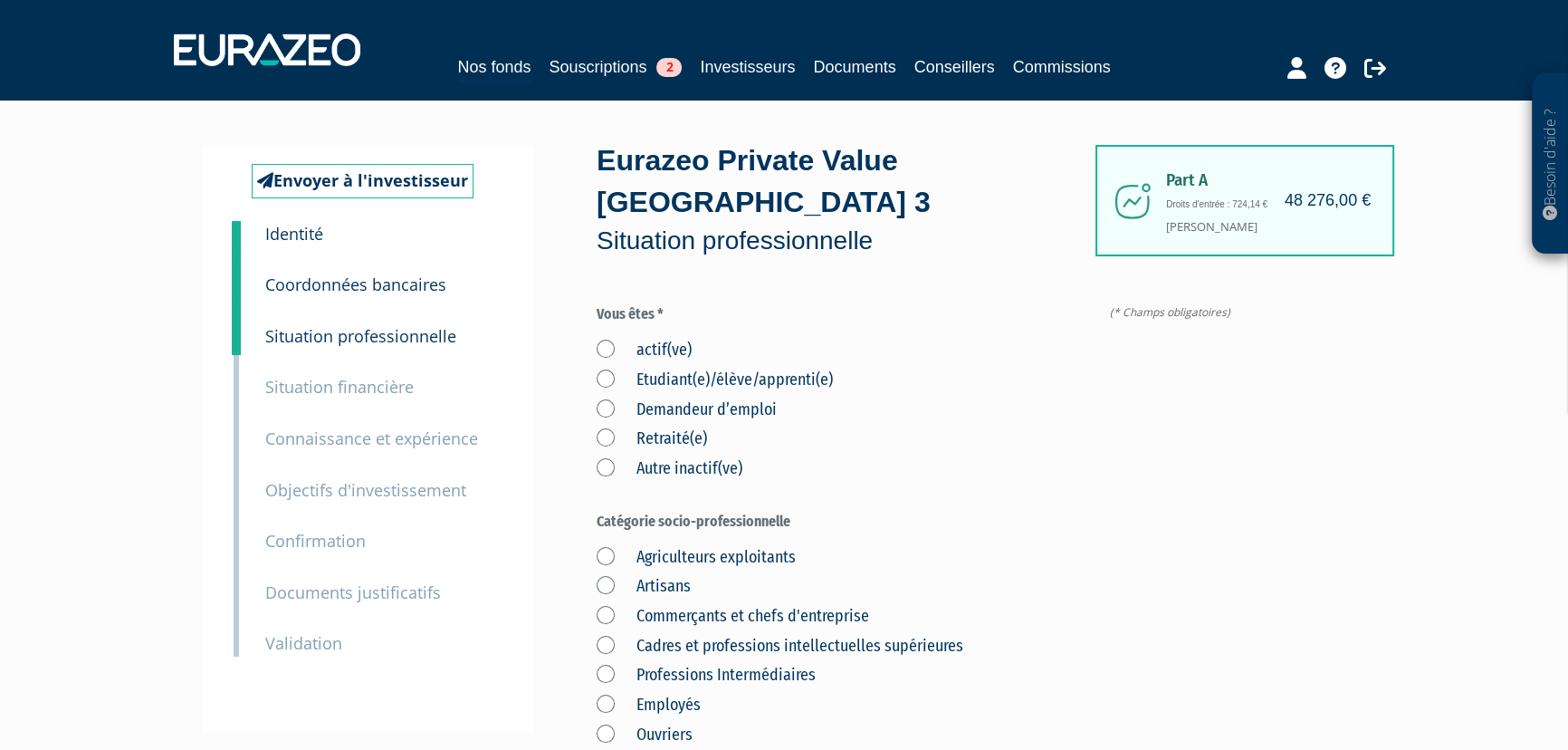
click at [610, 349] on label "actif(ve)" at bounding box center [644, 350] width 95 height 23
click at [0, 0] on input "actif(ve)" at bounding box center [0, 0] width 0 height 0
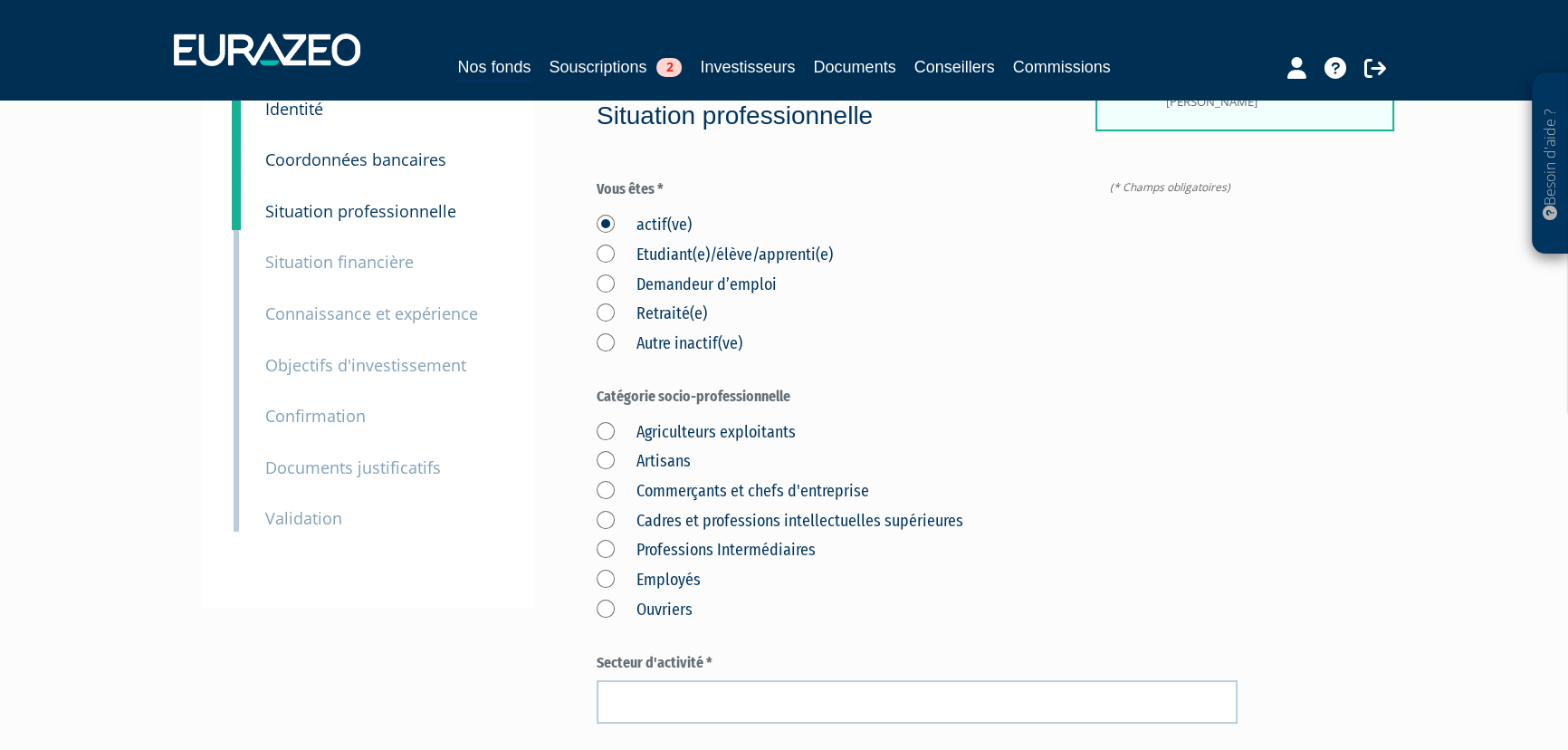
scroll to position [164, 0]
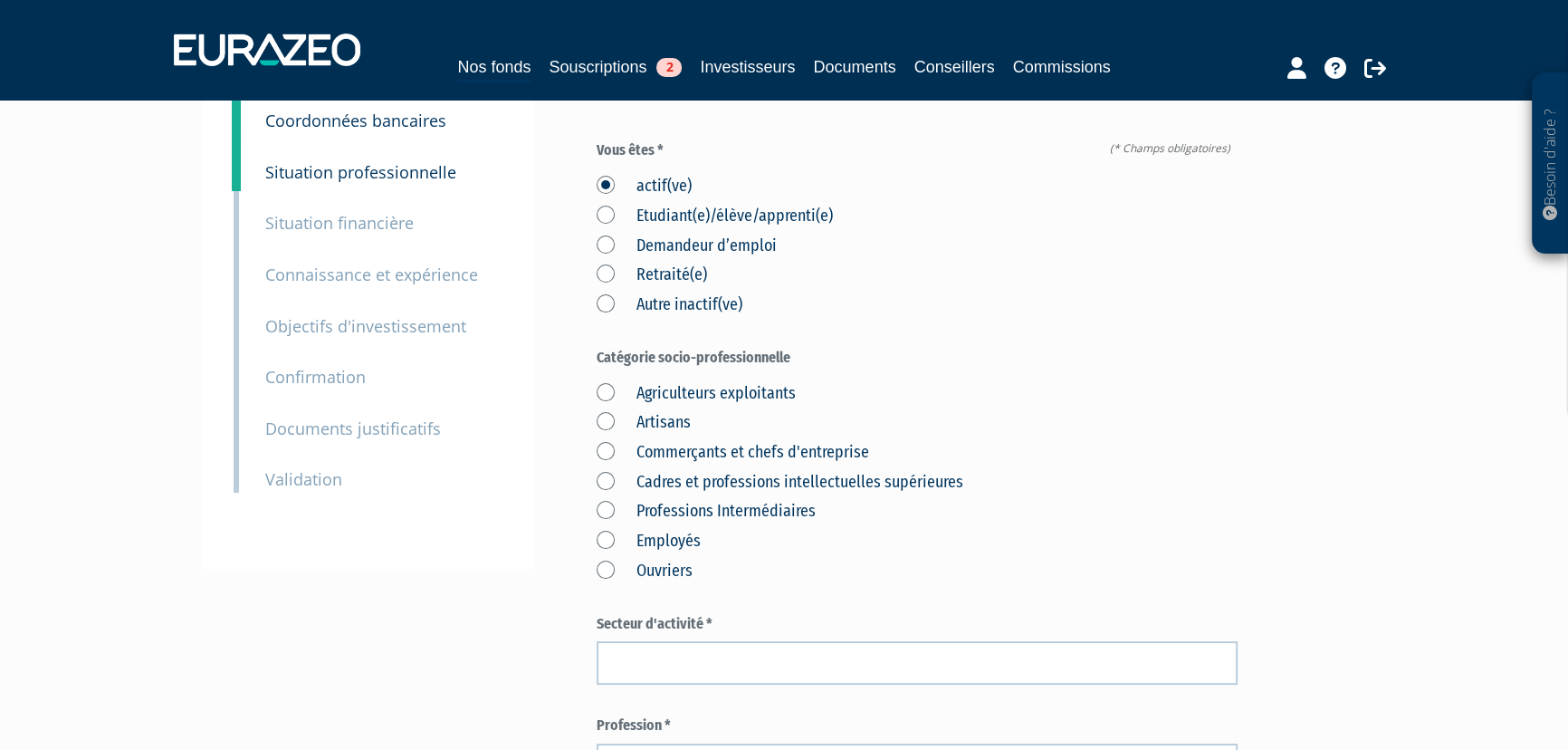
click at [608, 510] on label "Professions Intermédiaires" at bounding box center [706, 511] width 219 height 23
click at [0, 0] on Intermédiaires "Professions Intermédiaires" at bounding box center [0, 0] width 0 height 0
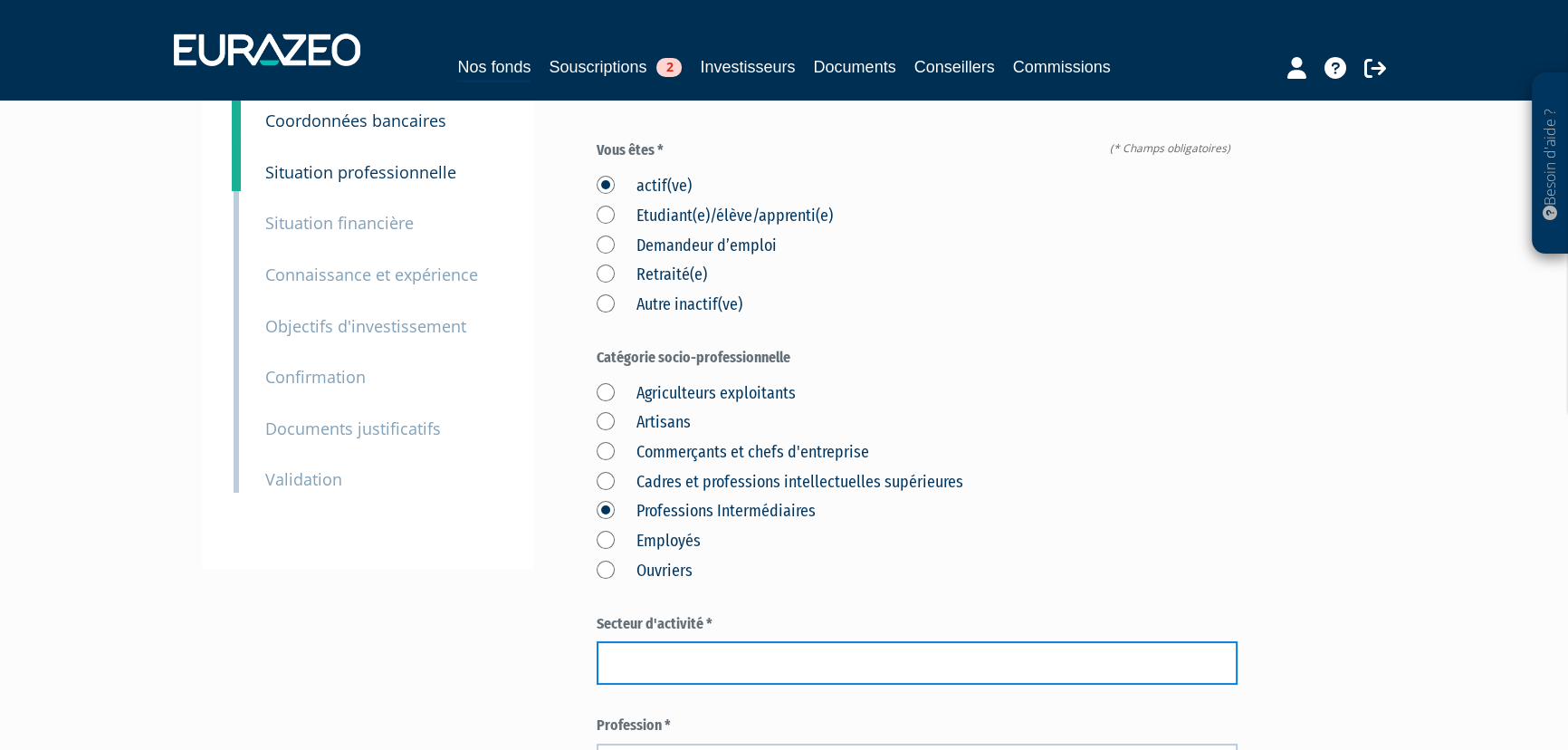
click at [733, 658] on input "text" at bounding box center [917, 663] width 641 height 44
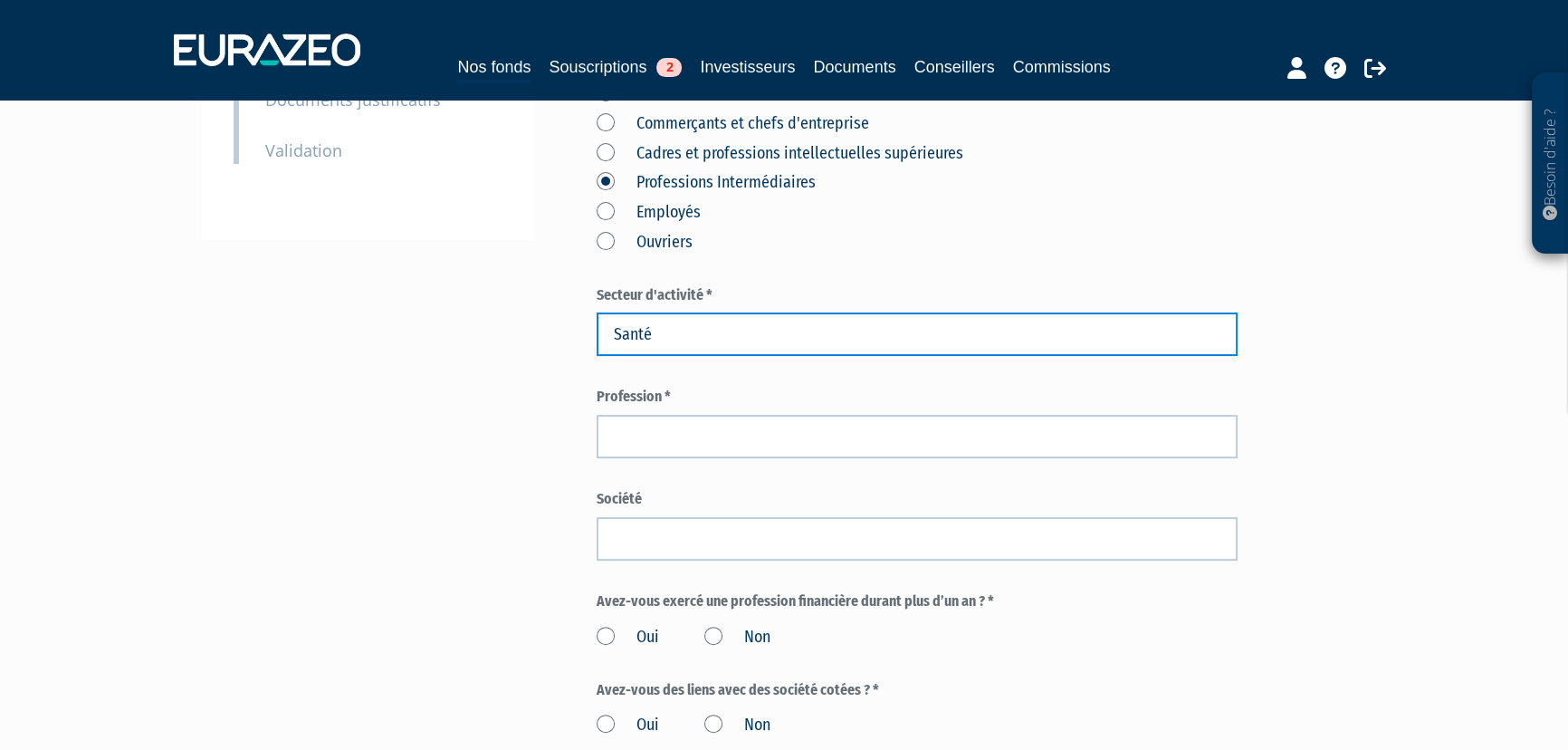
scroll to position [493, 0]
type input "Santé"
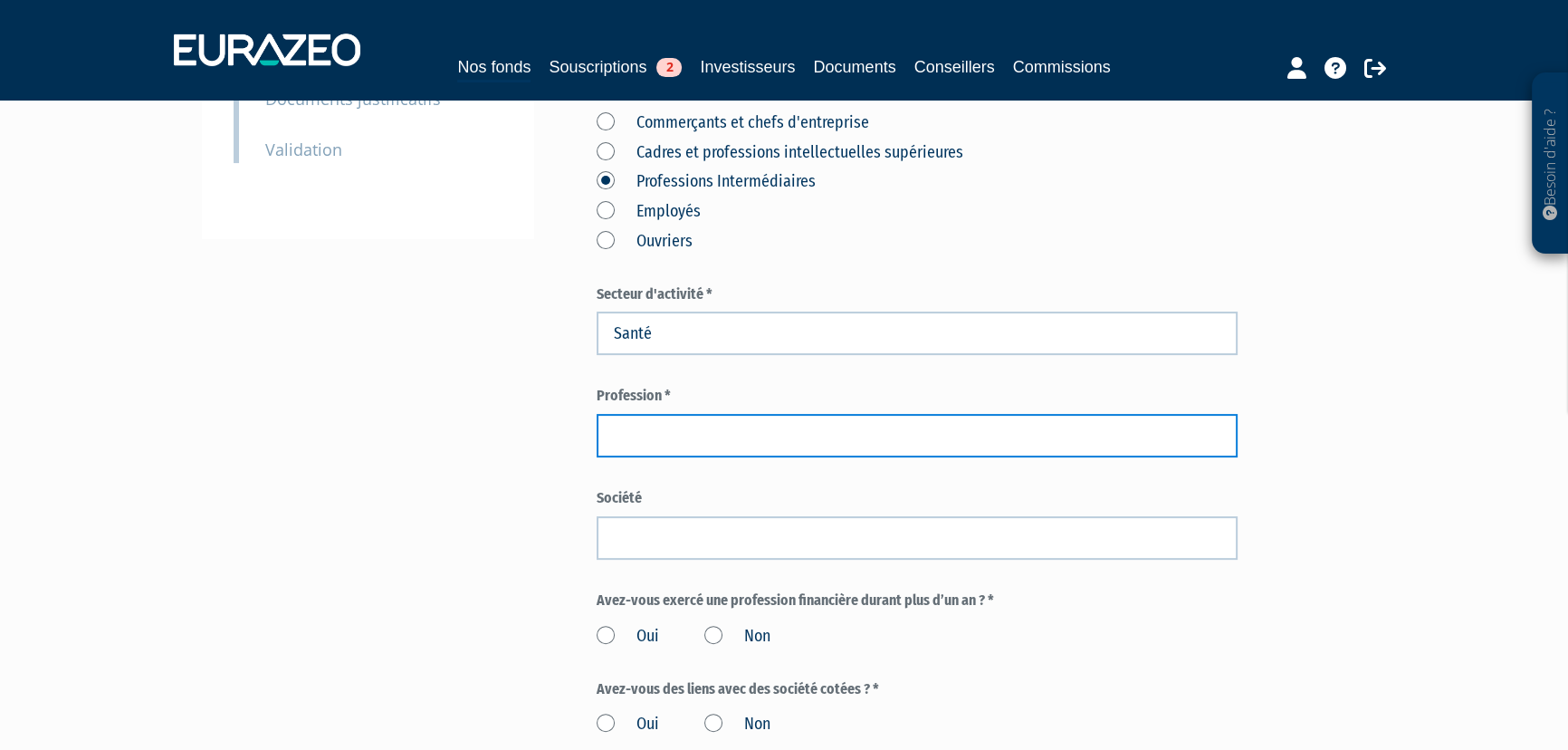
click at [661, 422] on input "text" at bounding box center [917, 436] width 641 height 44
type input "Médecin"
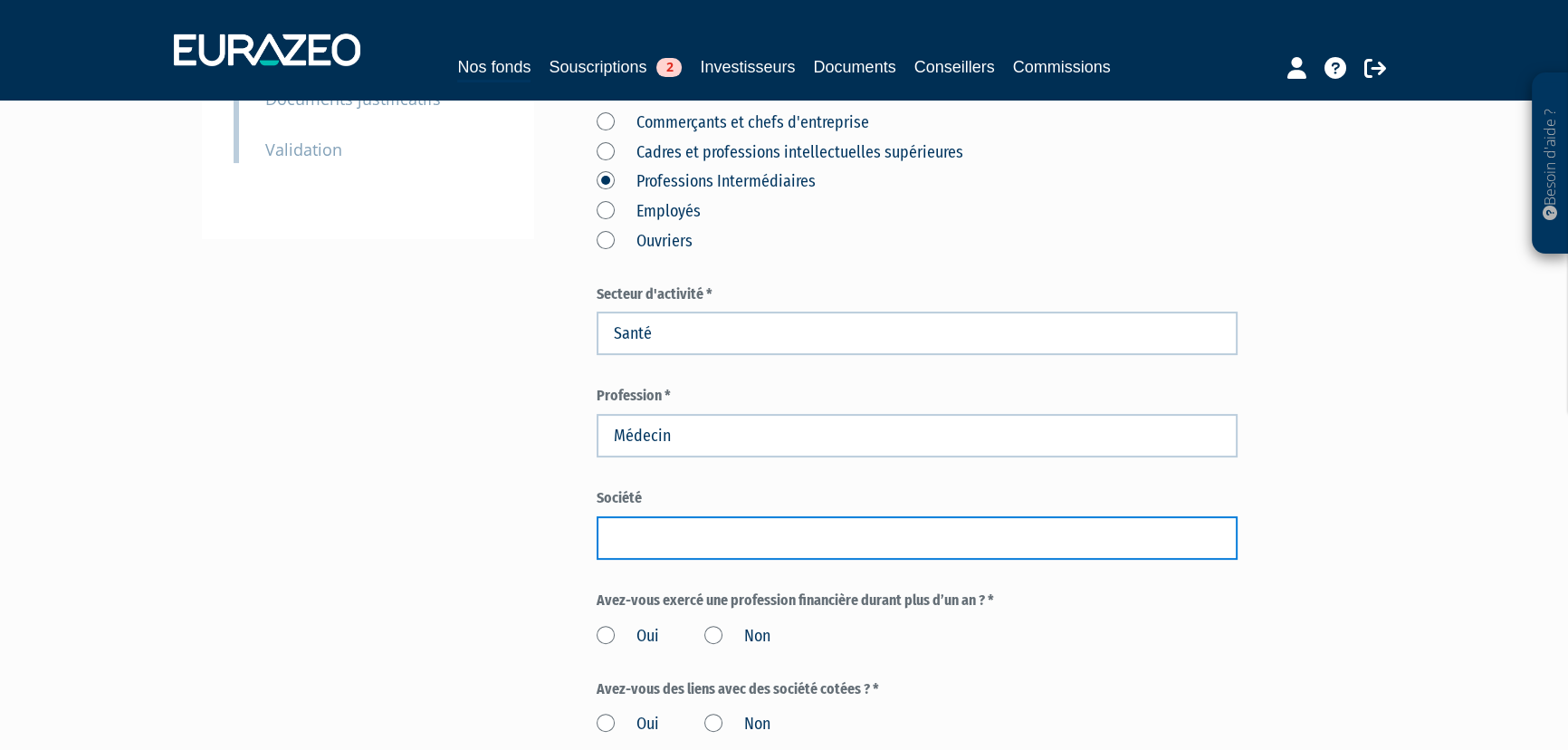
click at [666, 536] on input "text" at bounding box center [917, 538] width 641 height 44
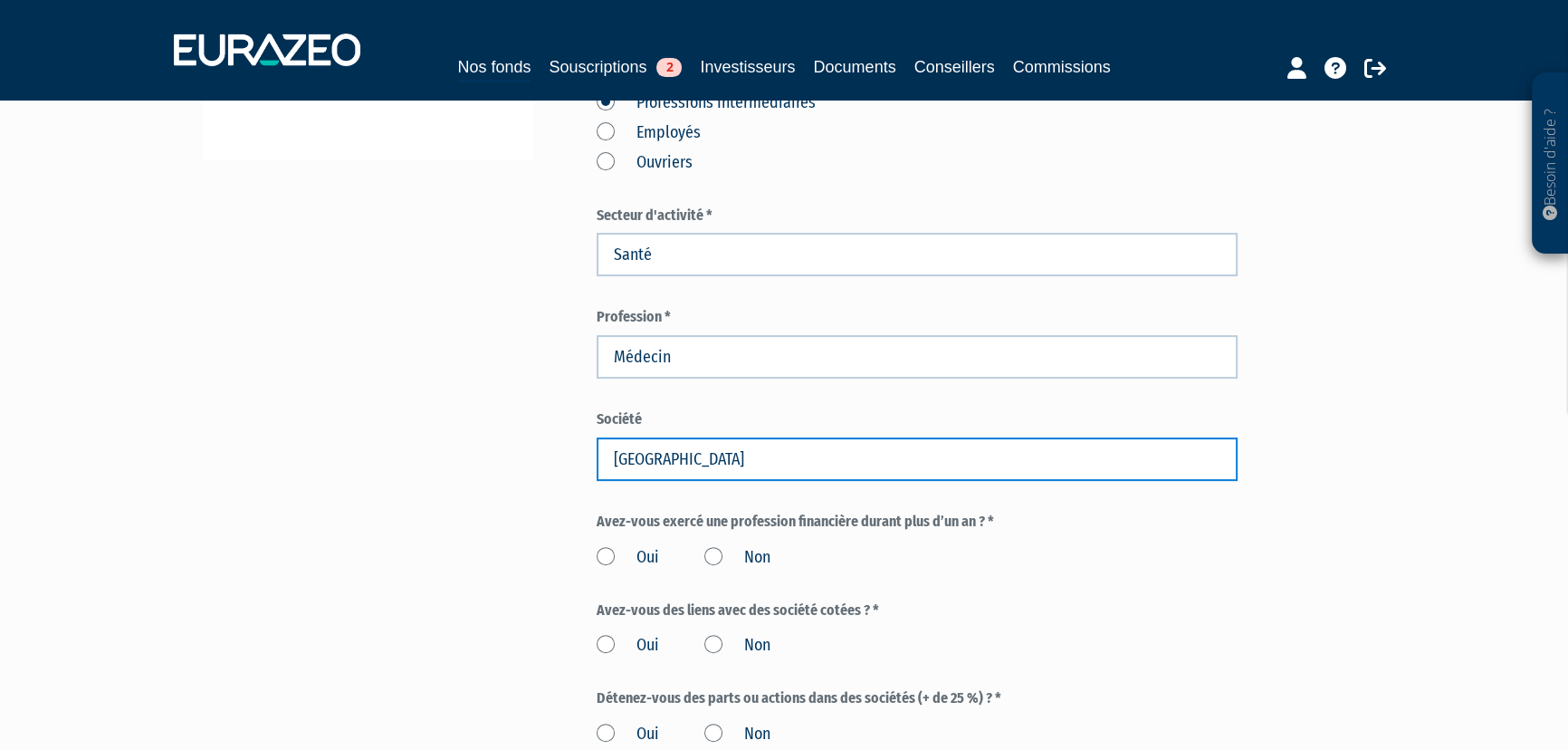
scroll to position [659, 0]
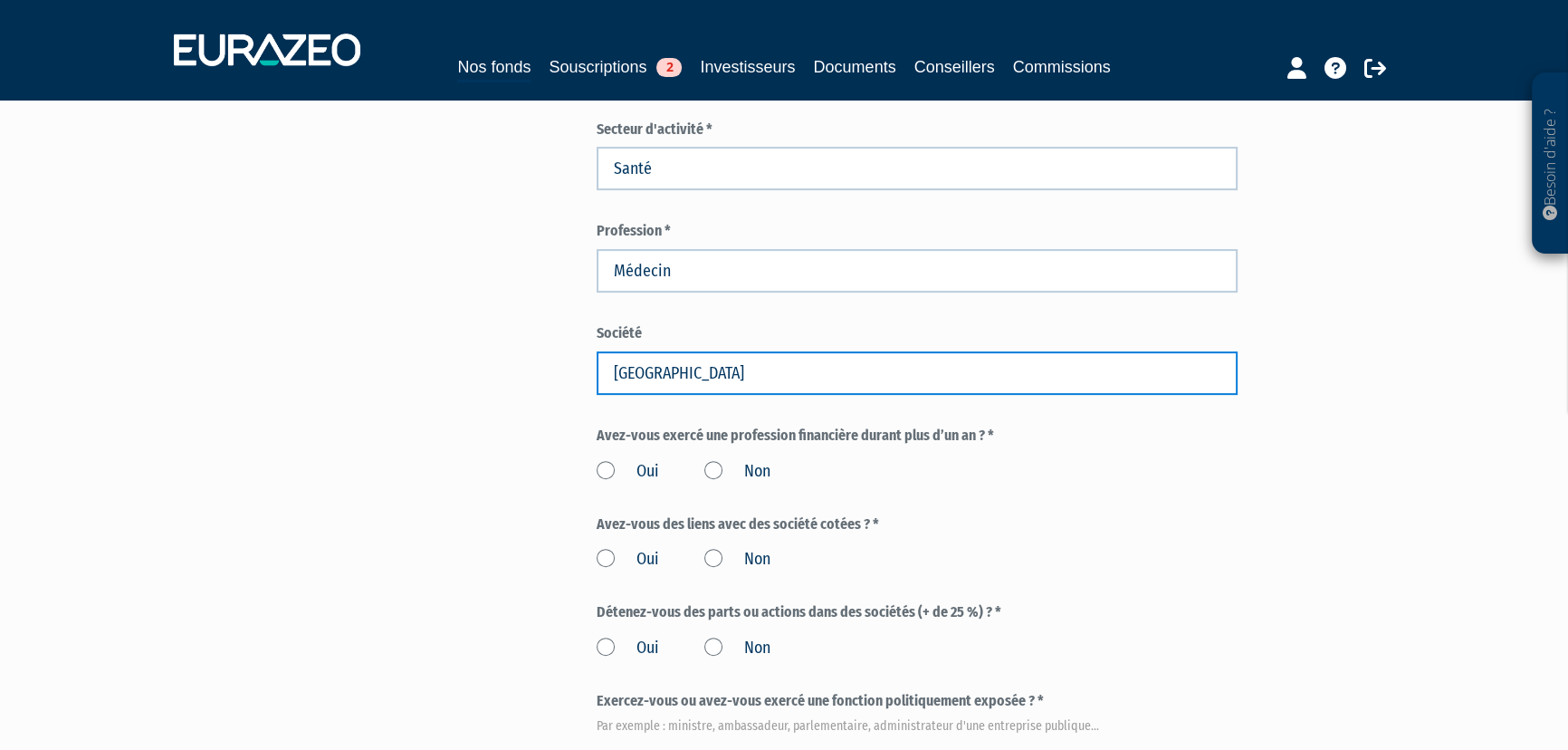
type input "Centre Hospitalier de Macon"
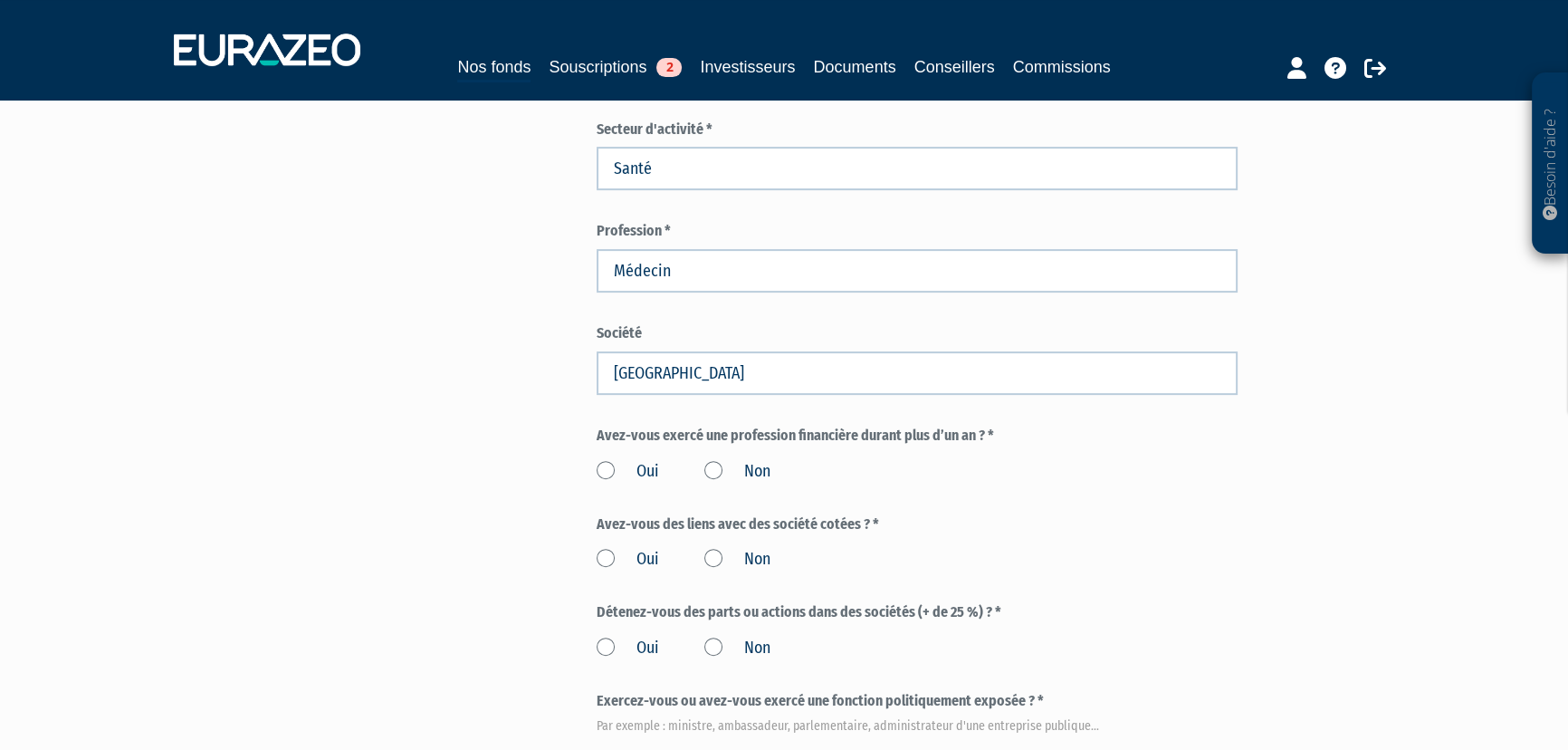
click at [707, 469] on label "Non" at bounding box center [737, 471] width 66 height 23
click at [0, 0] on input "Non" at bounding box center [0, 0] width 0 height 0
click at [713, 561] on label "Non" at bounding box center [737, 559] width 66 height 23
click at [0, 0] on input "Non" at bounding box center [0, 0] width 0 height 0
click at [713, 645] on label "Non" at bounding box center [737, 648] width 66 height 23
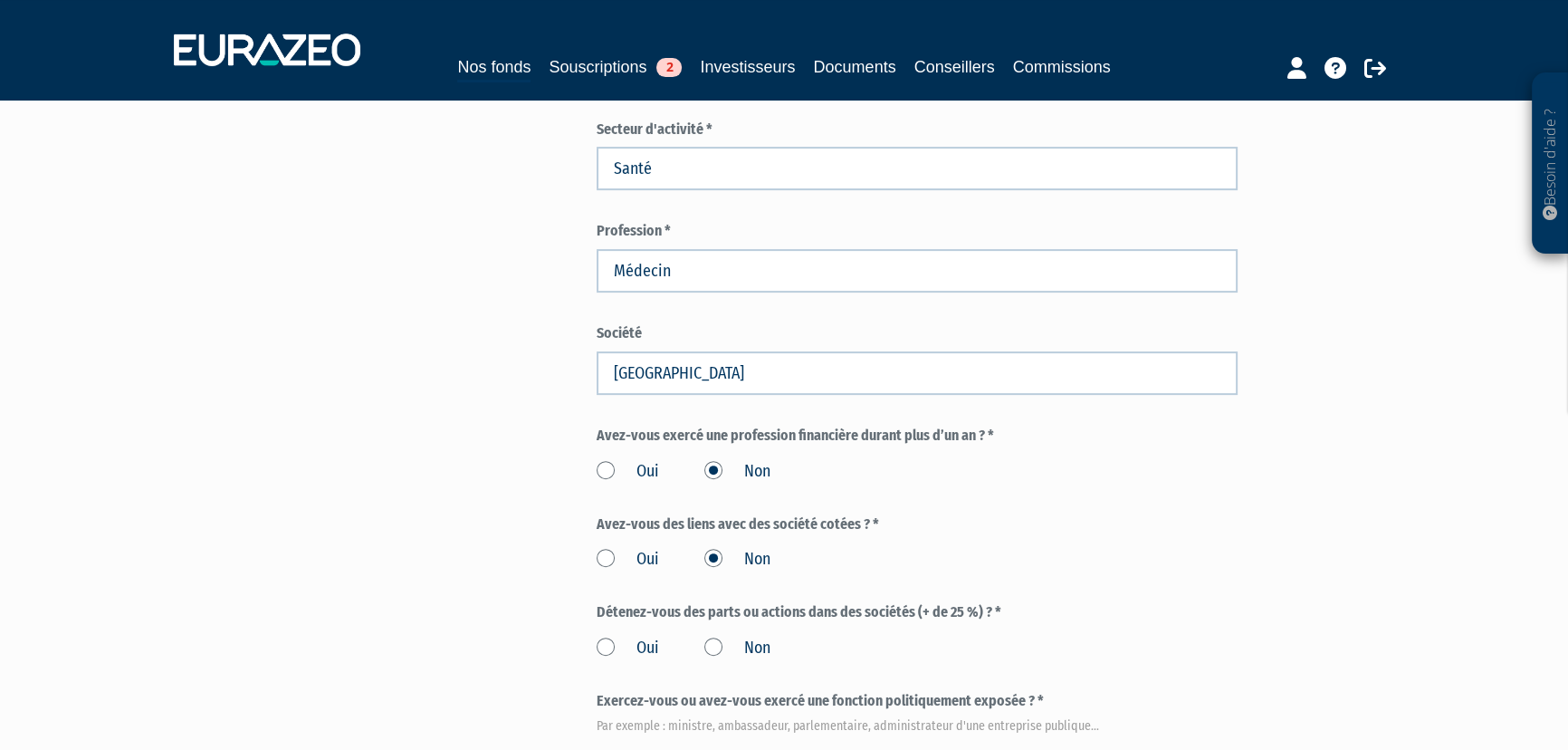
click at [0, 0] on input "Non" at bounding box center [0, 0] width 0 height 0
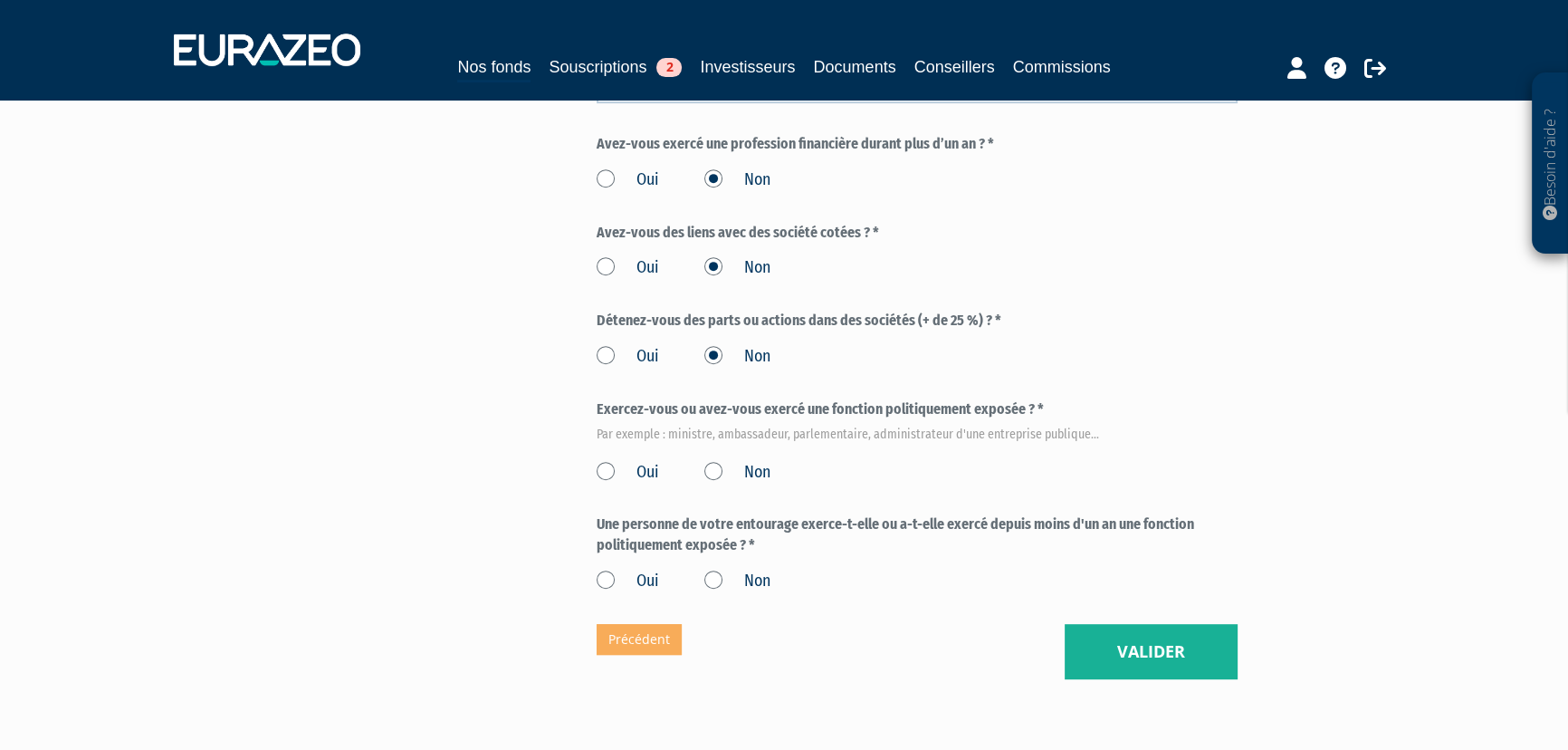
scroll to position [988, 0]
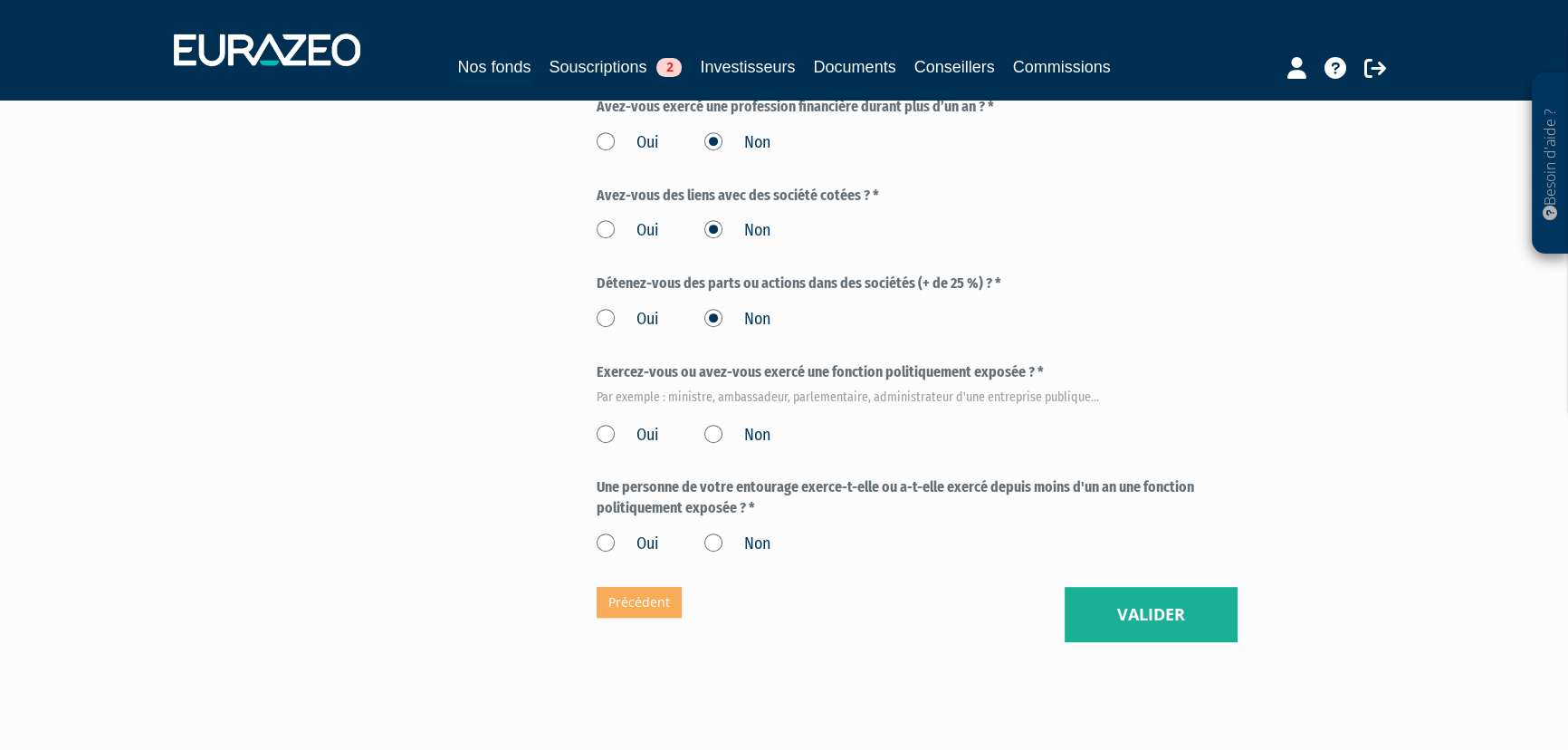
click at [710, 431] on label "Non" at bounding box center [737, 435] width 66 height 23
click at [0, 0] on input "Non" at bounding box center [0, 0] width 0 height 0
click at [712, 534] on label "Non" at bounding box center [737, 544] width 66 height 23
click at [0, 0] on input "Non" at bounding box center [0, 0] width 0 height 0
click at [1146, 612] on button "Valider" at bounding box center [1151, 615] width 173 height 56
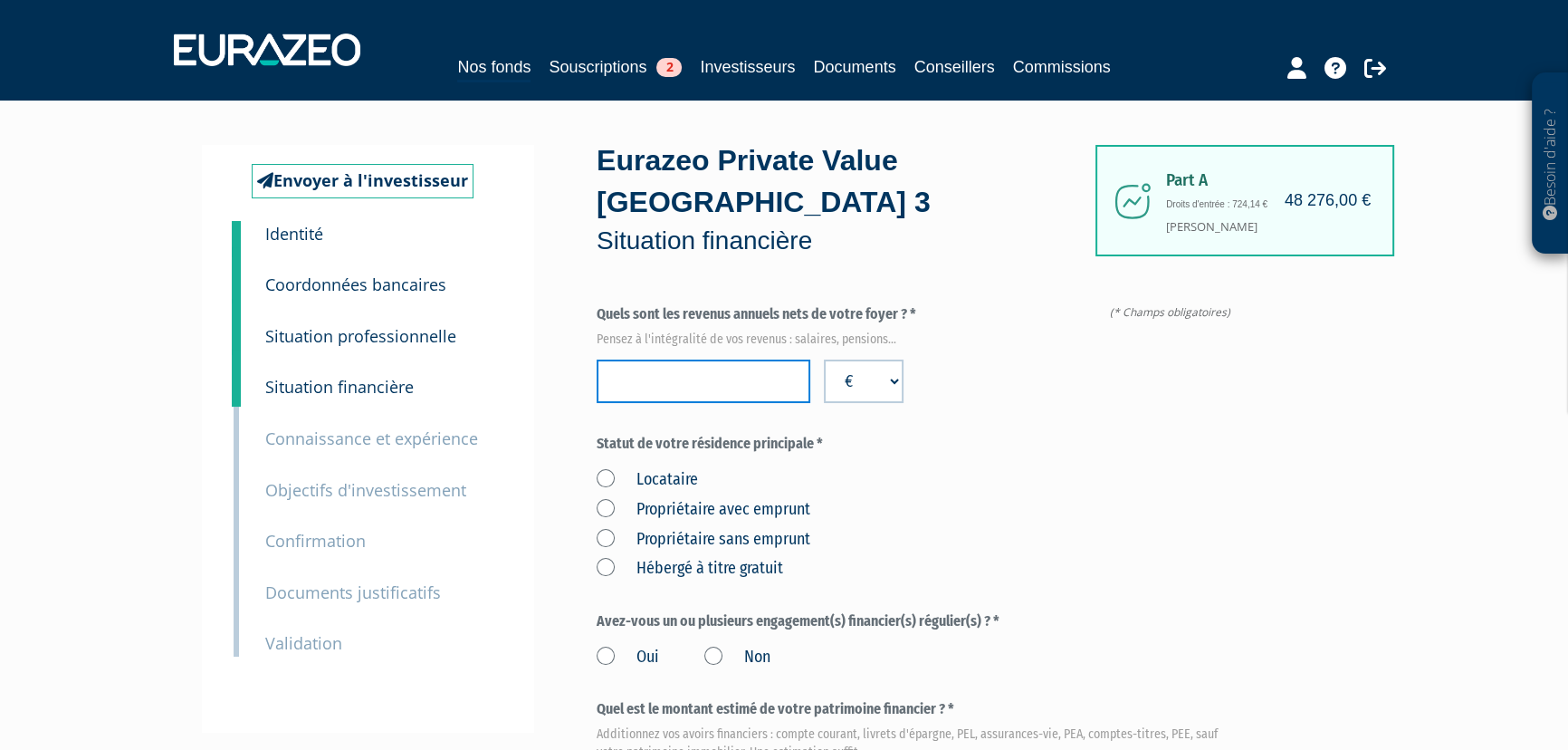
click at [692, 373] on input "number" at bounding box center [703, 381] width 214 height 44
type input "68524"
click at [604, 471] on label "Locataire" at bounding box center [647, 480] width 101 height 23
click at [0, 0] on input "Locataire" at bounding box center [0, 0] width 0 height 0
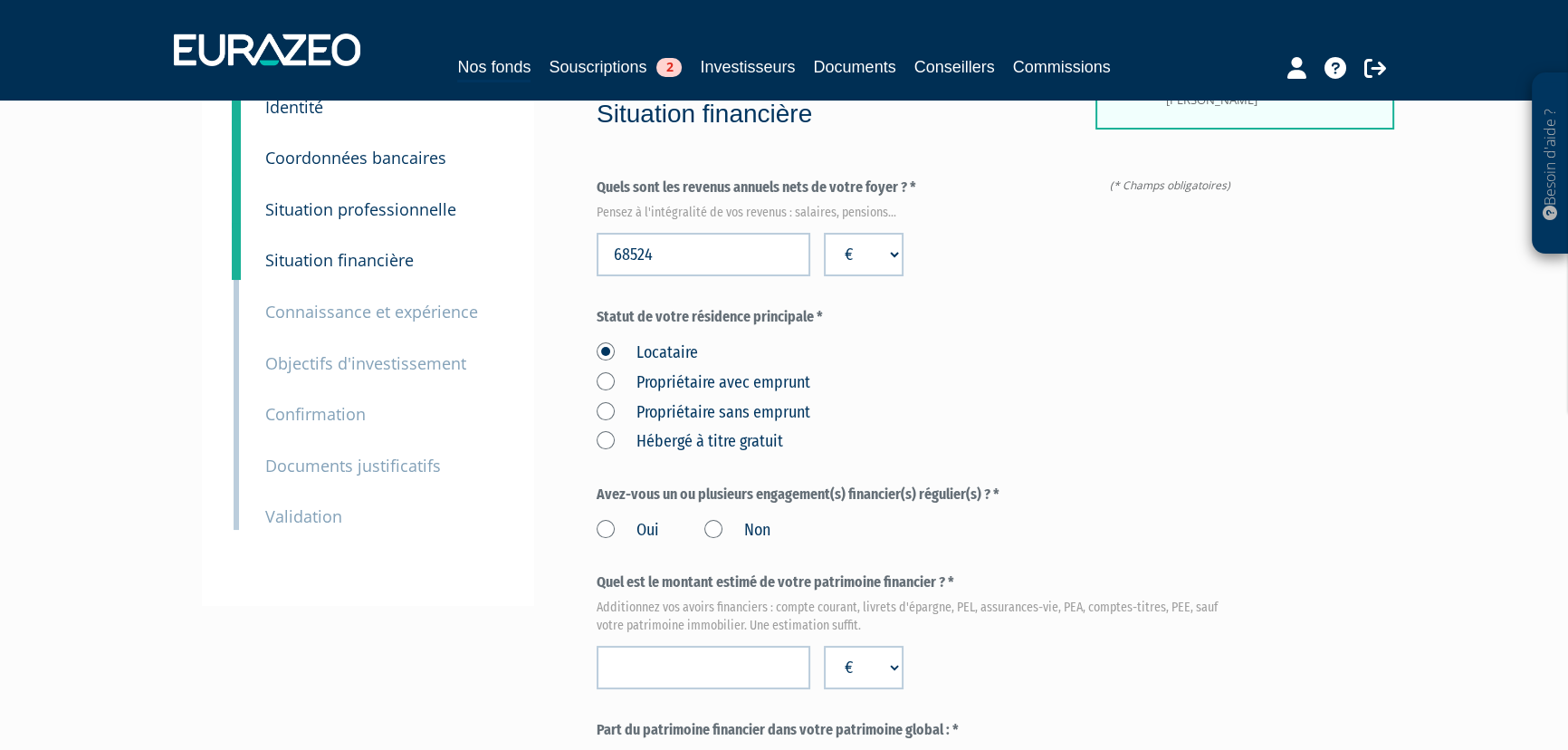
scroll to position [164, 0]
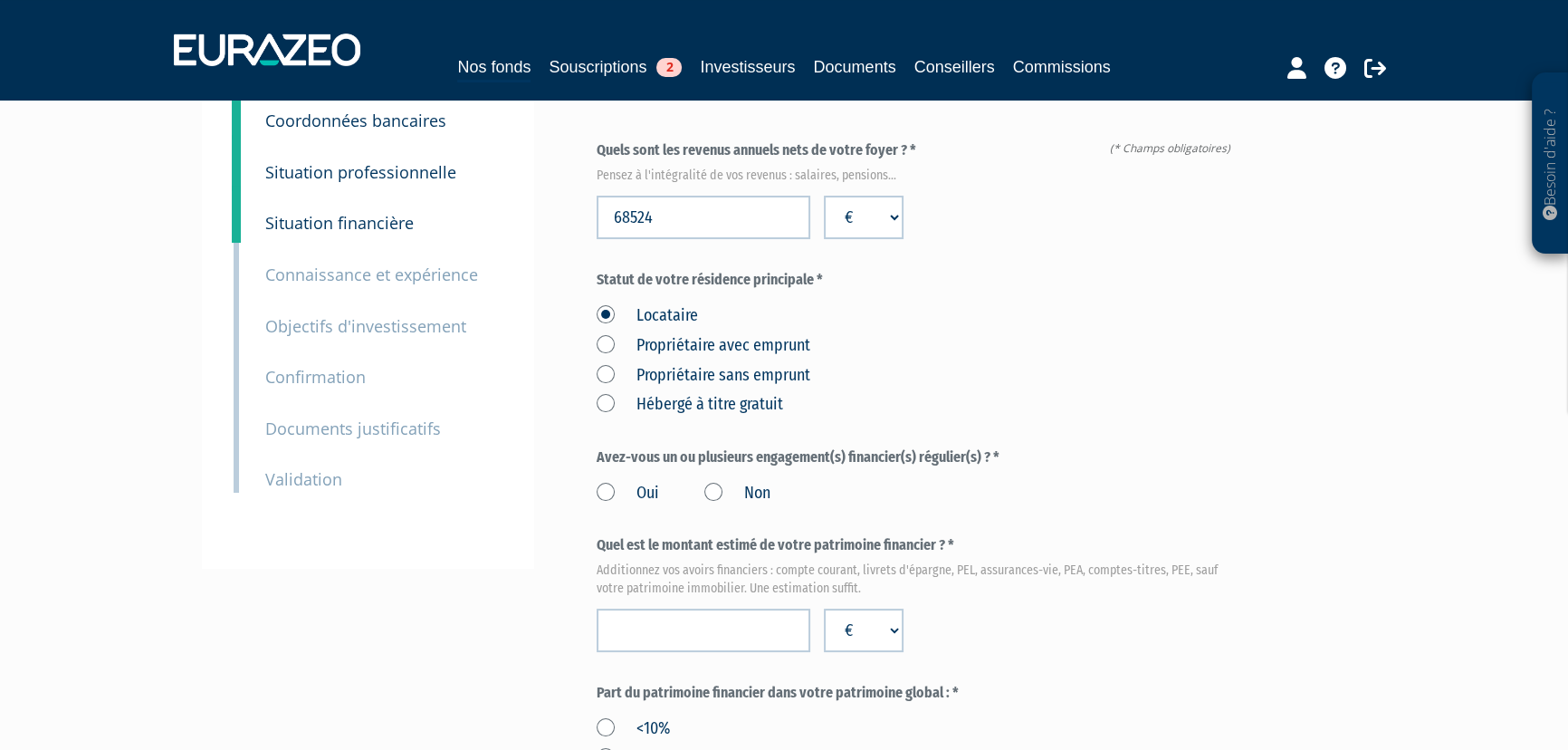
click at [603, 344] on label "Propriétaire avec emprunt" at bounding box center [703, 346] width 214 height 23
click at [0, 0] on emprunt "Propriétaire avec emprunt" at bounding box center [0, 0] width 0 height 0
click at [610, 370] on label "Propriétaire sans emprunt" at bounding box center [703, 375] width 214 height 23
click at [0, 0] on emprunt "Propriétaire sans emprunt" at bounding box center [0, 0] width 0 height 0
click at [712, 489] on label "Non" at bounding box center [737, 493] width 66 height 23
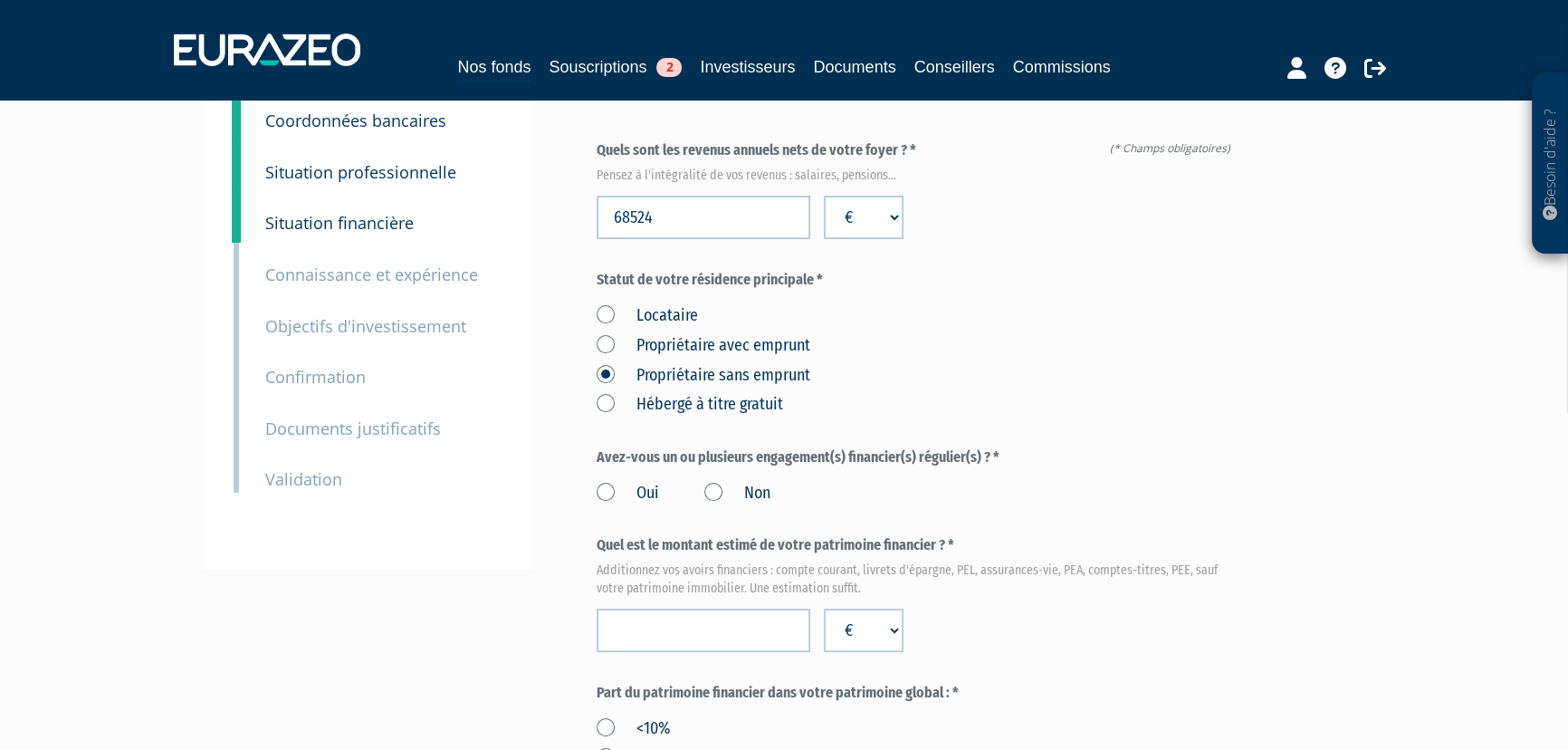
click at [0, 0] on input "Non" at bounding box center [0, 0] width 0 height 0
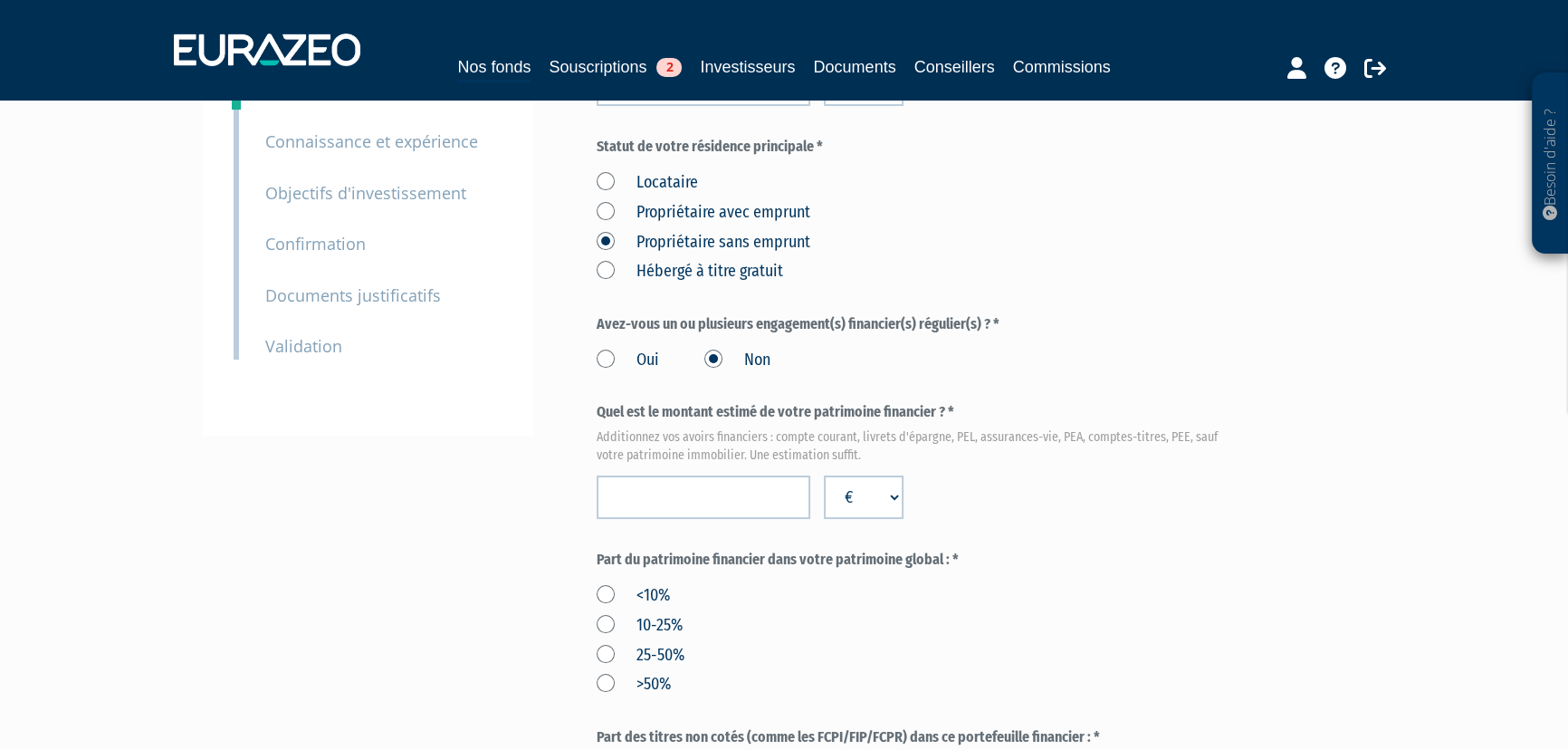
scroll to position [329, 0]
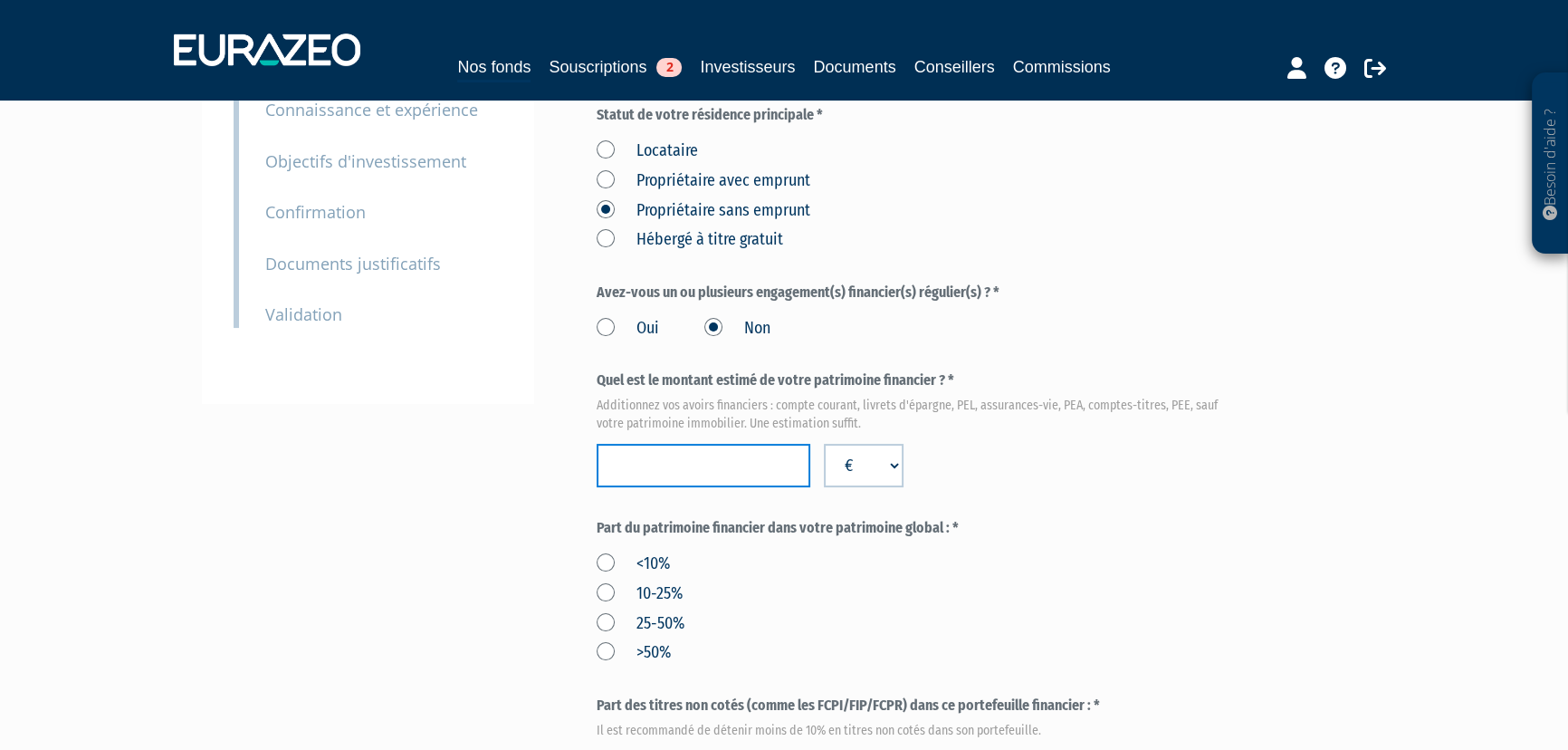
click at [648, 455] on input "number" at bounding box center [703, 466] width 214 height 44
click at [669, 449] on input "number" at bounding box center [703, 466] width 214 height 44
type input "452309"
click at [604, 597] on label "10-25%" at bounding box center [639, 594] width 86 height 23
click at [0, 0] on input "10-25%" at bounding box center [0, 0] width 0 height 0
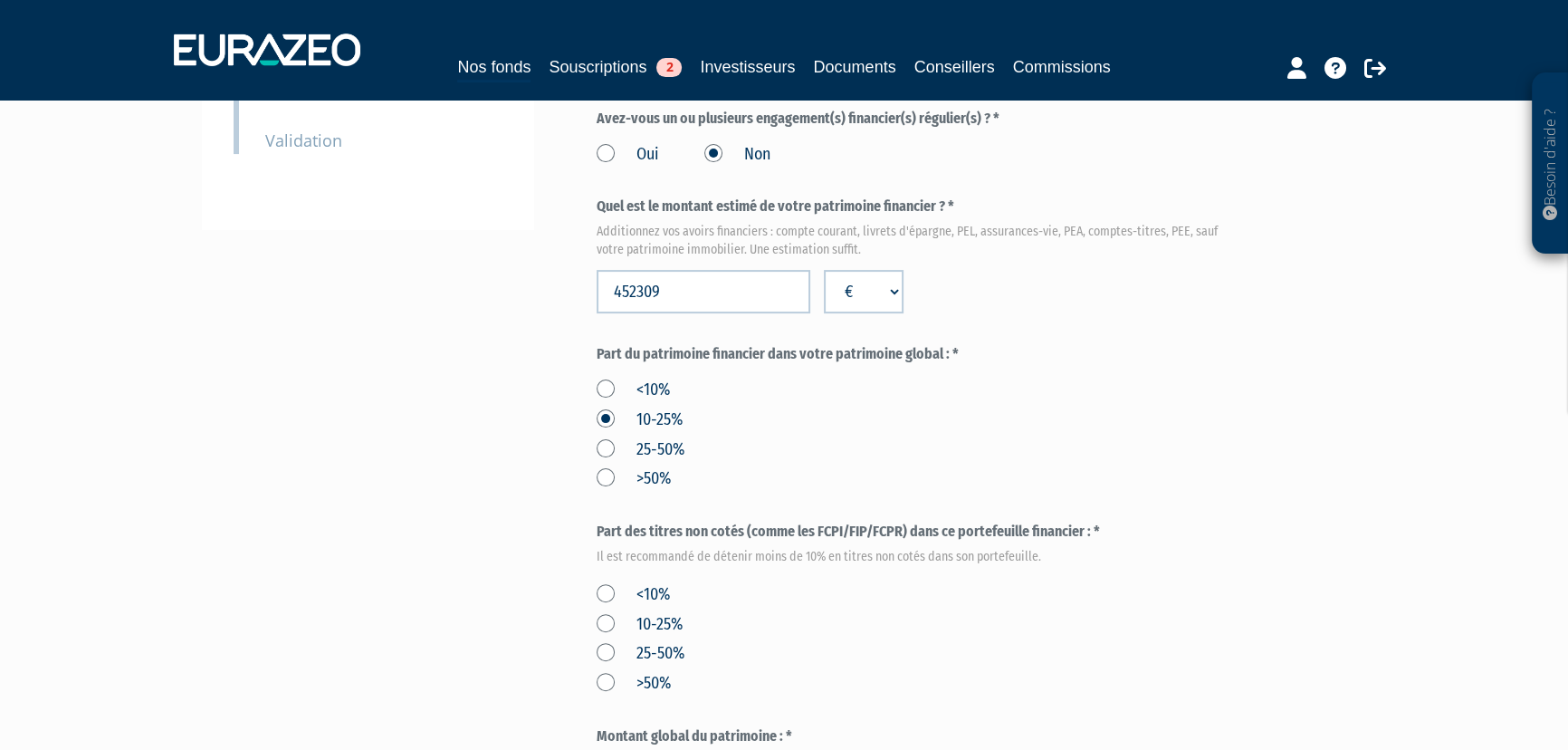
scroll to position [659, 0]
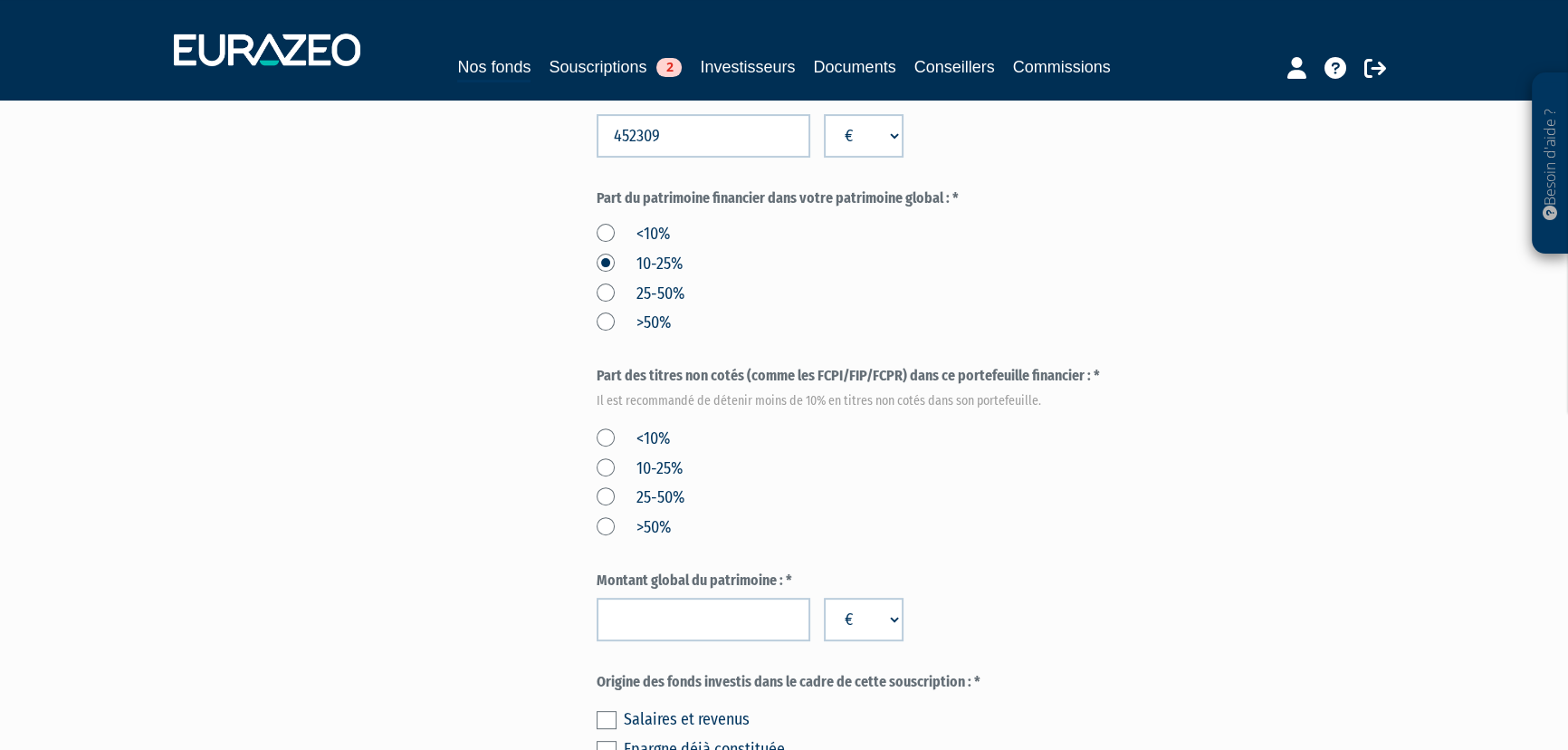
click at [605, 434] on label "<10%" at bounding box center [633, 439] width 73 height 23
click at [0, 0] on input "<10%" at bounding box center [0, 0] width 0 height 0
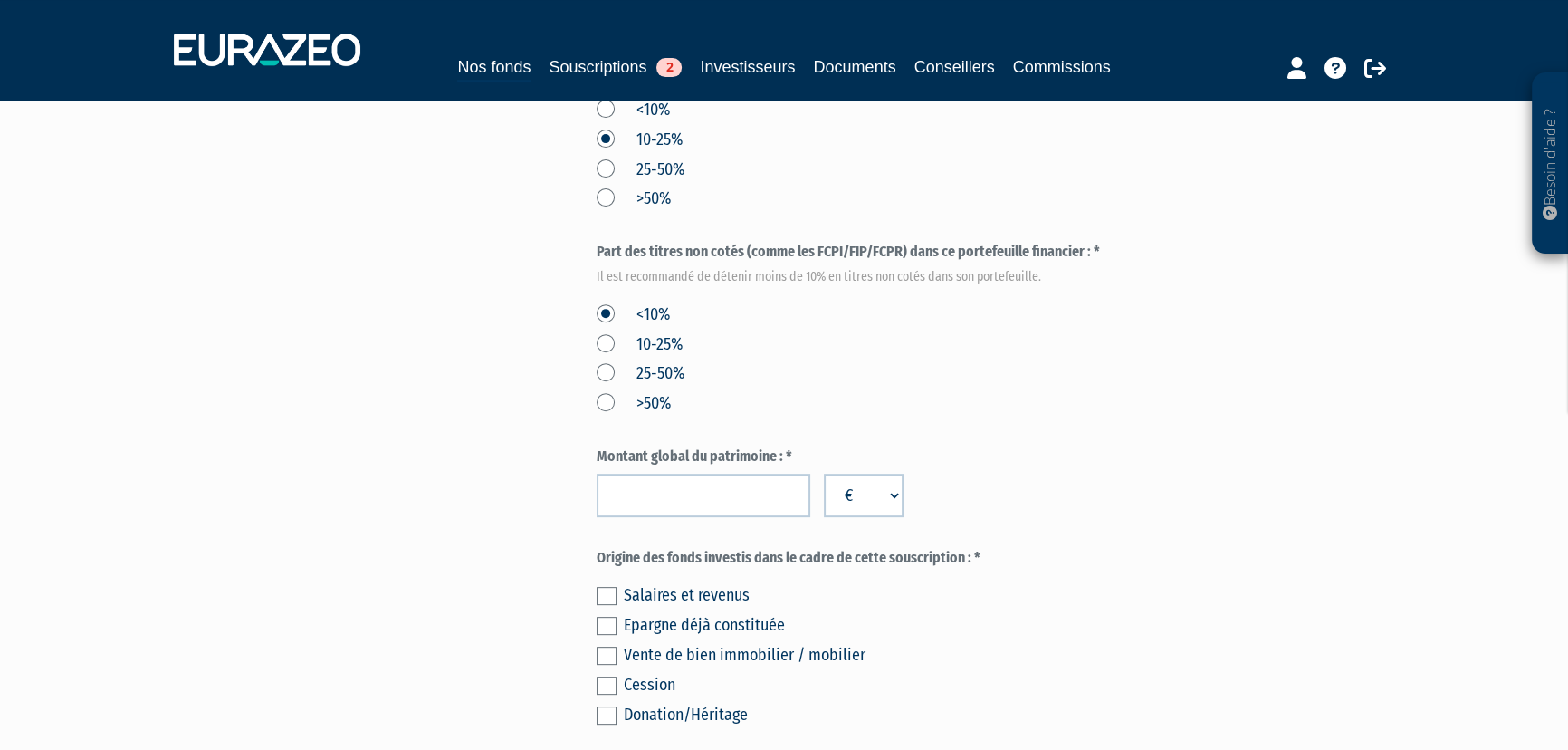
scroll to position [823, 0]
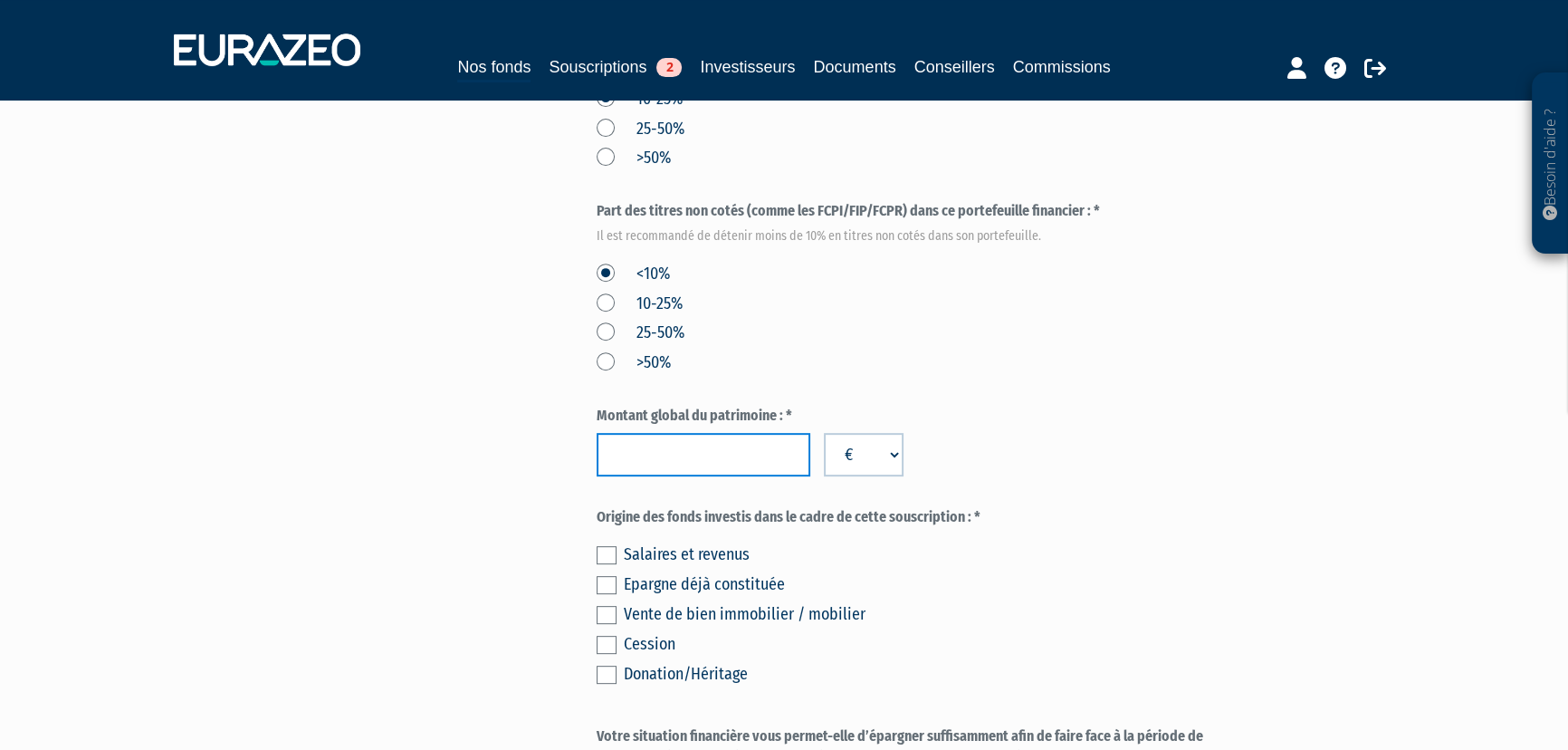
click at [644, 447] on input "number" at bounding box center [703, 454] width 214 height 44
type input "2580809"
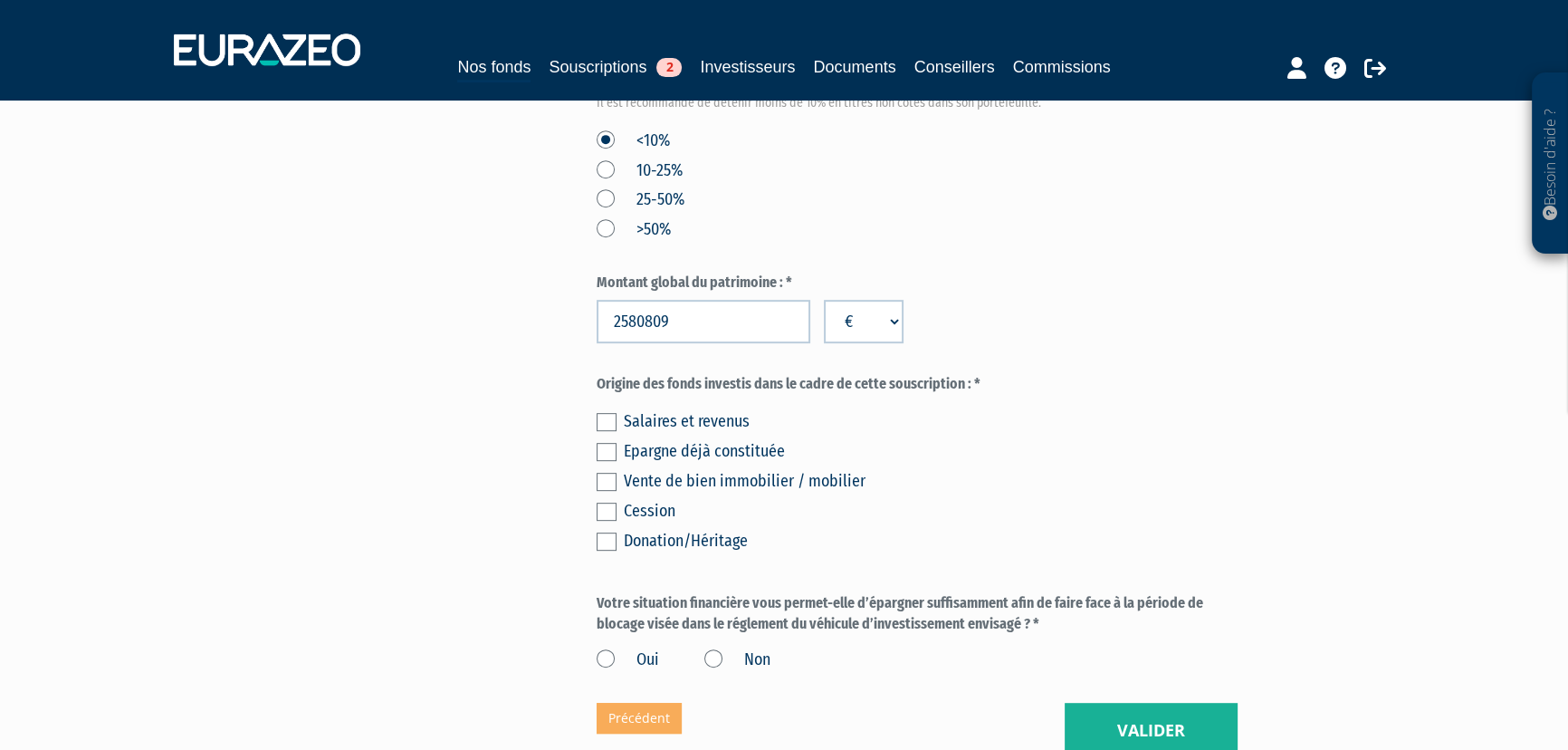
scroll to position [988, 0]
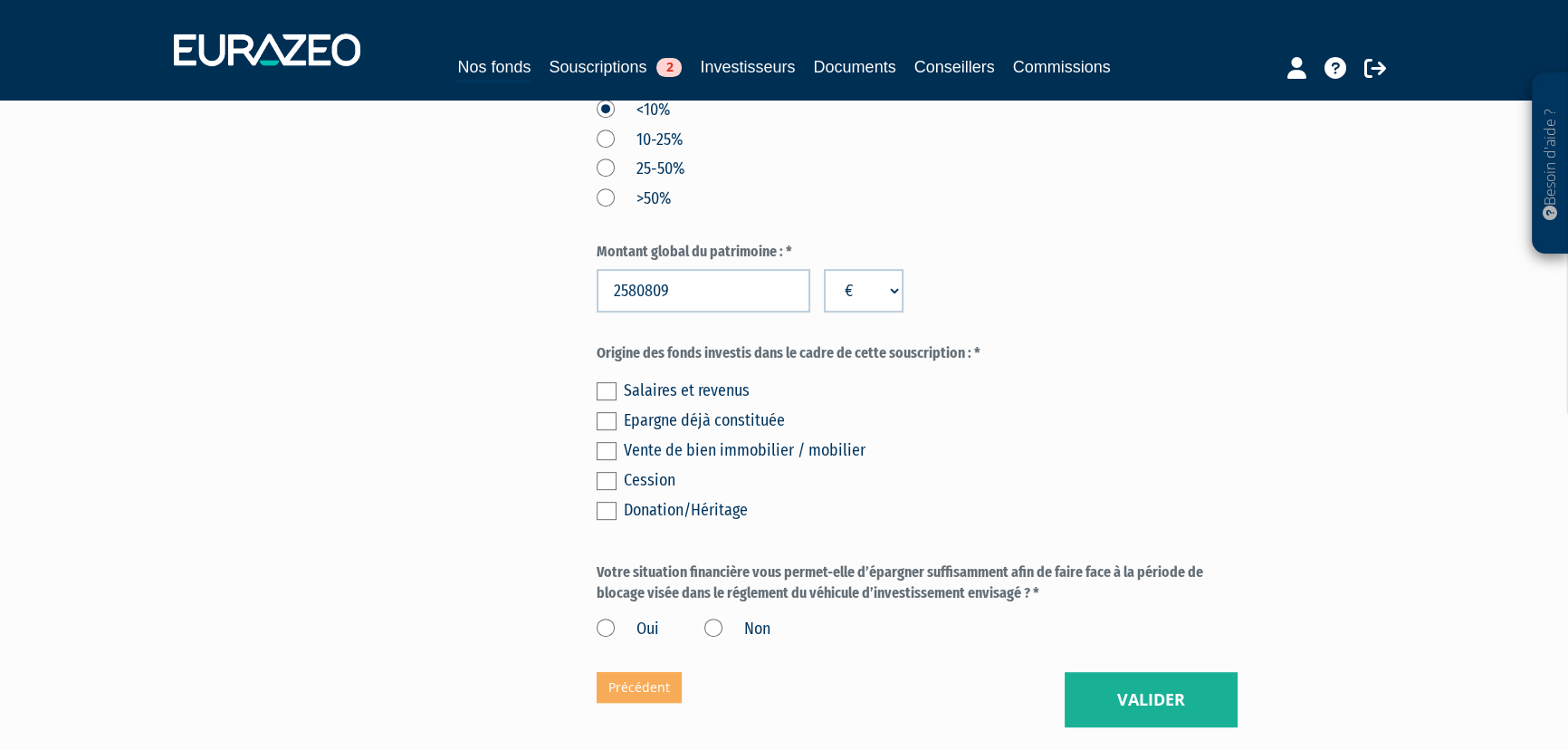
click at [604, 391] on label at bounding box center [606, 390] width 20 height 18
click at [0, 0] on input "checkbox" at bounding box center [0, 0] width 0 height 0
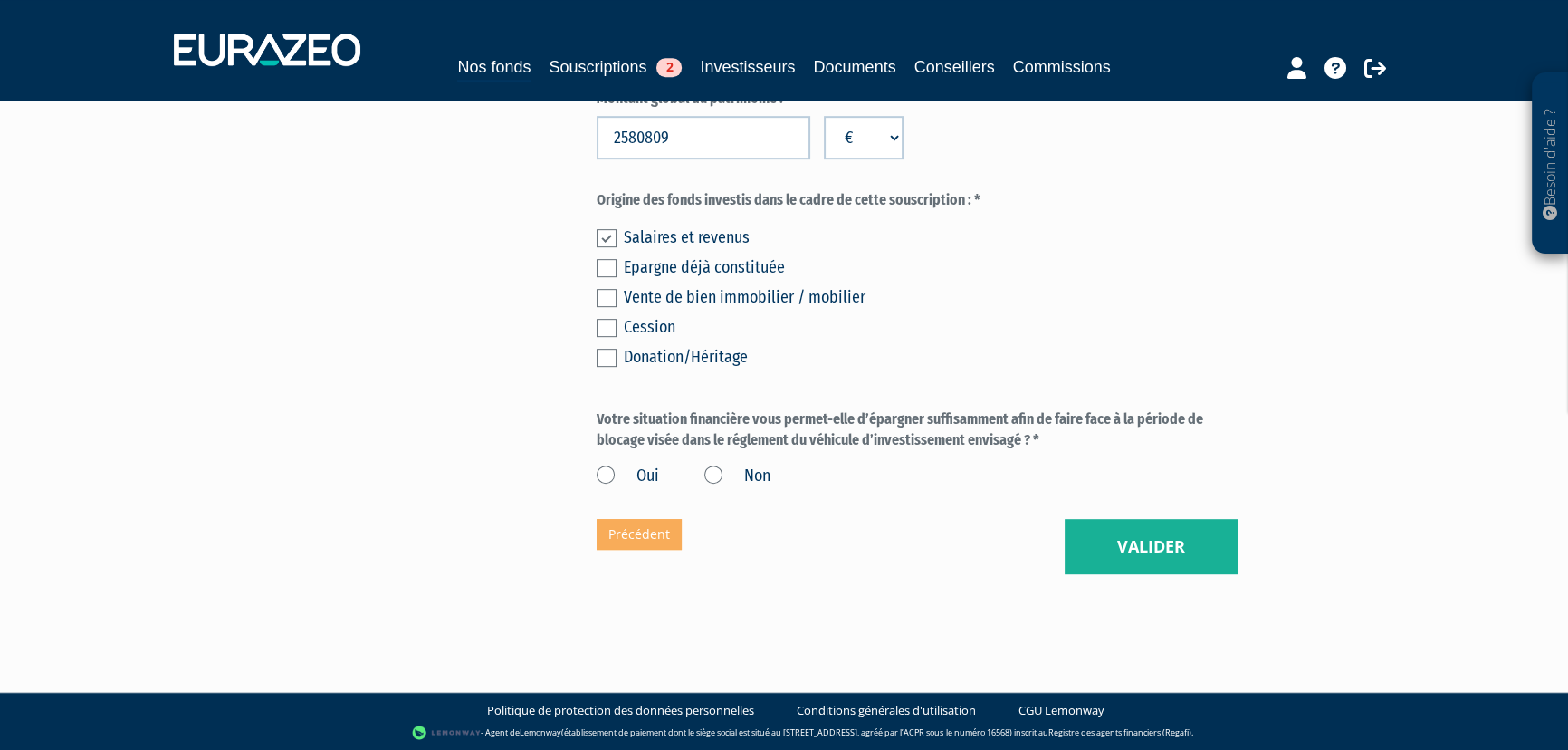
click at [603, 476] on label "Oui" at bounding box center [627, 476] width 62 height 23
click at [0, 0] on input "Oui" at bounding box center [0, 0] width 0 height 0
click at [1135, 548] on button "Valider" at bounding box center [1151, 547] width 173 height 56
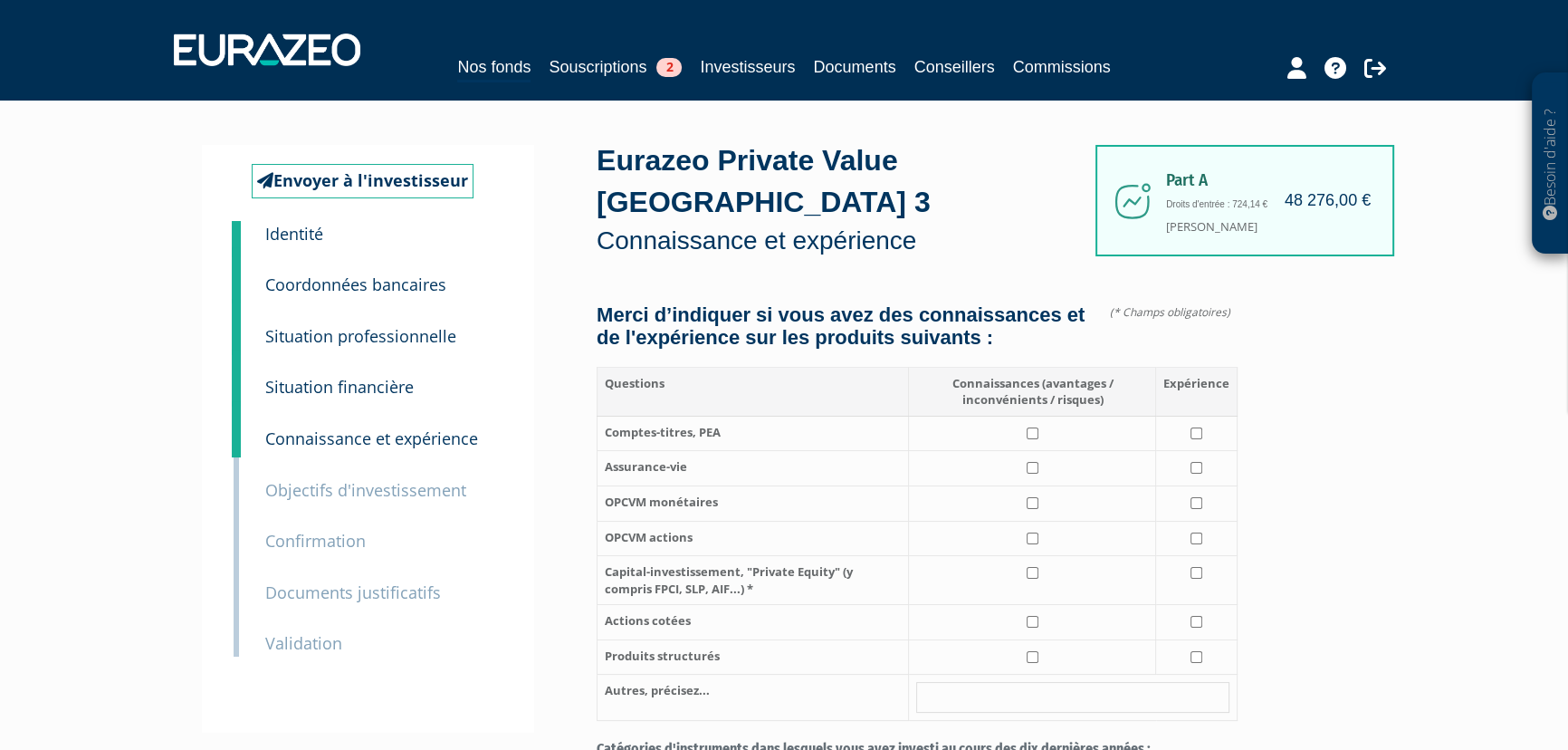
click at [335, 497] on small "Objectifs d'investissement" at bounding box center [366, 490] width 201 height 21
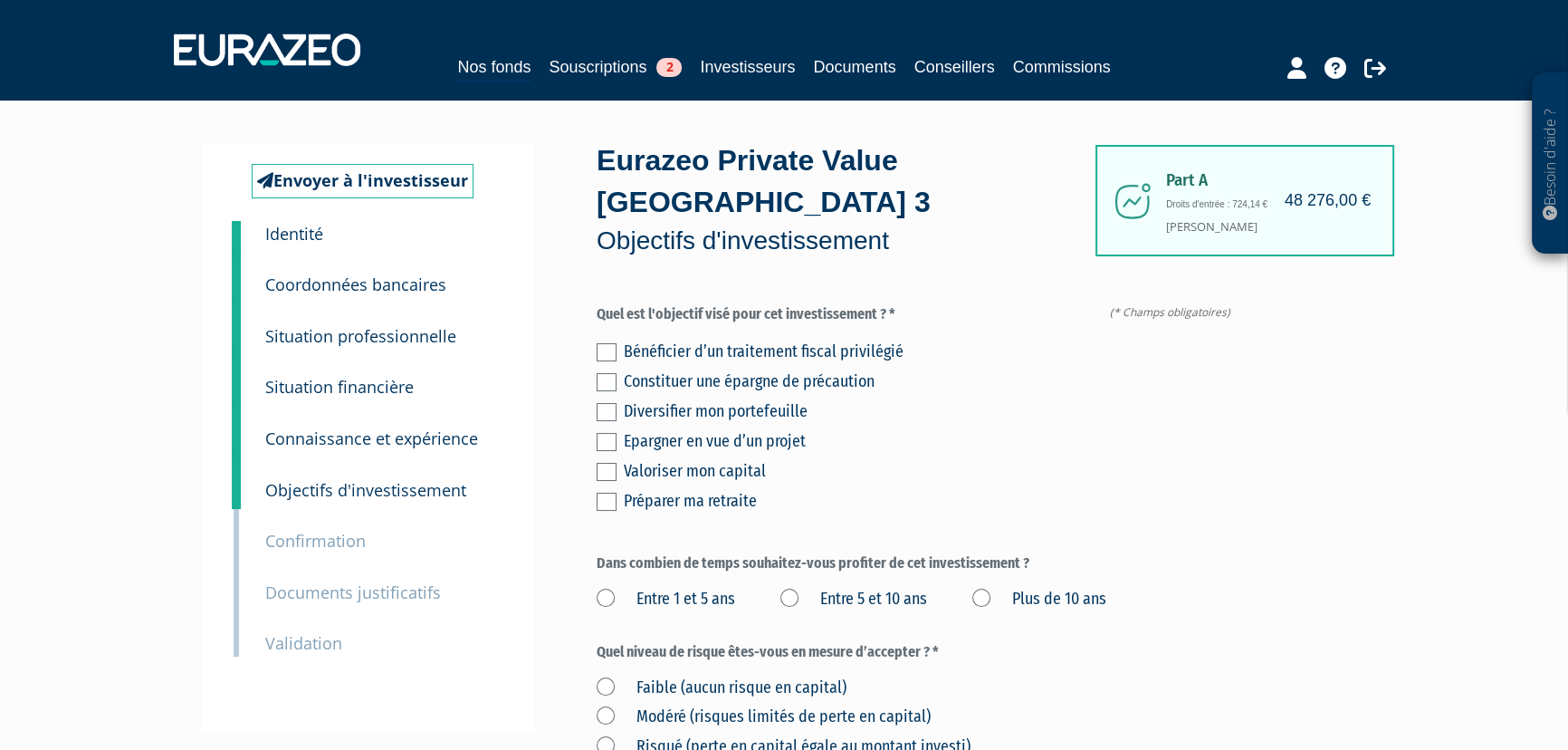
click at [606, 380] on label at bounding box center [606, 382] width 20 height 18
click at [0, 0] on input "checkbox" at bounding box center [0, 0] width 0 height 0
click at [607, 414] on label at bounding box center [606, 412] width 20 height 18
click at [0, 0] on input "checkbox" at bounding box center [0, 0] width 0 height 0
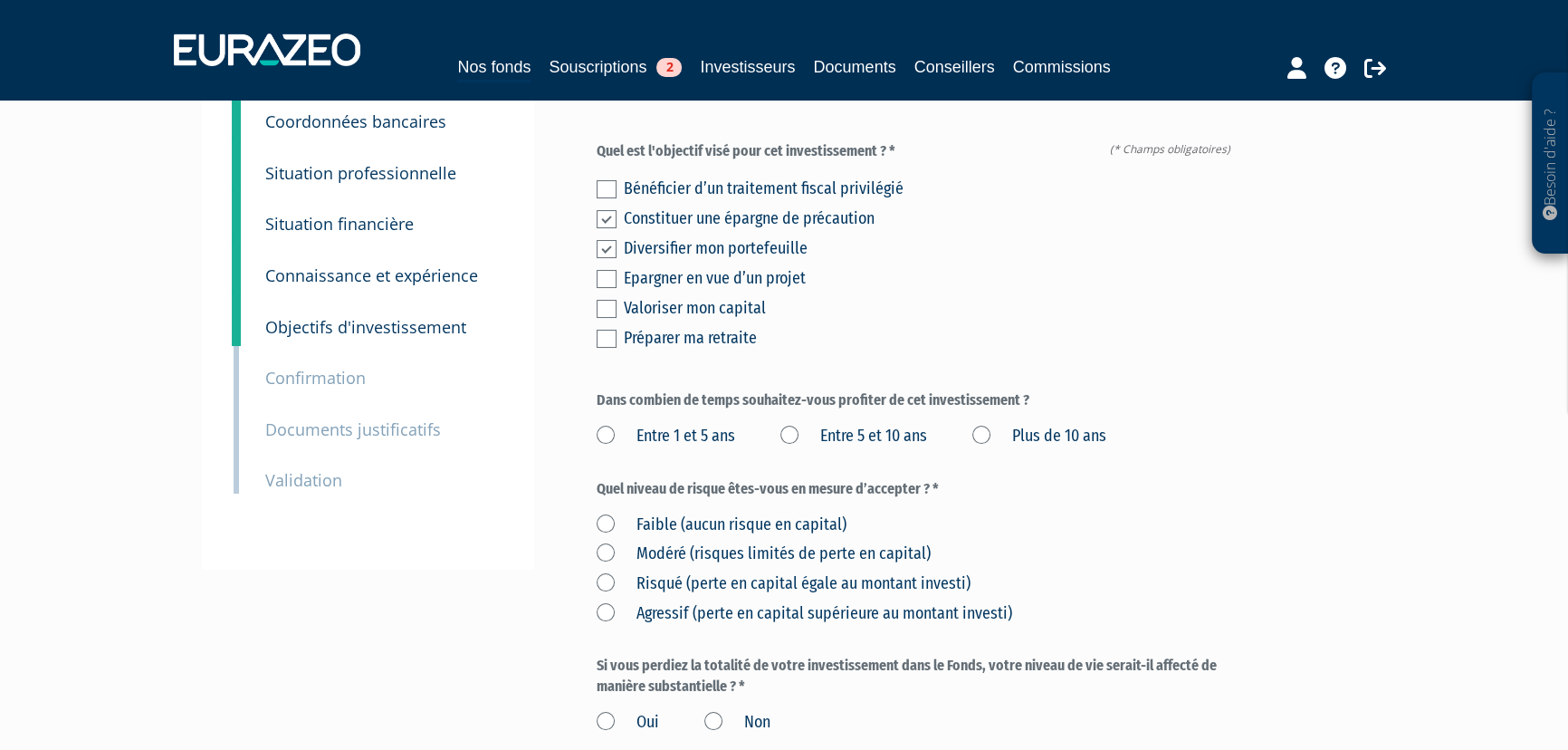
scroll to position [329, 0]
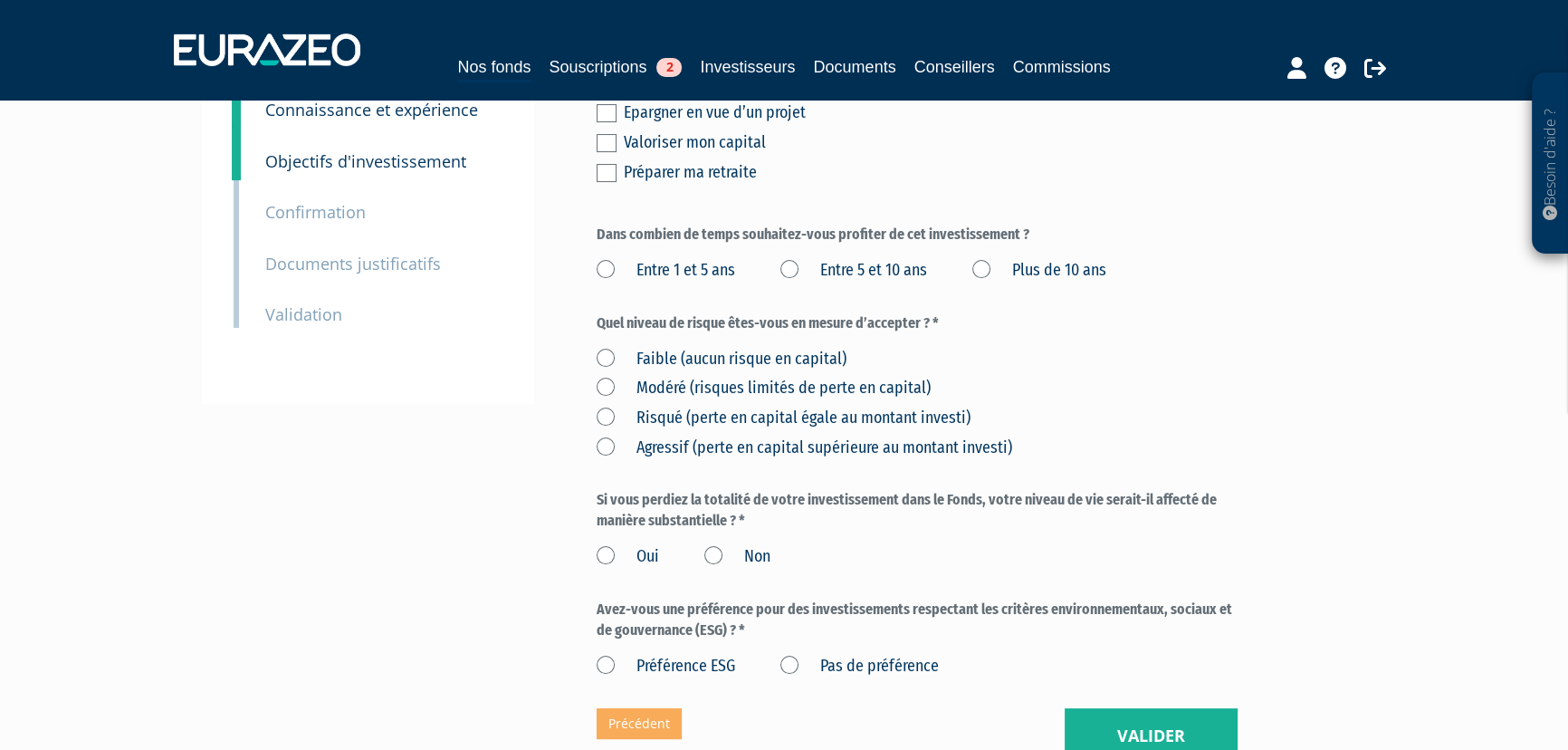
click at [790, 269] on label "Entre 5 et 10 ans" at bounding box center [854, 270] width 147 height 23
click at [0, 0] on ans "Entre 5 et 10 ans" at bounding box center [0, 0] width 0 height 0
click at [607, 417] on label "Risqué (perte en capital égale au montant investi)" at bounding box center [783, 418] width 374 height 23
click at [0, 0] on investi\) "Risqué (perte en capital égale au montant investi)" at bounding box center [0, 0] width 0 height 0
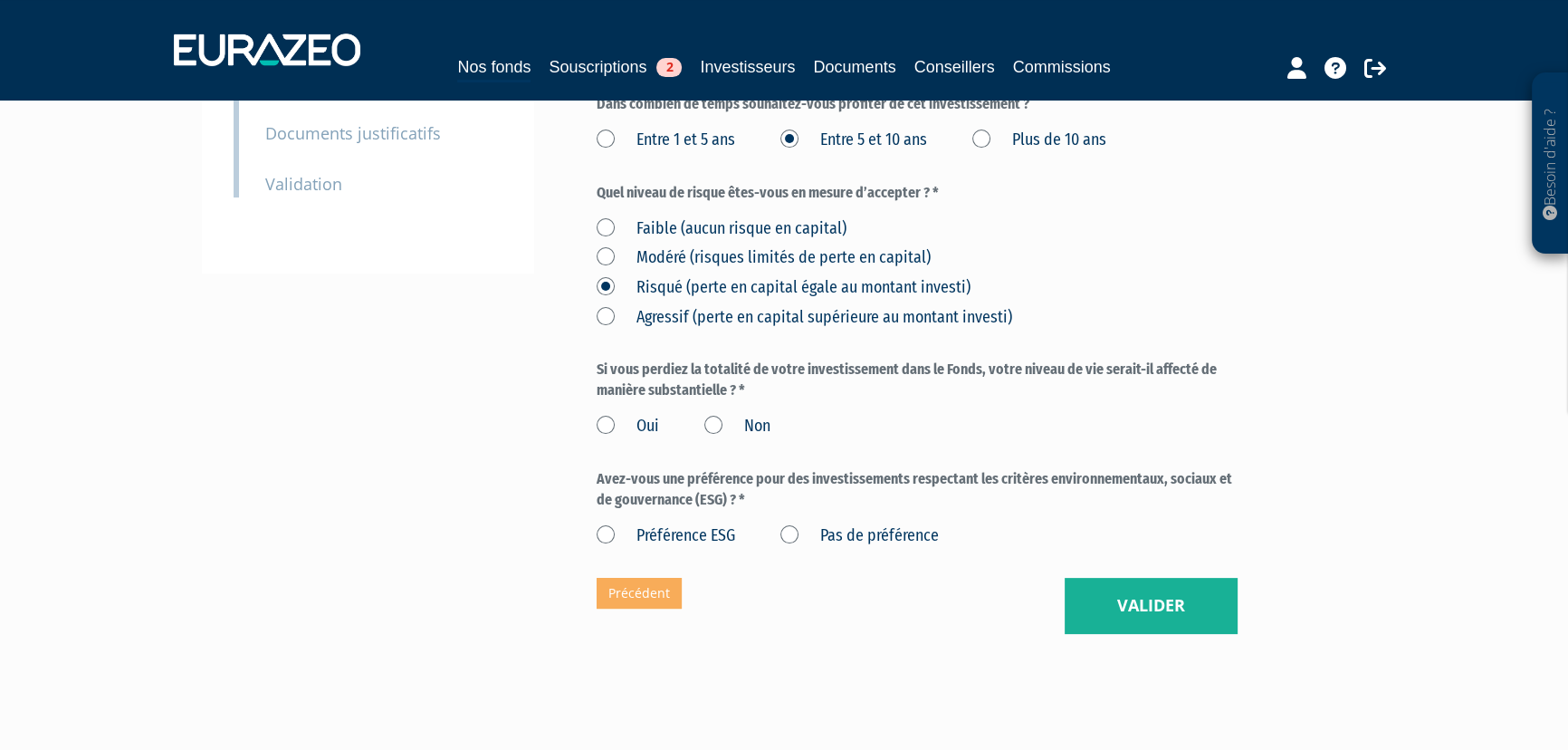
scroll to position [493, 0]
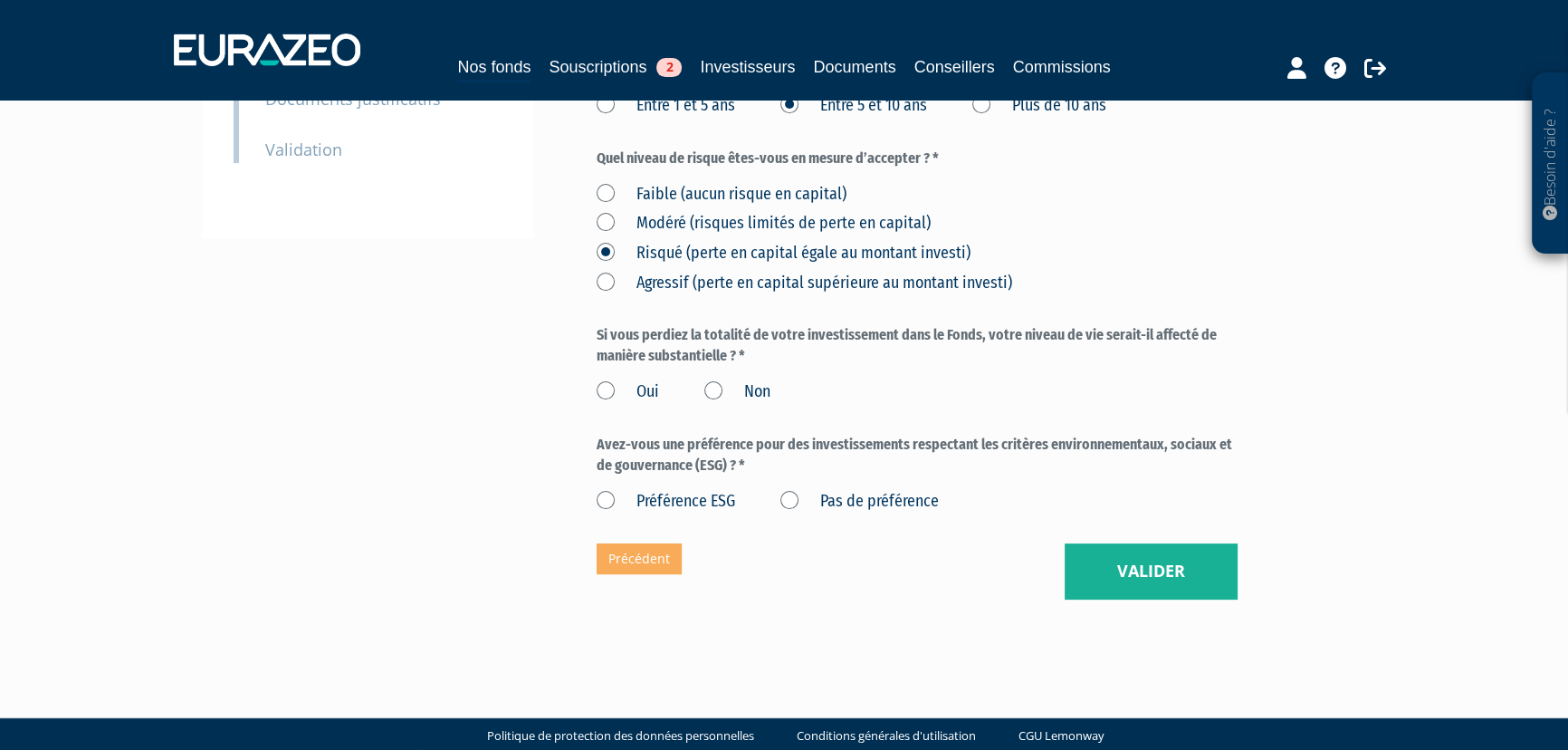
click at [712, 388] on label "Non" at bounding box center [737, 391] width 66 height 23
click at [0, 0] on input "Non" at bounding box center [0, 0] width 0 height 0
click at [792, 498] on label "Pas de préférence" at bounding box center [859, 501] width 159 height 23
click at [0, 0] on préférence "Pas de préférence" at bounding box center [0, 0] width 0 height 0
click at [1161, 572] on button "Valider" at bounding box center [1151, 572] width 173 height 56
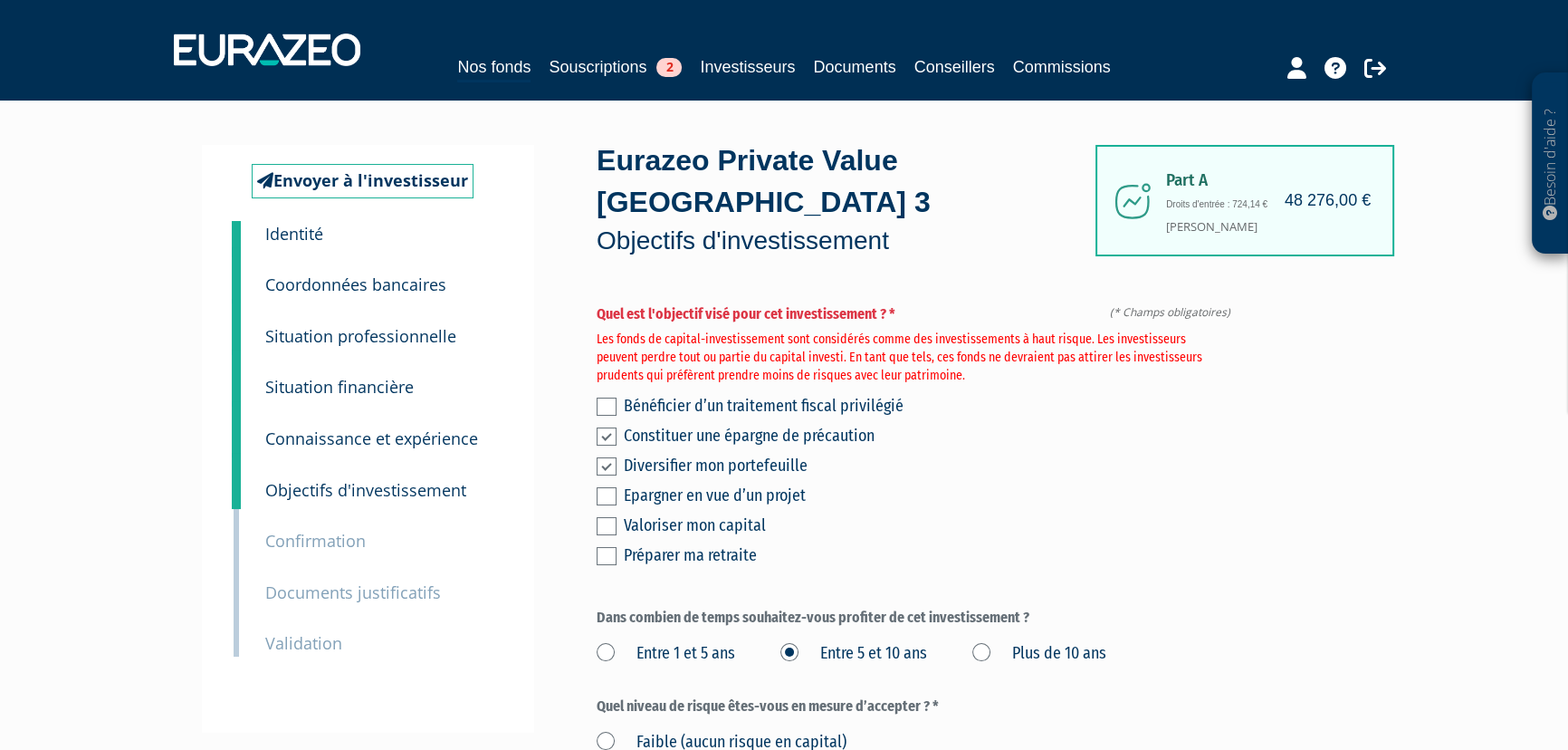
click at [609, 441] on label at bounding box center [606, 436] width 20 height 18
click at [0, 0] on input "checkbox" at bounding box center [0, 0] width 0 height 0
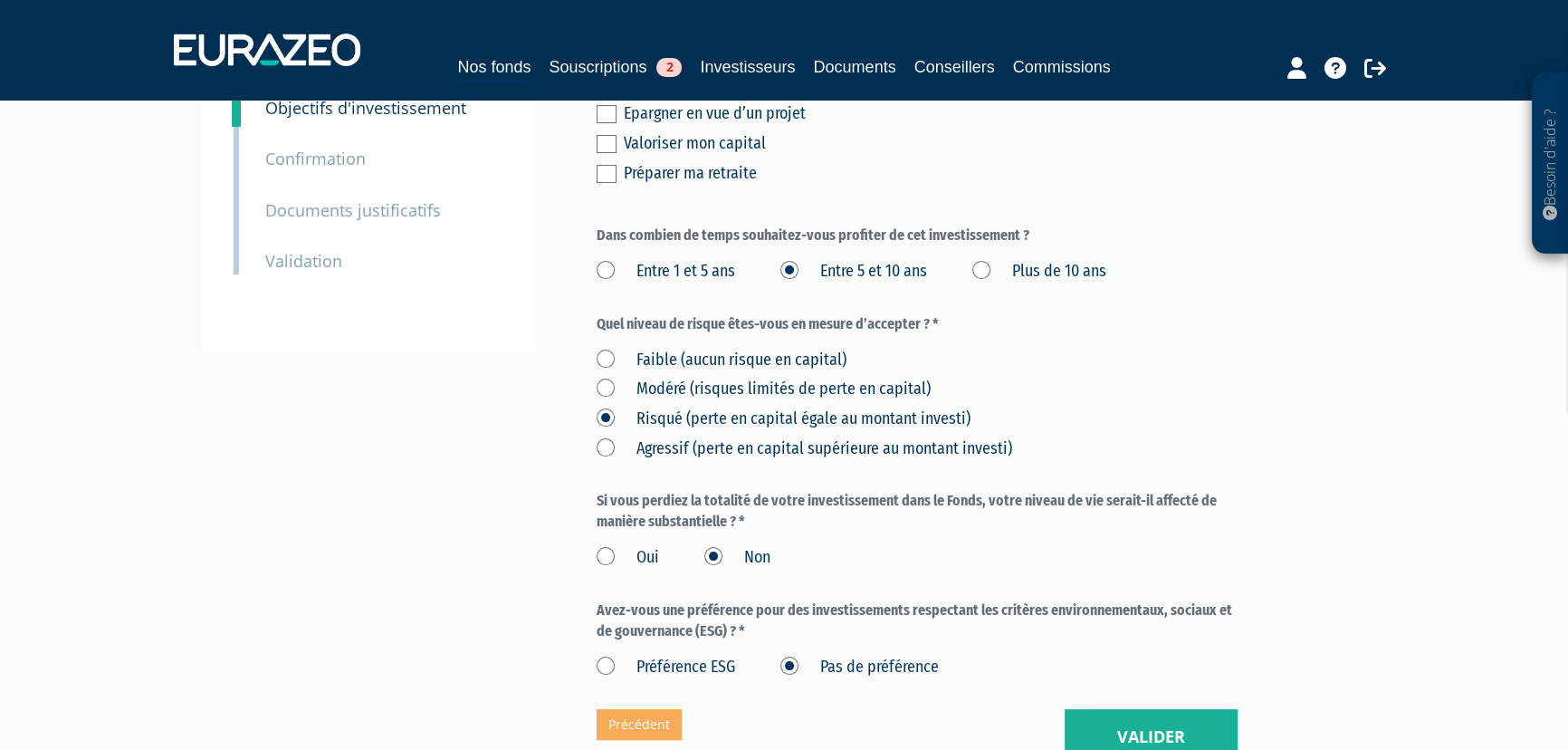
scroll to position [572, 0]
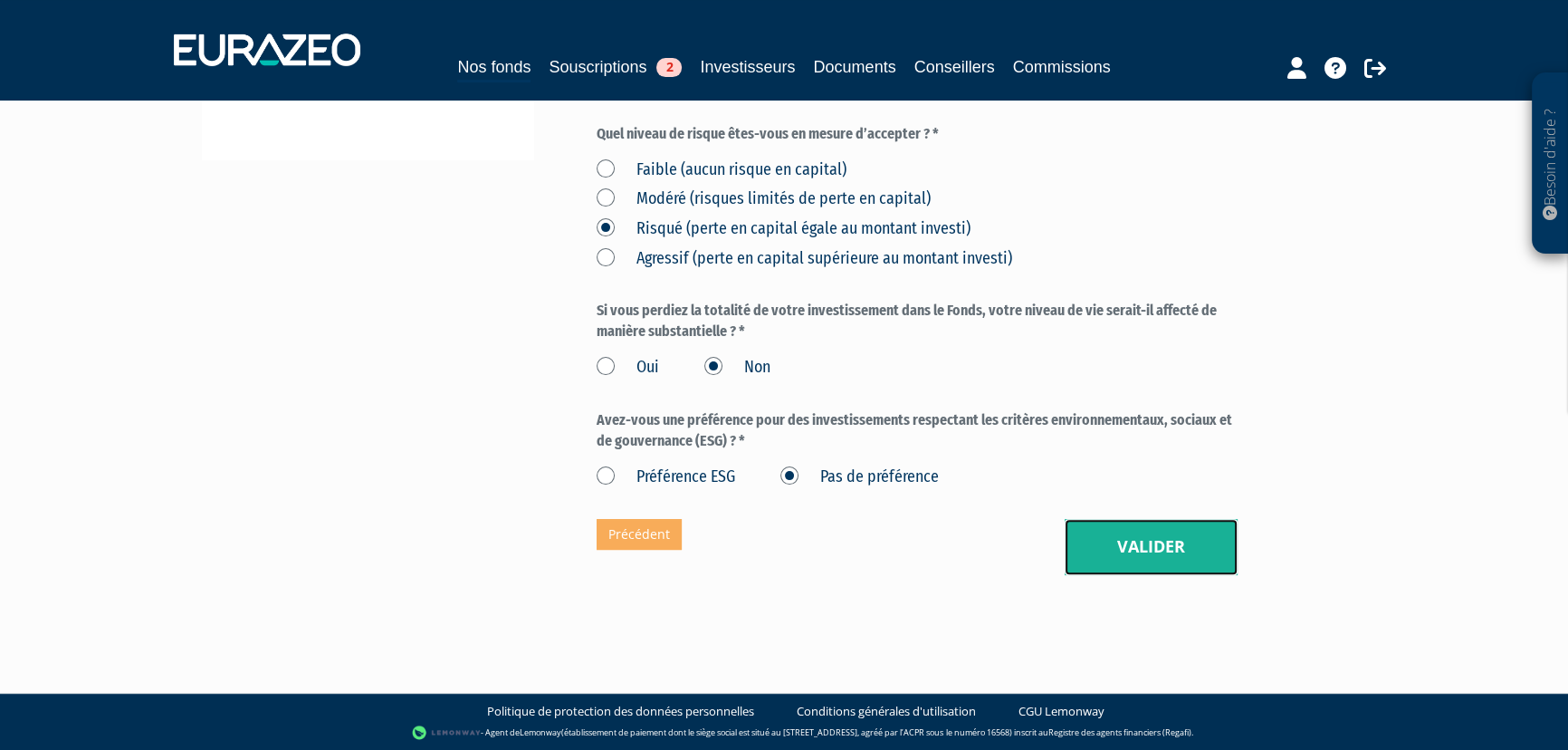
click at [1153, 541] on button "Valider" at bounding box center [1151, 547] width 173 height 56
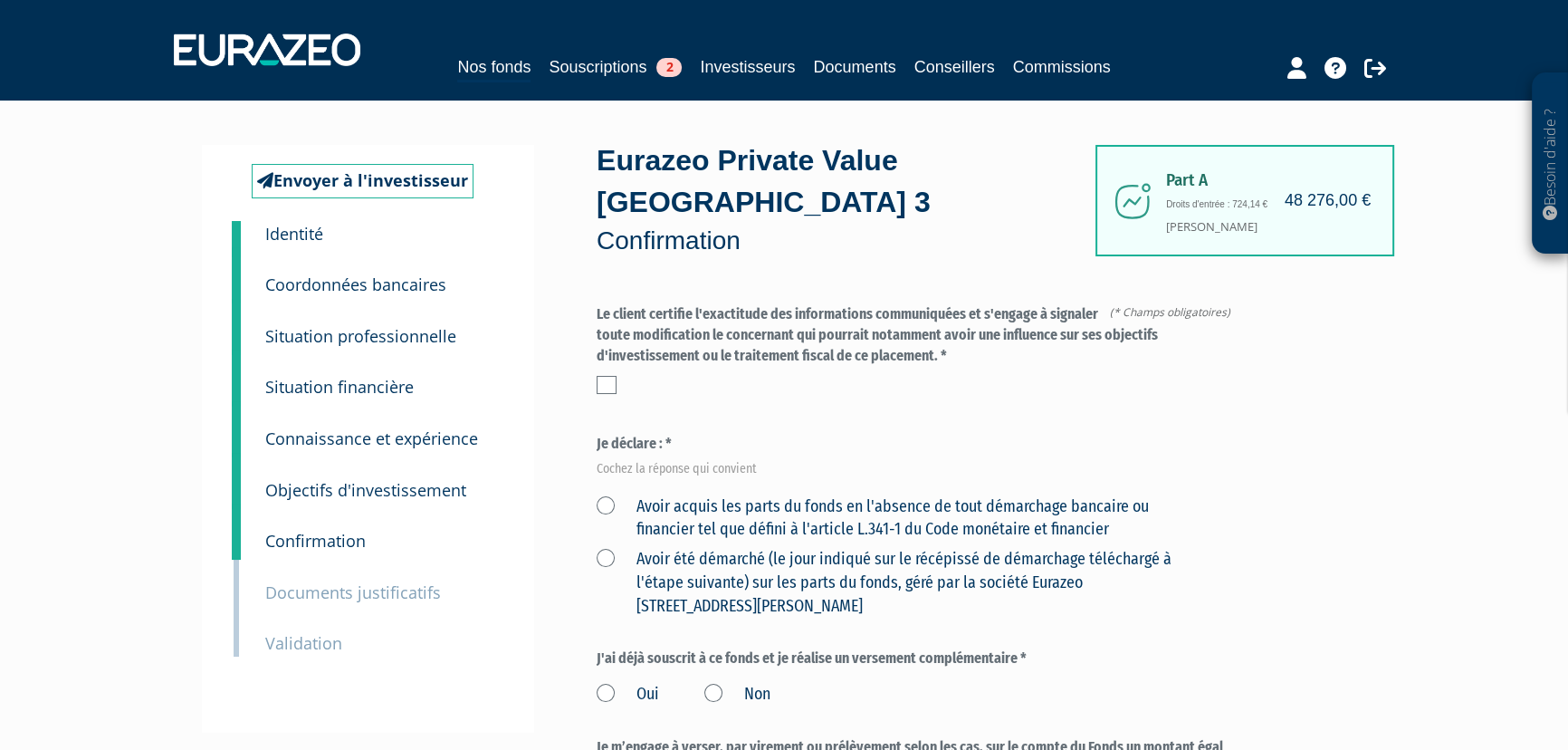
click at [608, 504] on label "Avoir acquis les parts du fonds en l'absence de tout démarchage bancaire ou fin…" at bounding box center [895, 519] width 598 height 46
click at [0, 0] on financier "Avoir acquis les parts du fonds en l'absence de tout démarchage bancaire ou fin…" at bounding box center [0, 0] width 0 height 0
click at [612, 378] on label at bounding box center [606, 385] width 20 height 18
click at [0, 0] on input "checkbox" at bounding box center [0, 0] width 0 height 0
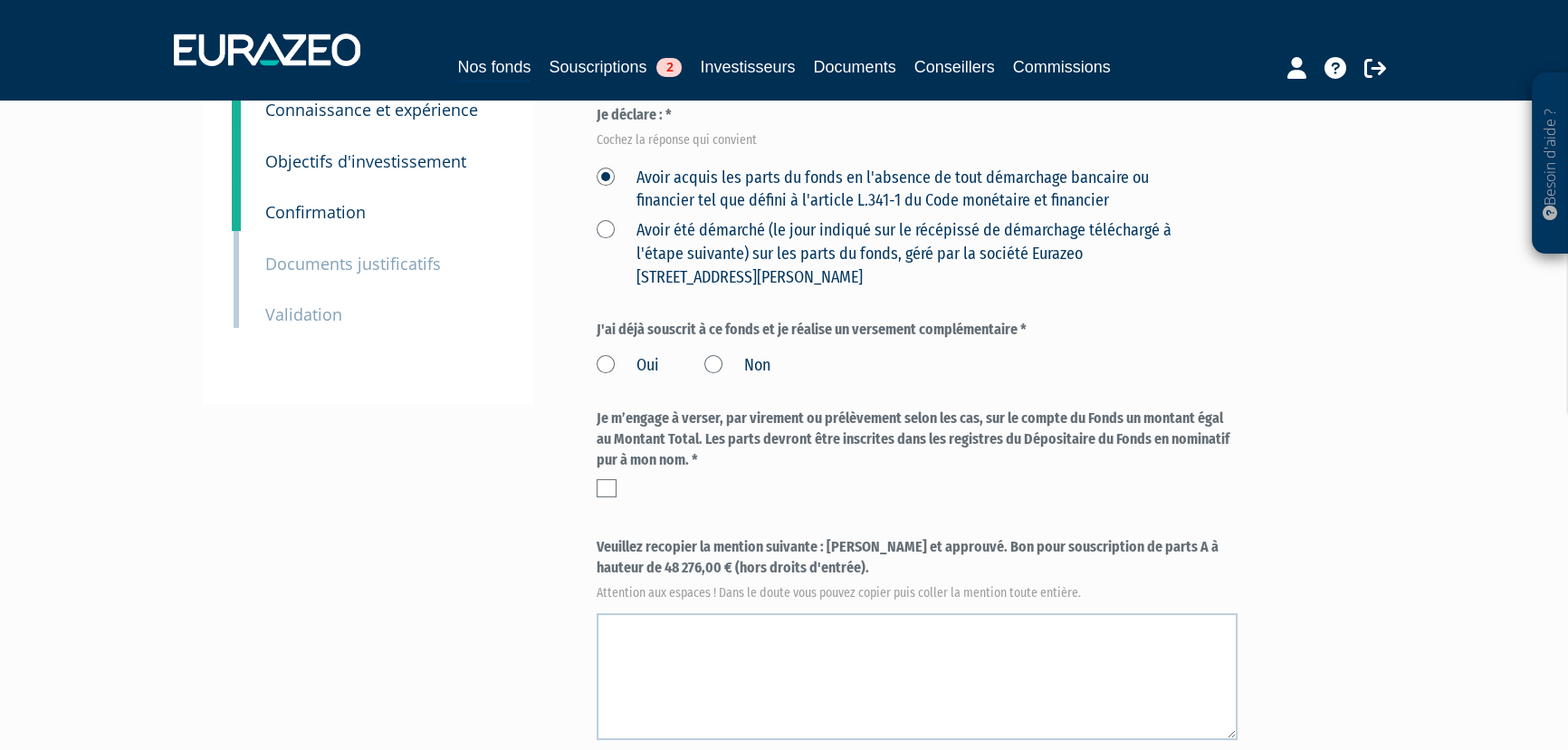
click at [717, 362] on label "Non" at bounding box center [737, 365] width 66 height 23
click at [607, 483] on label at bounding box center [606, 488] width 20 height 18
click at [0, 0] on input "checkbox" at bounding box center [0, 0] width 0 height 0
drag, startPoint x: 828, startPoint y: 542, endPoint x: 895, endPoint y: 561, distance: 69.6
click at [895, 561] on label "Veuillez recopier la mention suivante : [PERSON_NAME] et approuvé. Bon pour sou…" at bounding box center [917, 567] width 641 height 59
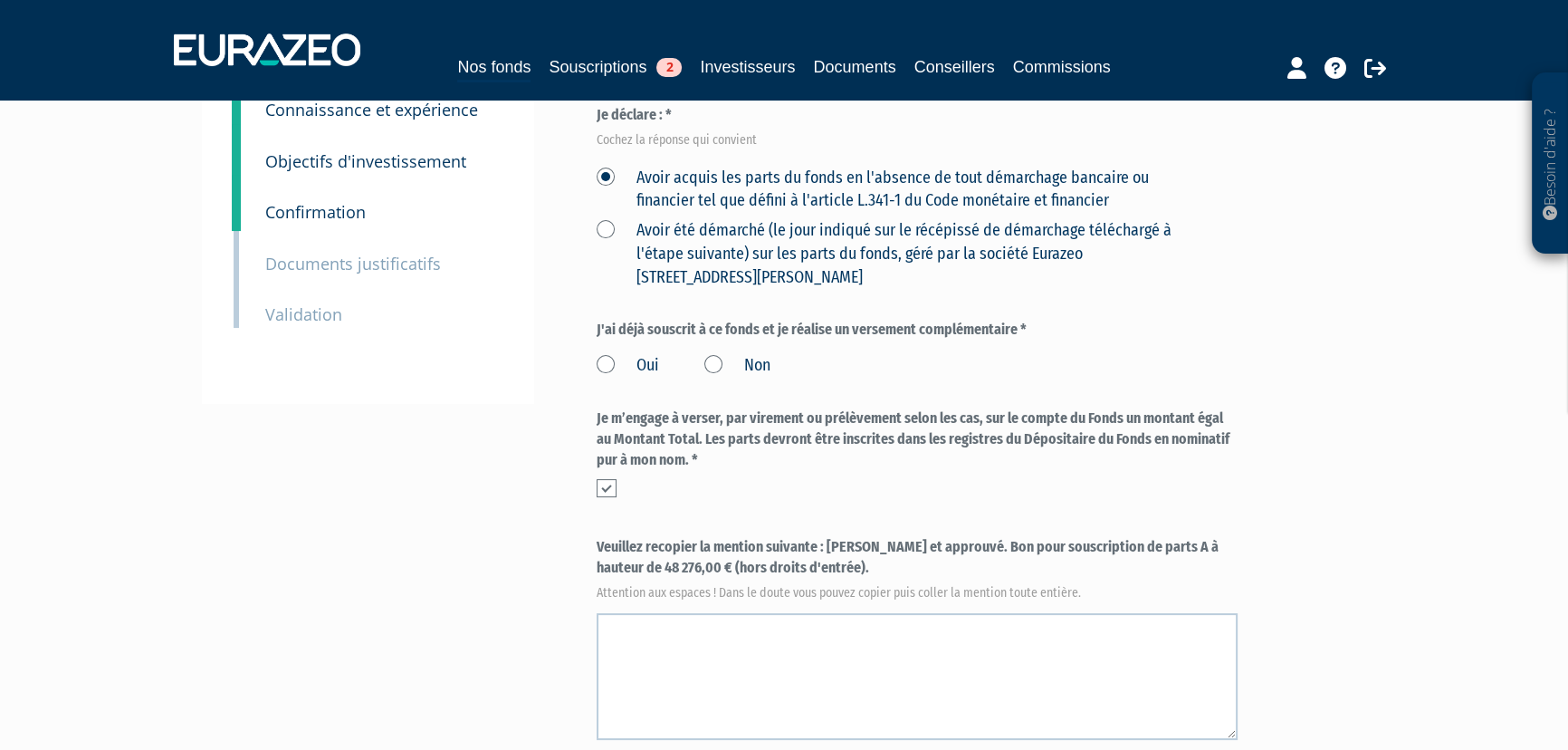
copy label "[PERSON_NAME] et approuvé. Bon pour souscription de parts A à hauteur de 48 276…"
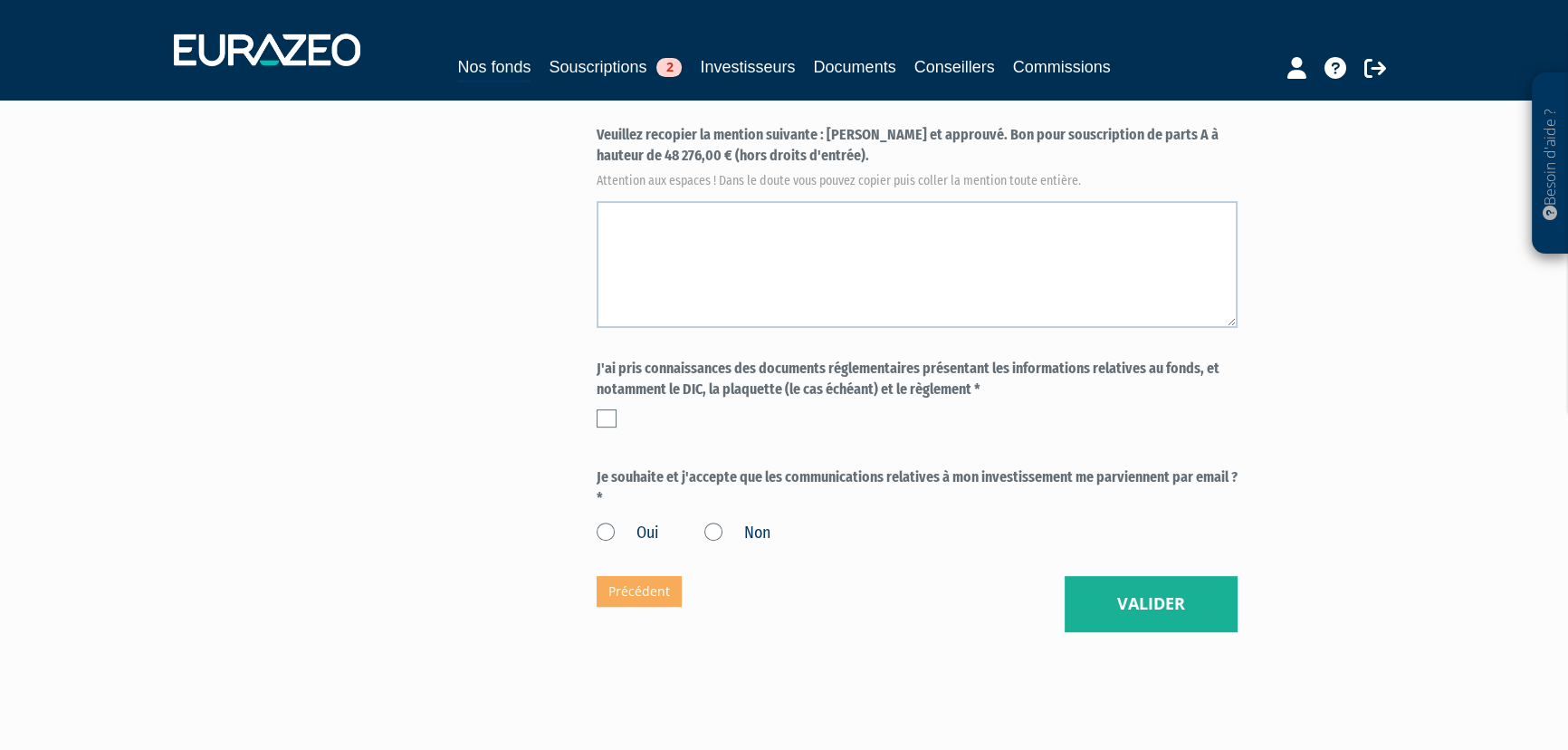
scroll to position [798, 0]
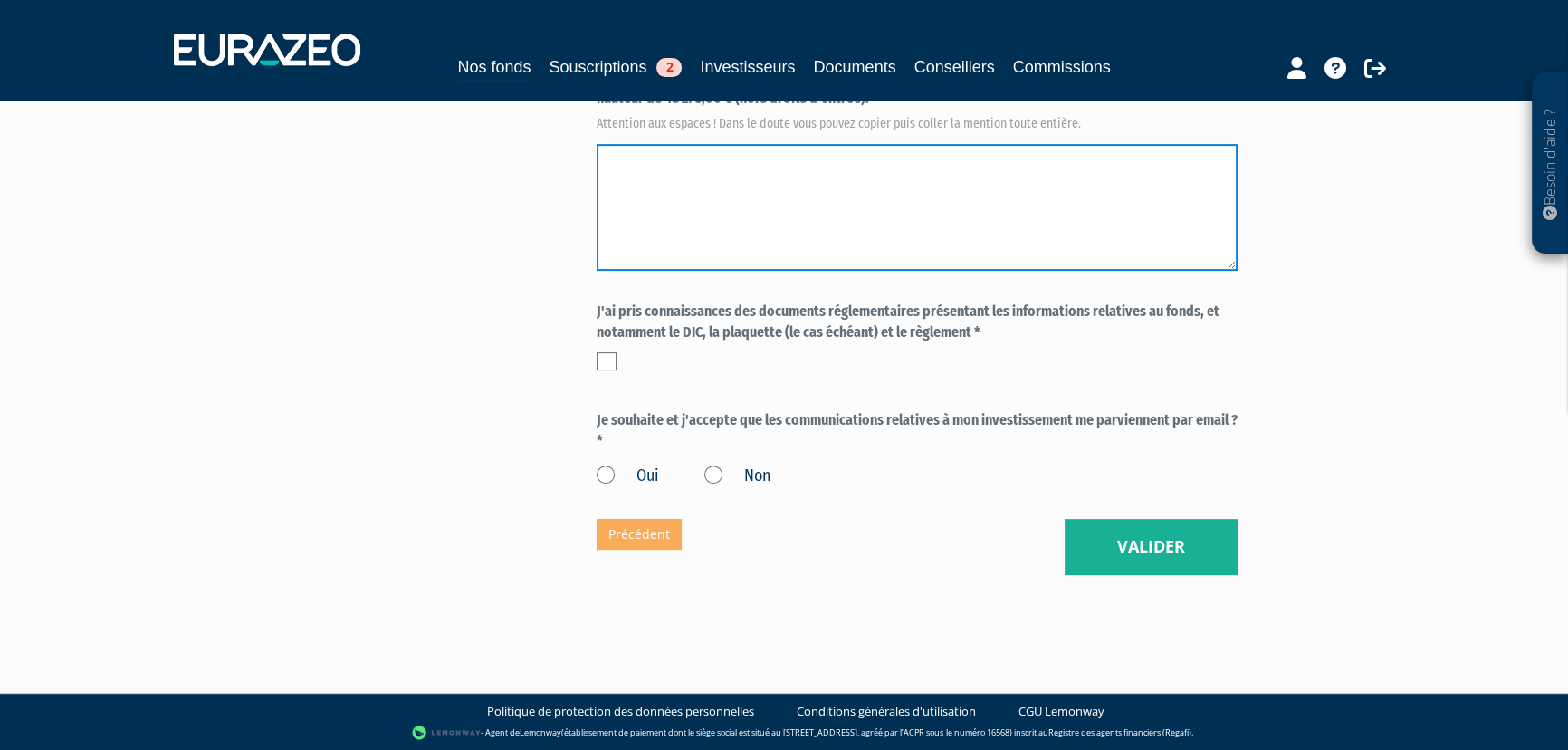
click at [618, 165] on textarea at bounding box center [917, 207] width 641 height 126
paste textarea "Lu et approuvé. Bon pour souscription de parts A à hauteur de 48 276,00 € (hors…"
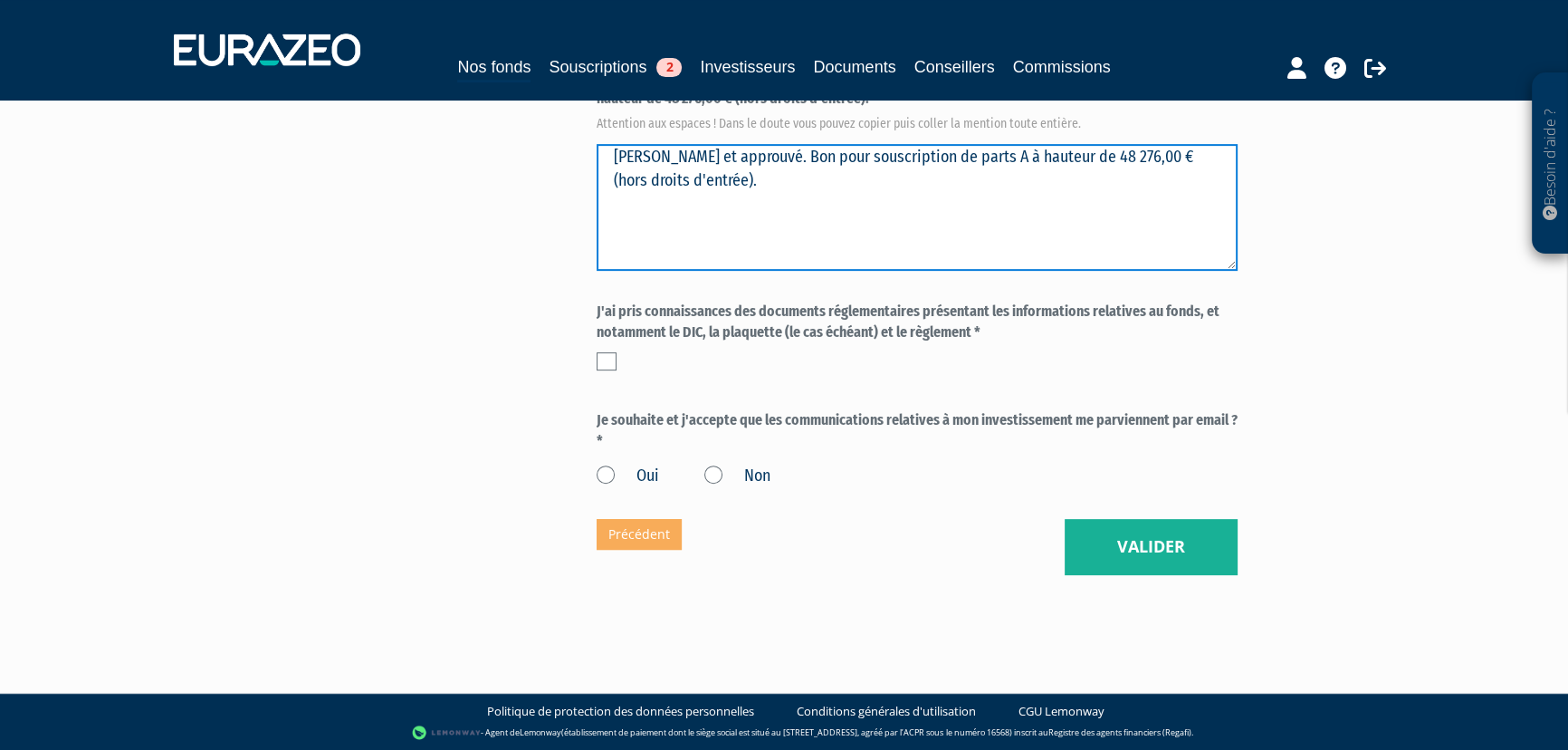
type textarea "Lu et approuvé. Bon pour souscription de parts A à hauteur de 48 276,00 € (hors…"
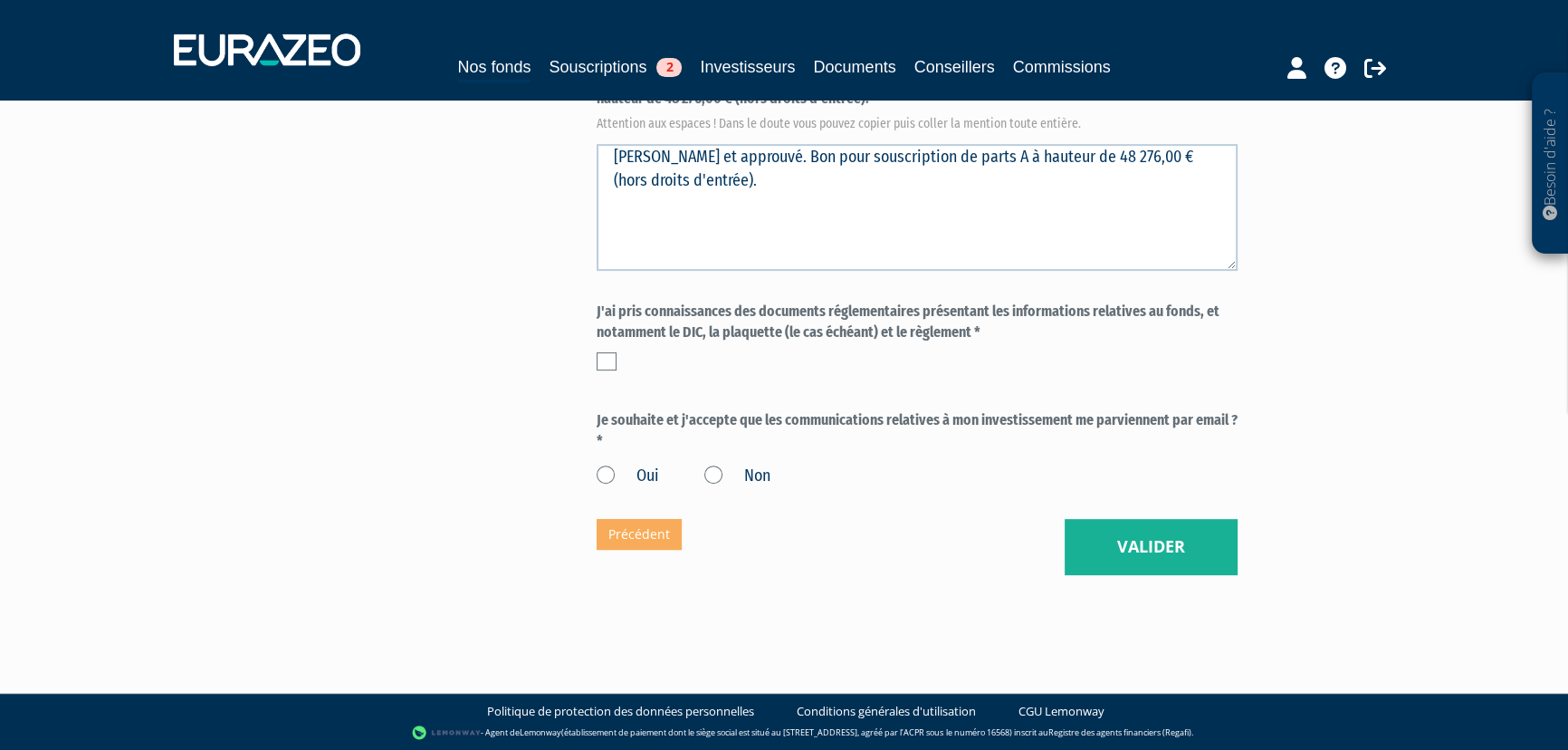
click at [604, 362] on label at bounding box center [606, 361] width 20 height 18
click at [0, 0] on input "checkbox" at bounding box center [0, 0] width 0 height 0
click at [606, 476] on label "Oui" at bounding box center [627, 476] width 62 height 23
click at [0, 0] on input "Oui" at bounding box center [0, 0] width 0 height 0
click at [1155, 546] on button "Valider" at bounding box center [1151, 547] width 173 height 56
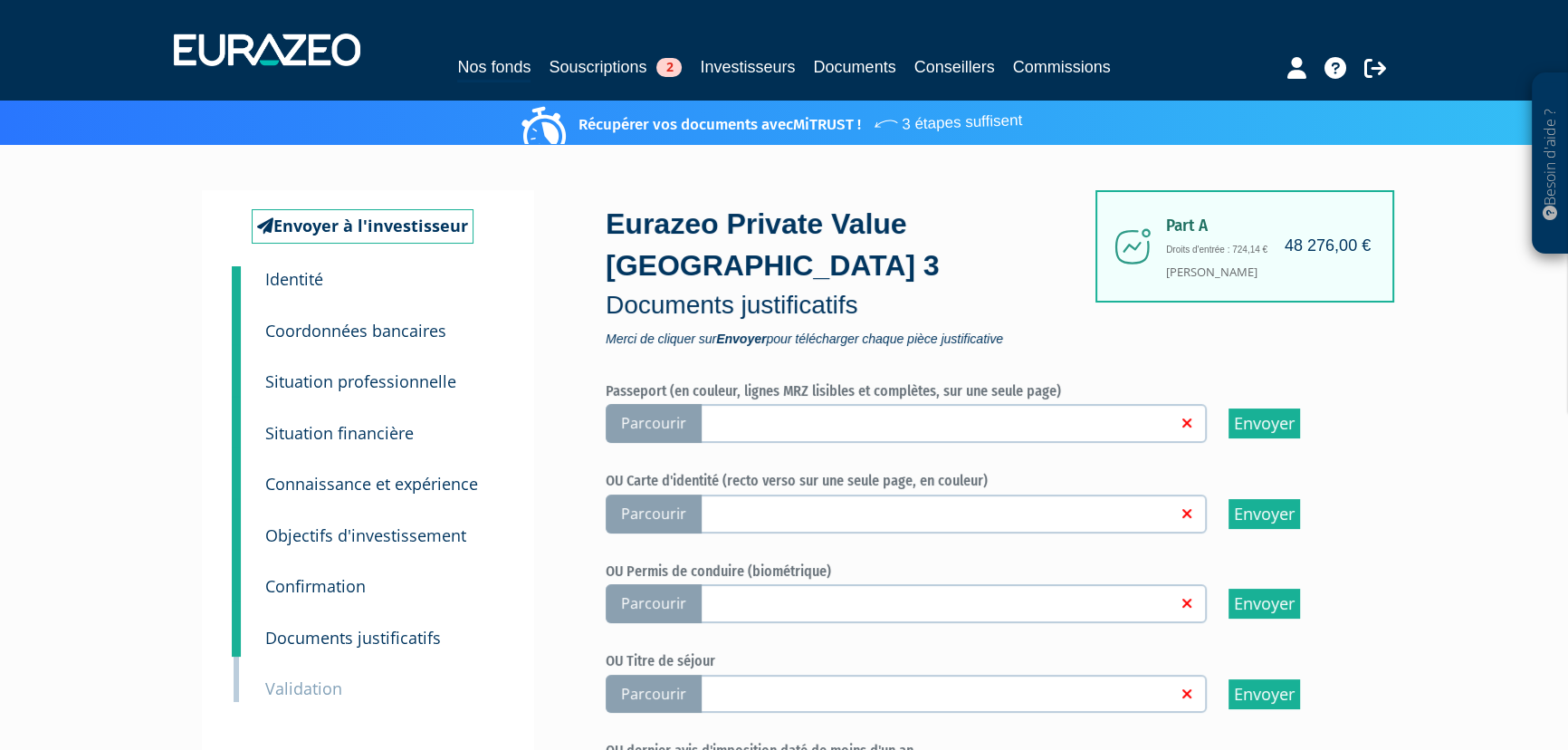
click at [650, 514] on span "Parcourir" at bounding box center [653, 514] width 96 height 39
click at [0, 0] on input "Parcourir" at bounding box center [0, 0] width 0 height 0
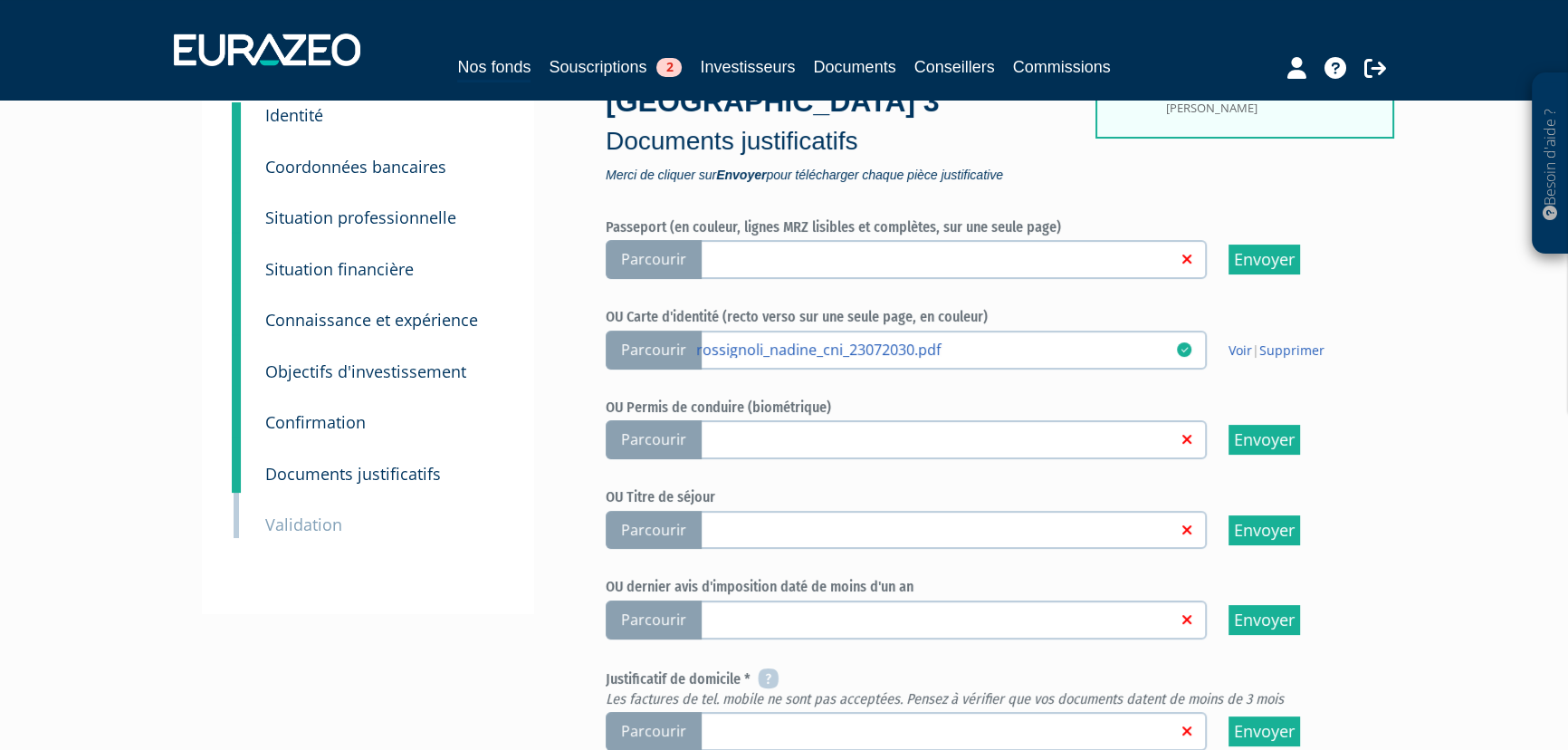
scroll to position [329, 0]
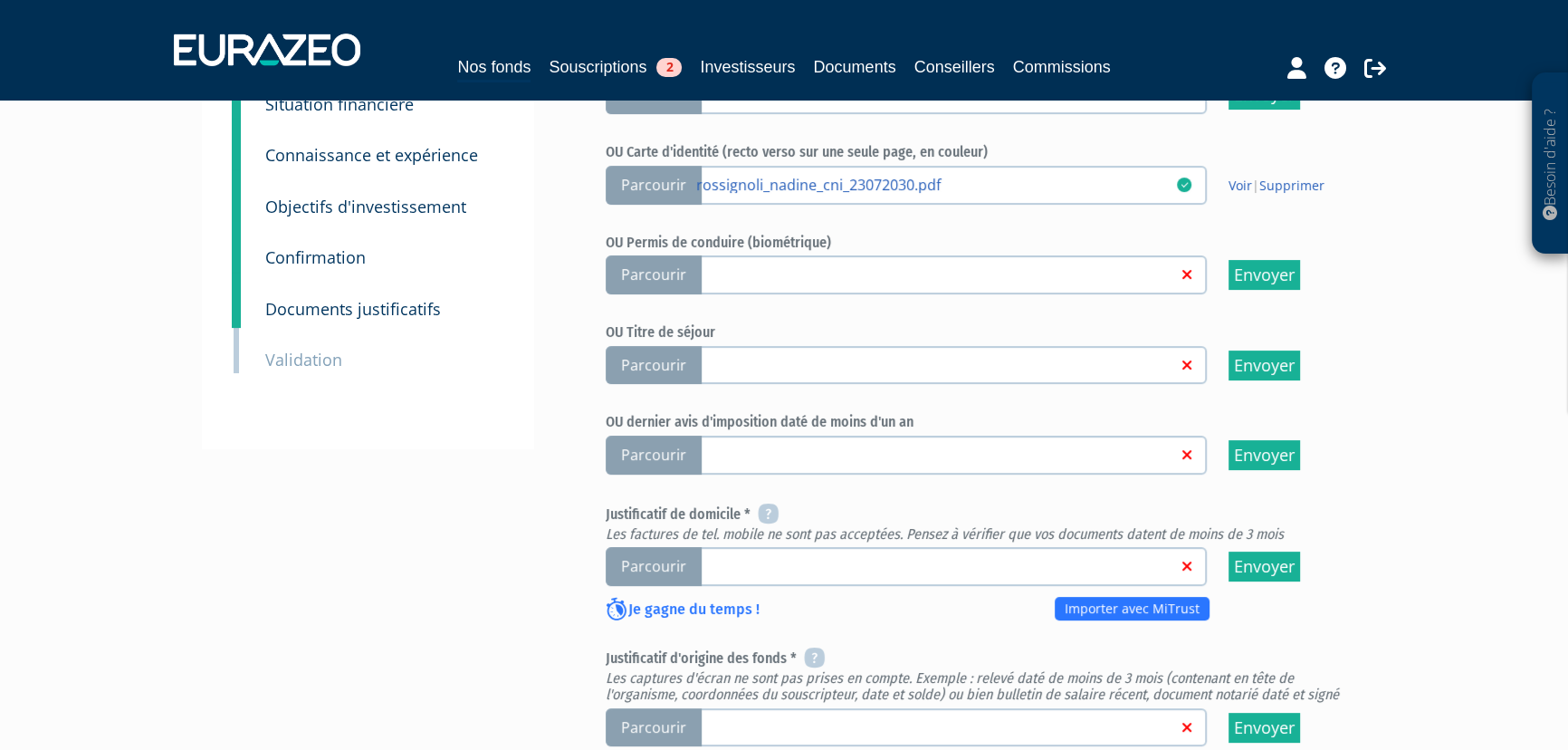
click at [666, 570] on span "Parcourir" at bounding box center [653, 567] width 96 height 39
click at [0, 0] on input "Parcourir" at bounding box center [0, 0] width 0 height 0
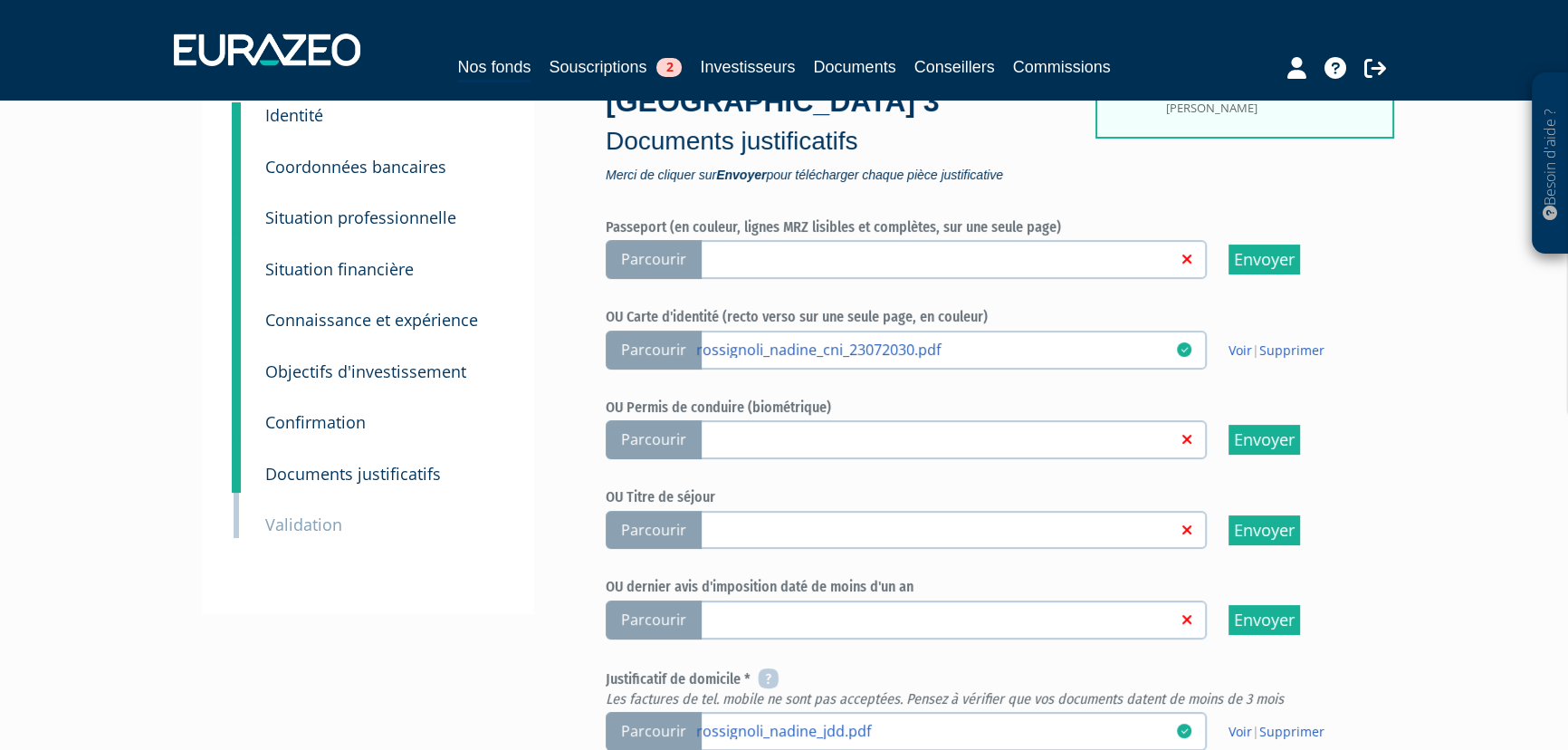
scroll to position [493, 0]
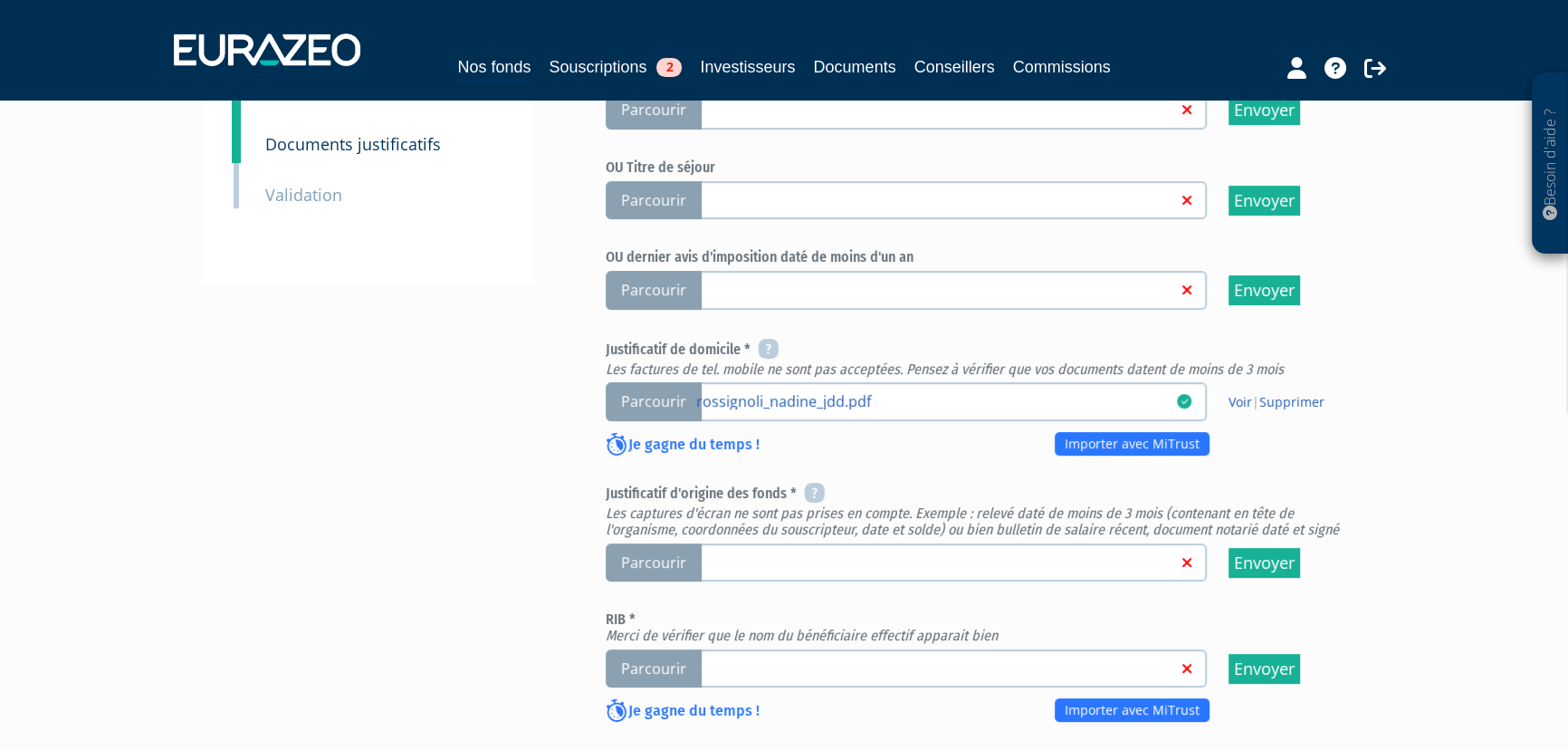
click at [655, 670] on span "Parcourir" at bounding box center [653, 669] width 96 height 39
click at [0, 0] on input "Parcourir" at bounding box center [0, 0] width 0 height 0
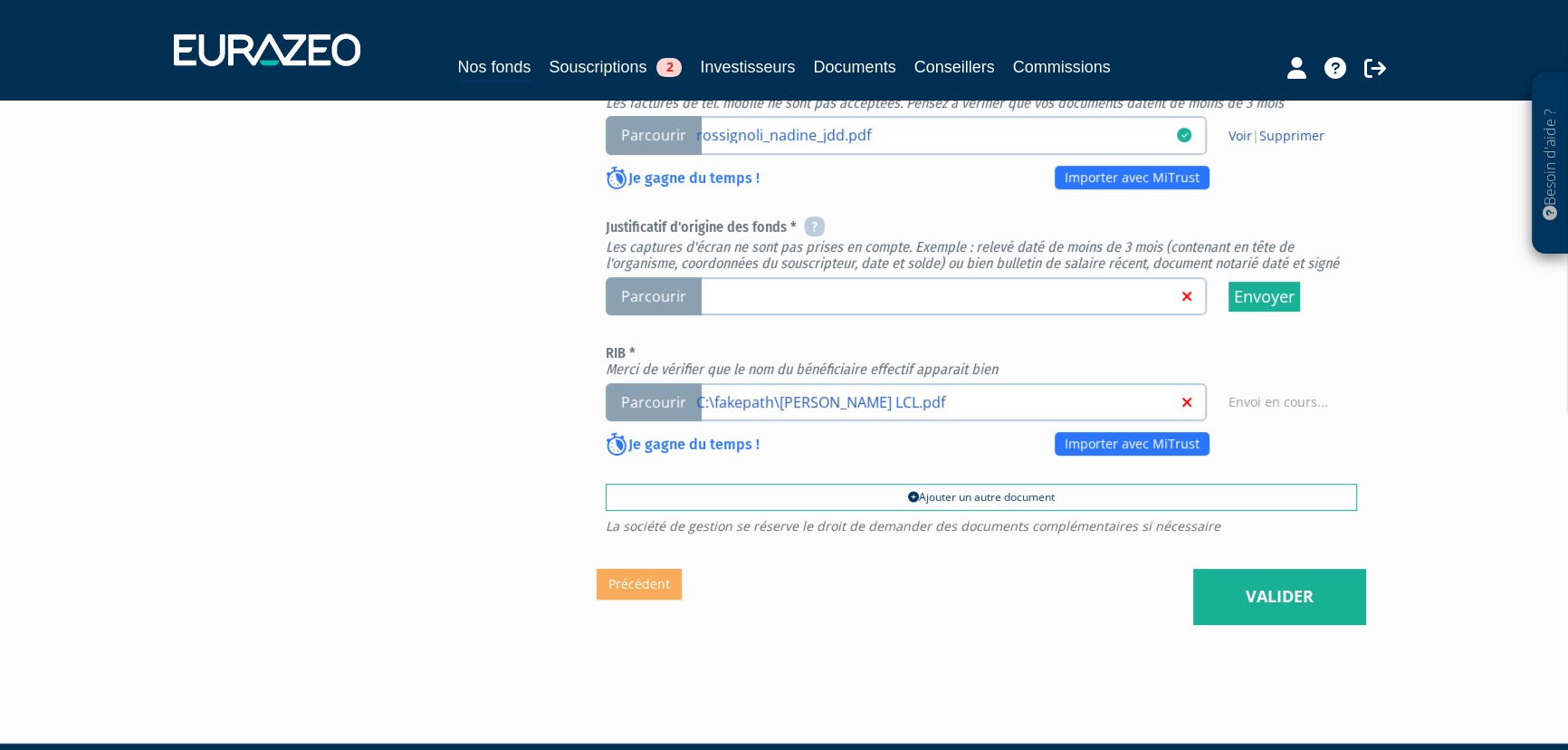
scroll to position [808, 0]
